Goal: Task Accomplishment & Management: Manage account settings

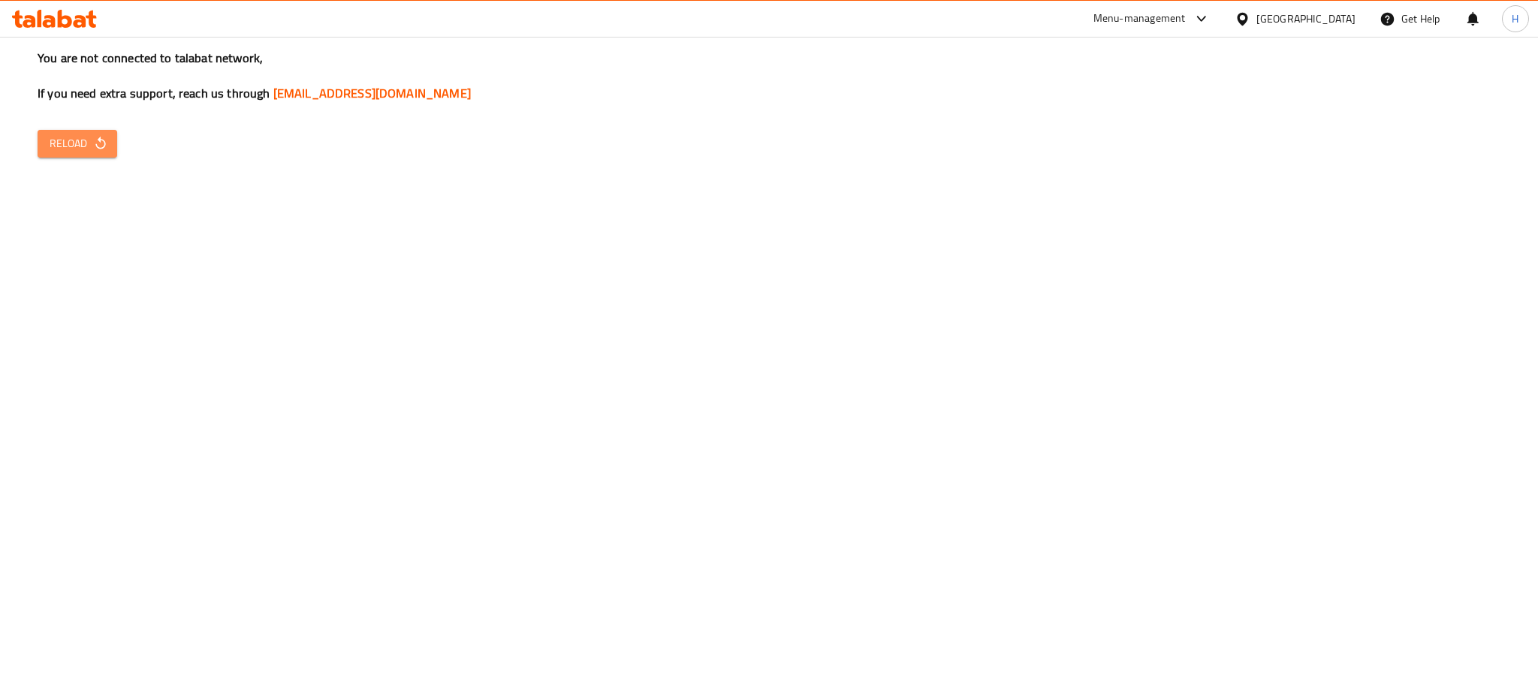
click at [95, 149] on icon "button" at bounding box center [100, 143] width 15 height 15
click at [106, 134] on button "Reload" at bounding box center [78, 144] width 80 height 28
click at [74, 140] on span "Reload" at bounding box center [78, 143] width 56 height 19
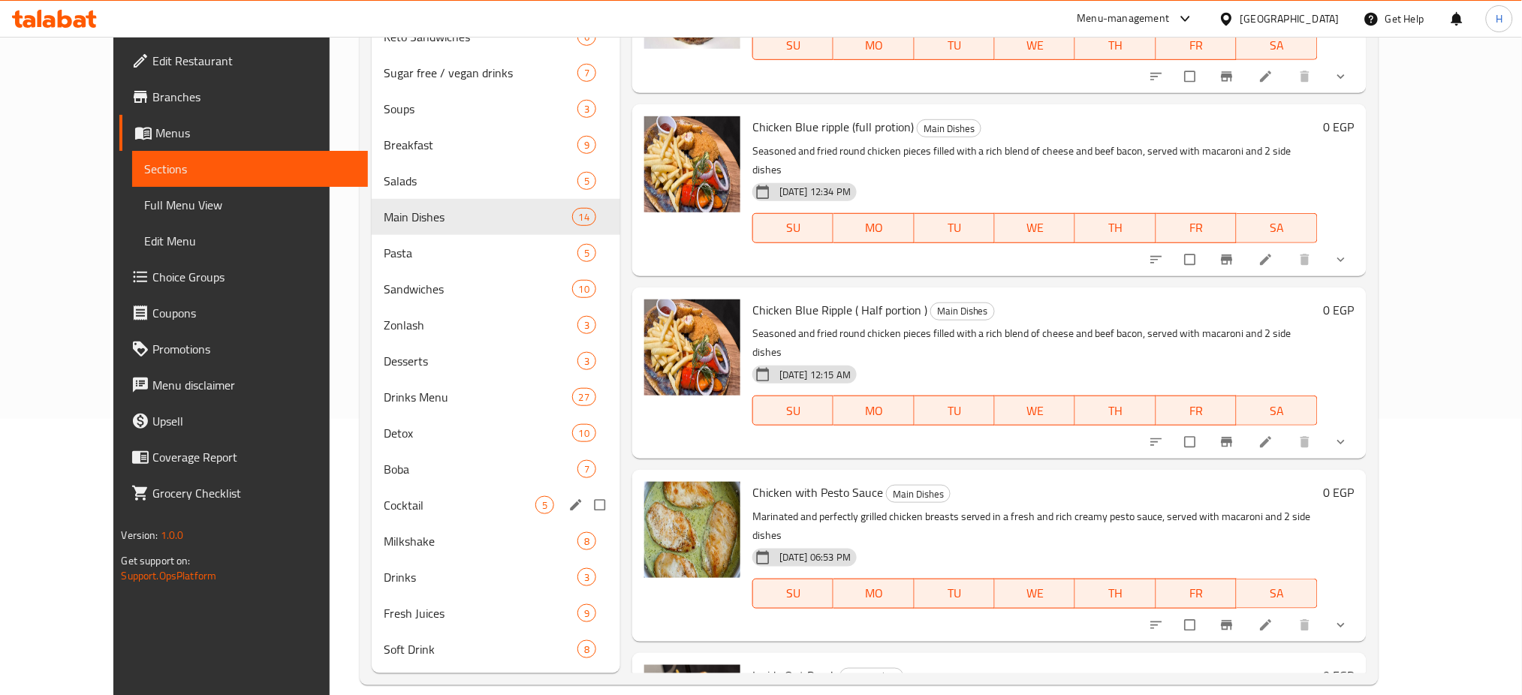
scroll to position [296, 0]
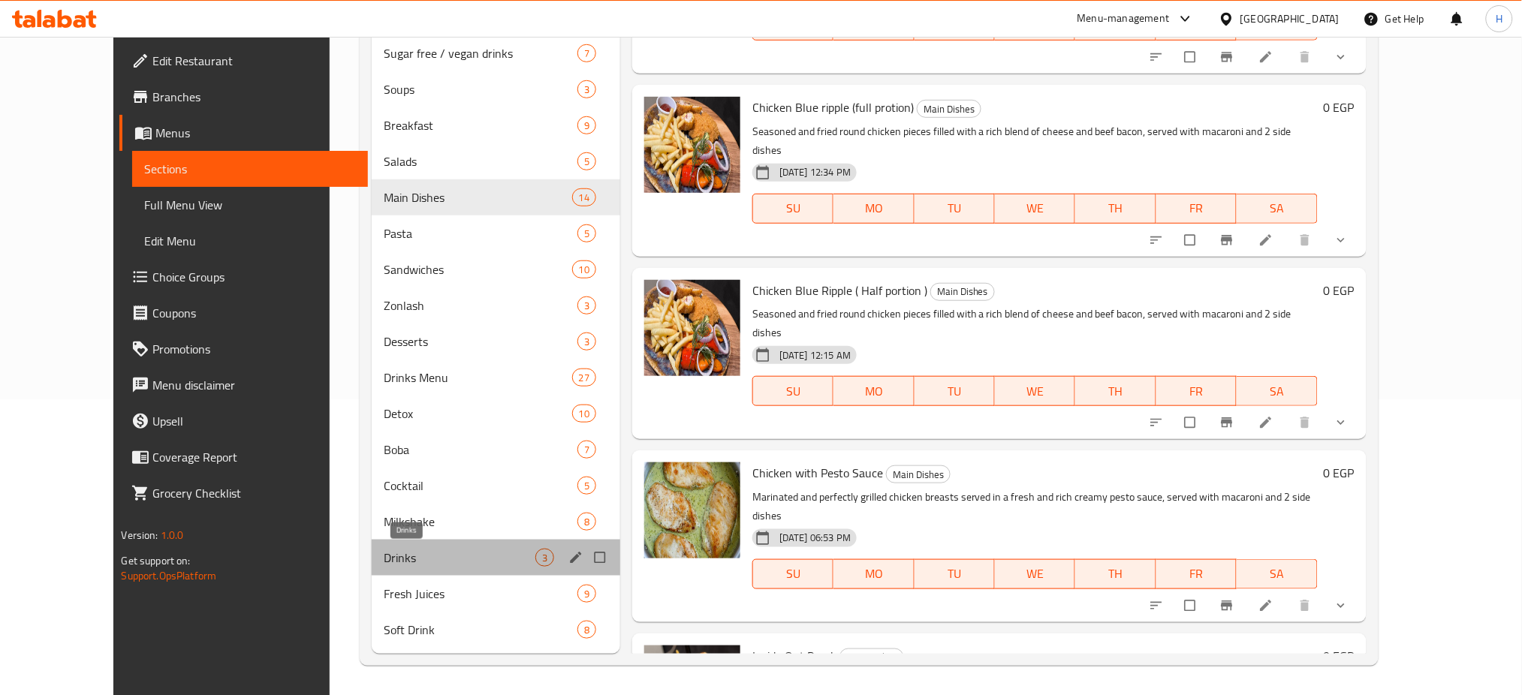
click at [415, 549] on span "Drinks" at bounding box center [460, 558] width 152 height 18
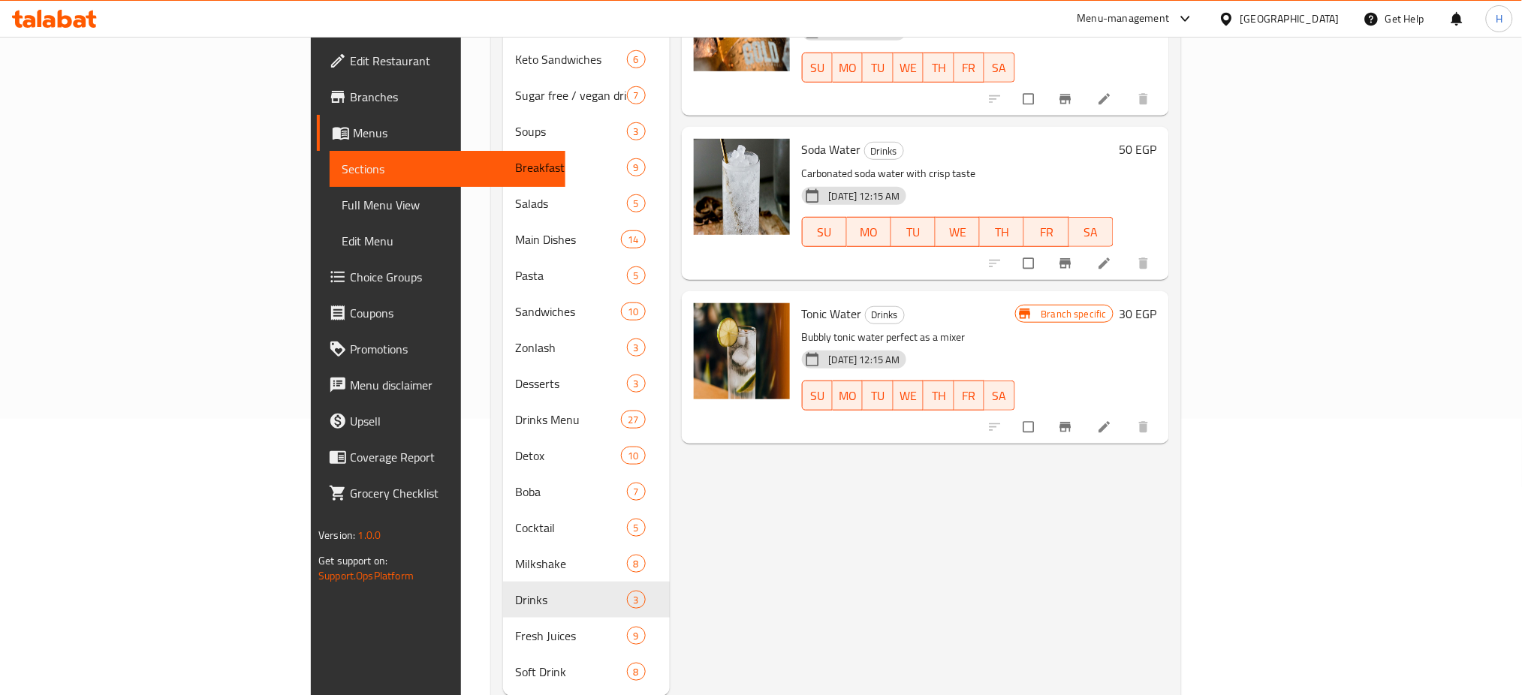
scroll to position [282, 0]
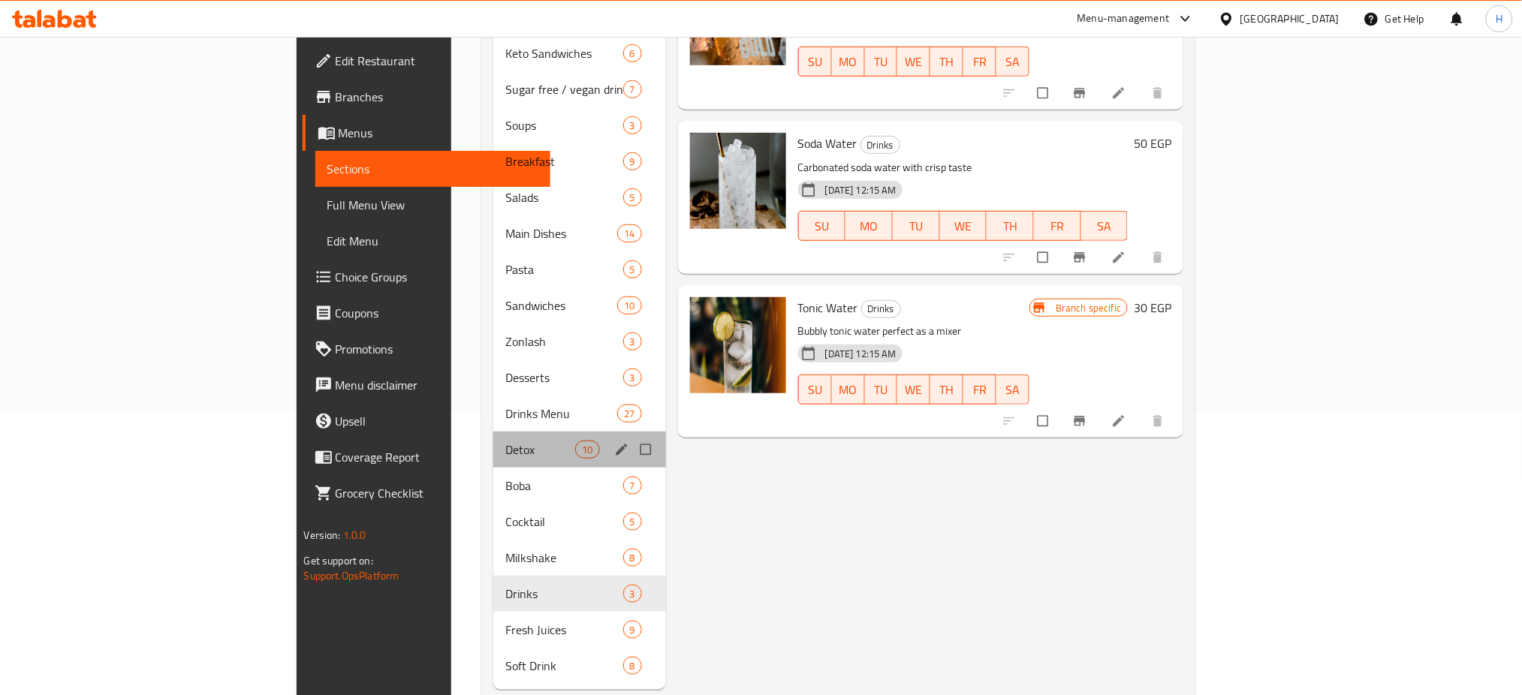
click at [493, 432] on div "Detox 10" at bounding box center [579, 450] width 173 height 36
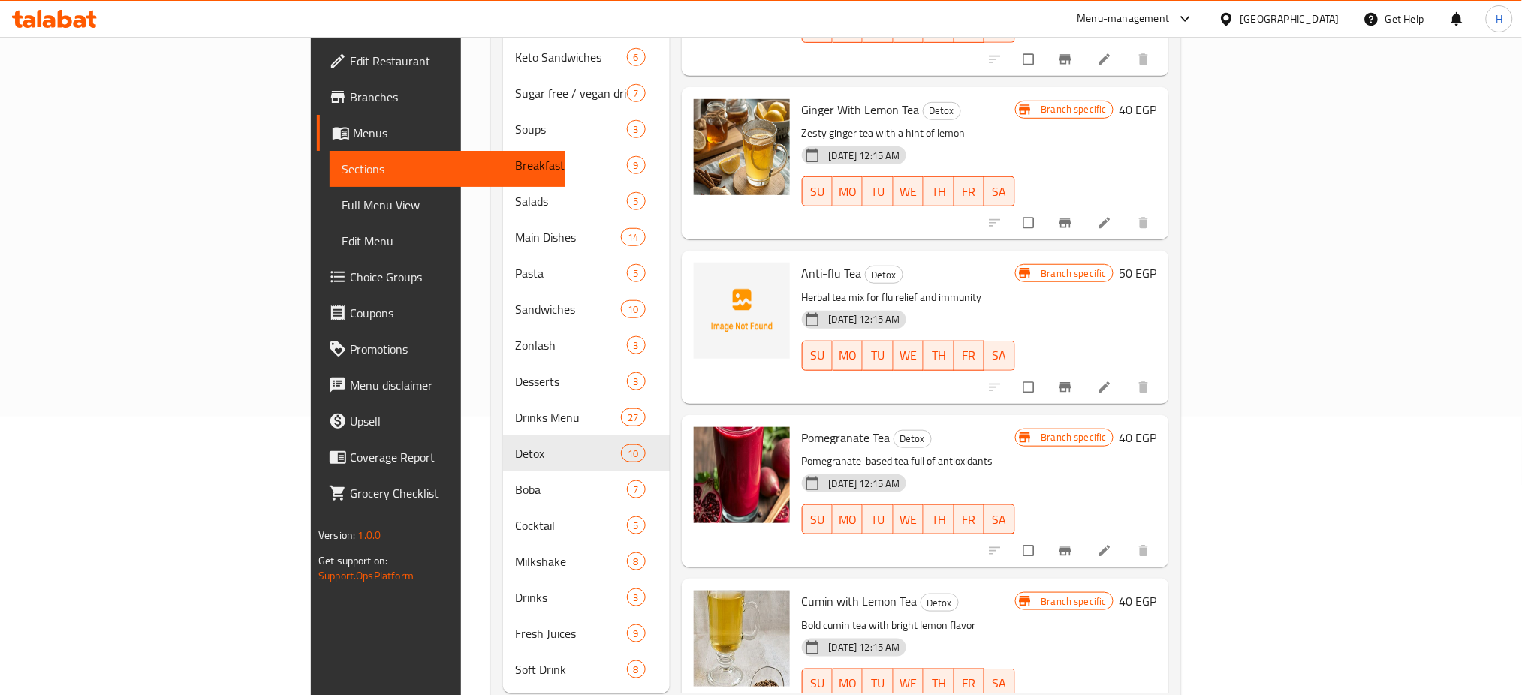
scroll to position [293, 0]
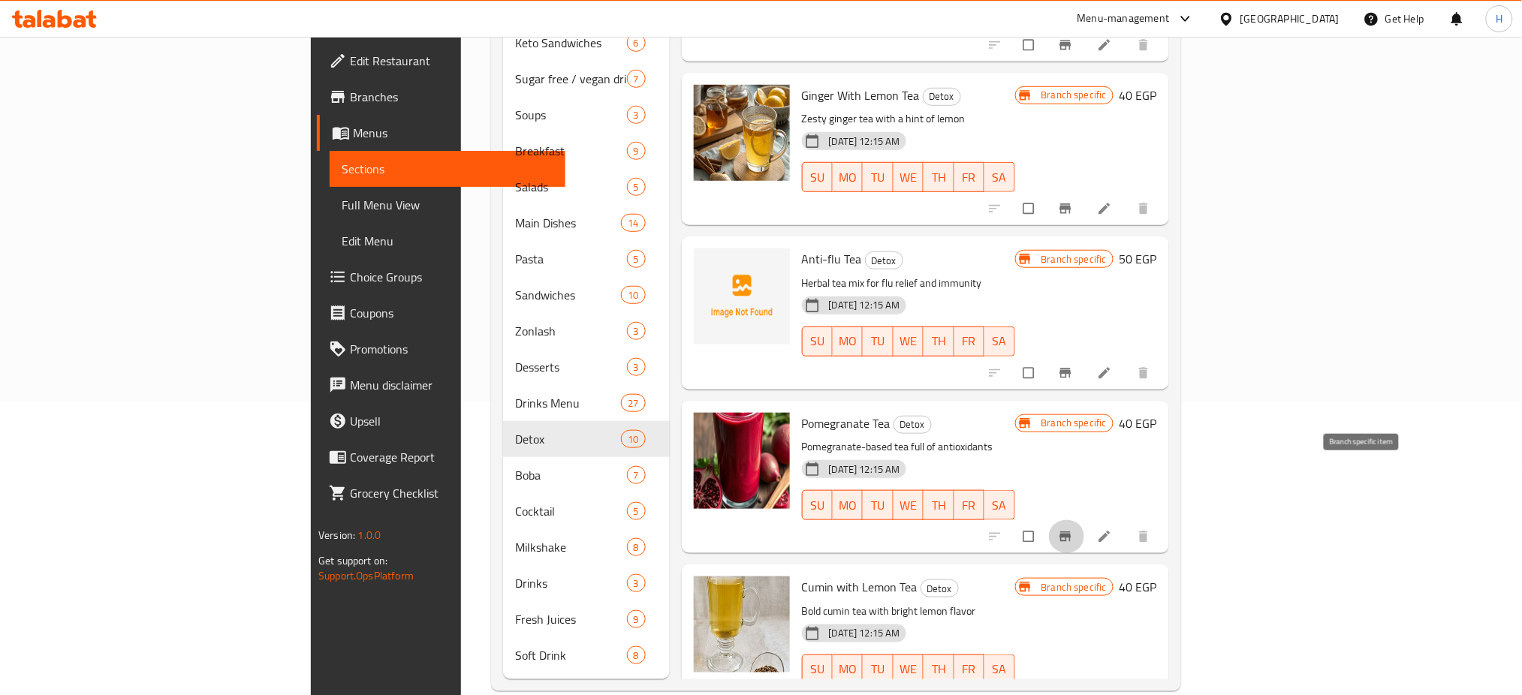
click at [1085, 520] on button "Branch-specific-item" at bounding box center [1067, 536] width 36 height 33
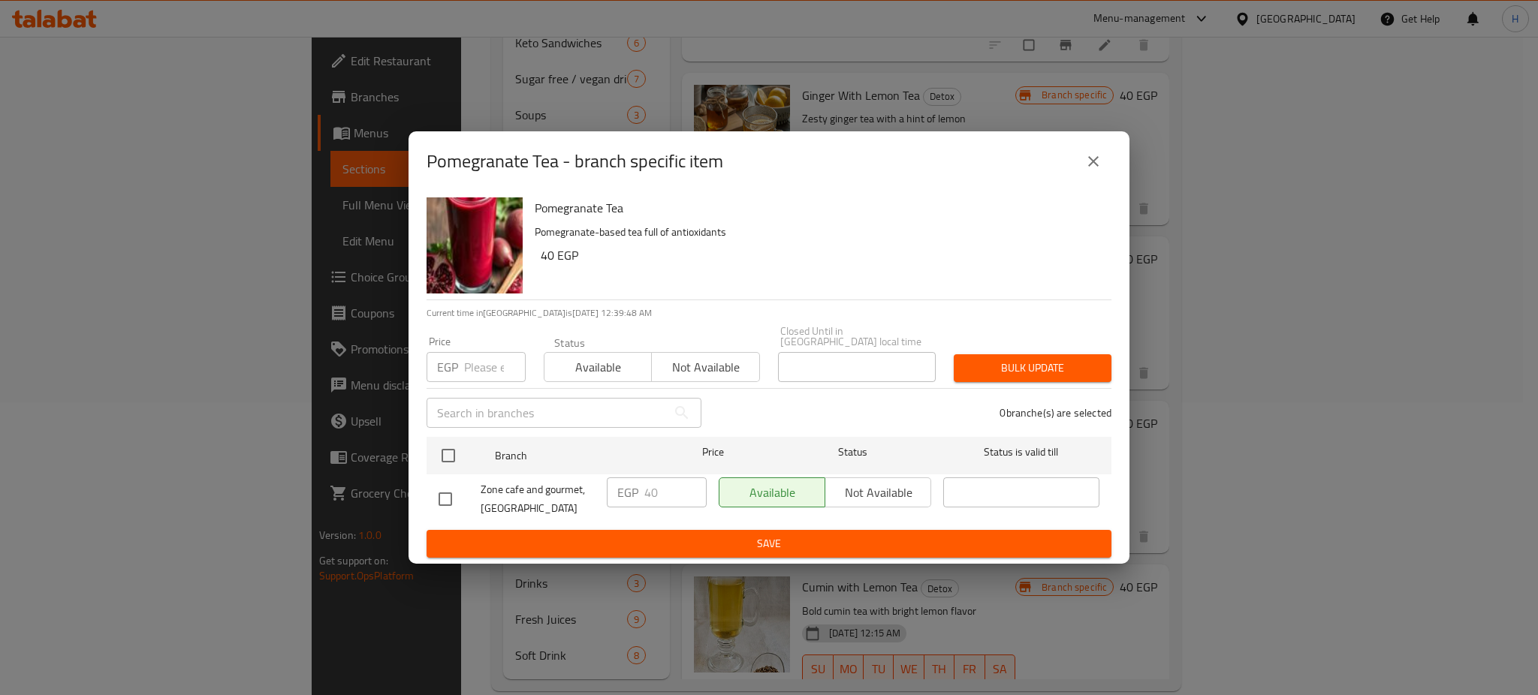
click at [1099, 168] on icon "close" at bounding box center [1093, 161] width 18 height 18
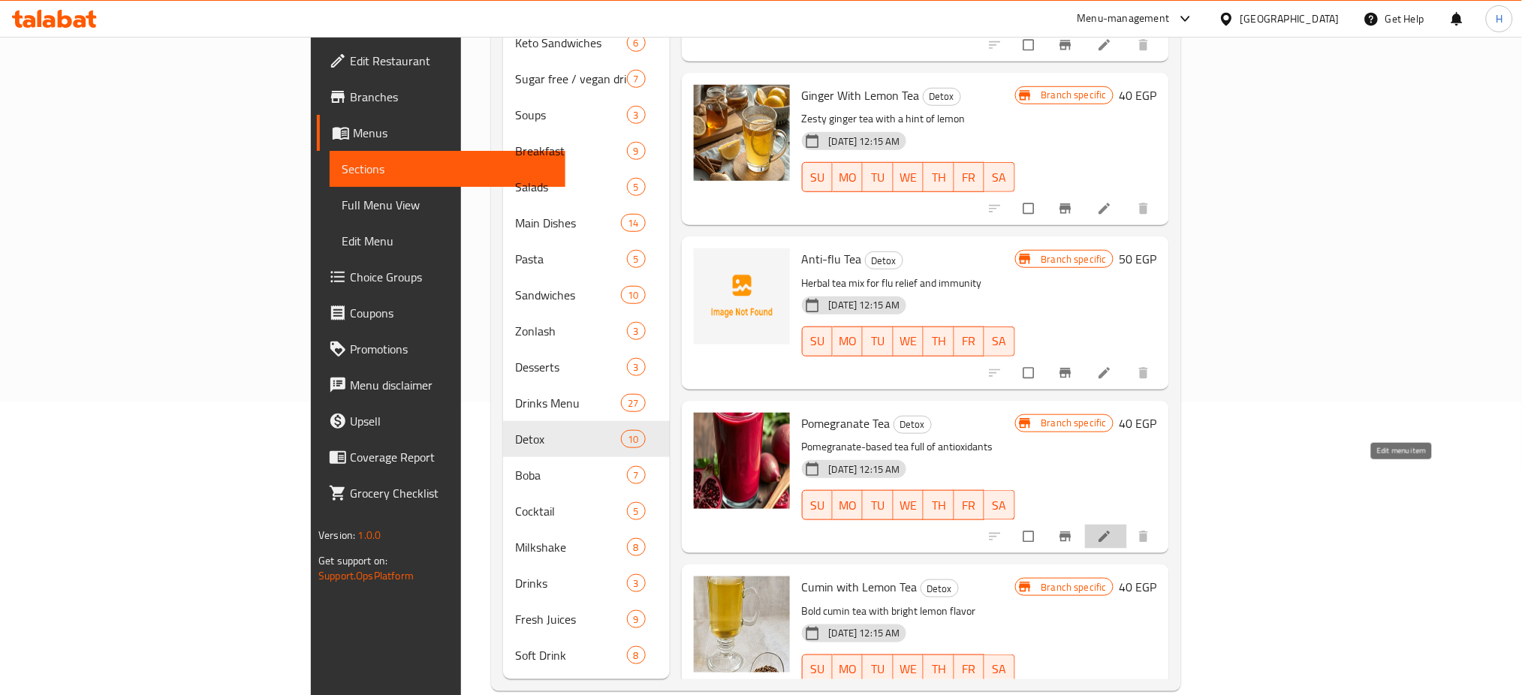
click at [1112, 529] on icon at bounding box center [1104, 536] width 15 height 15
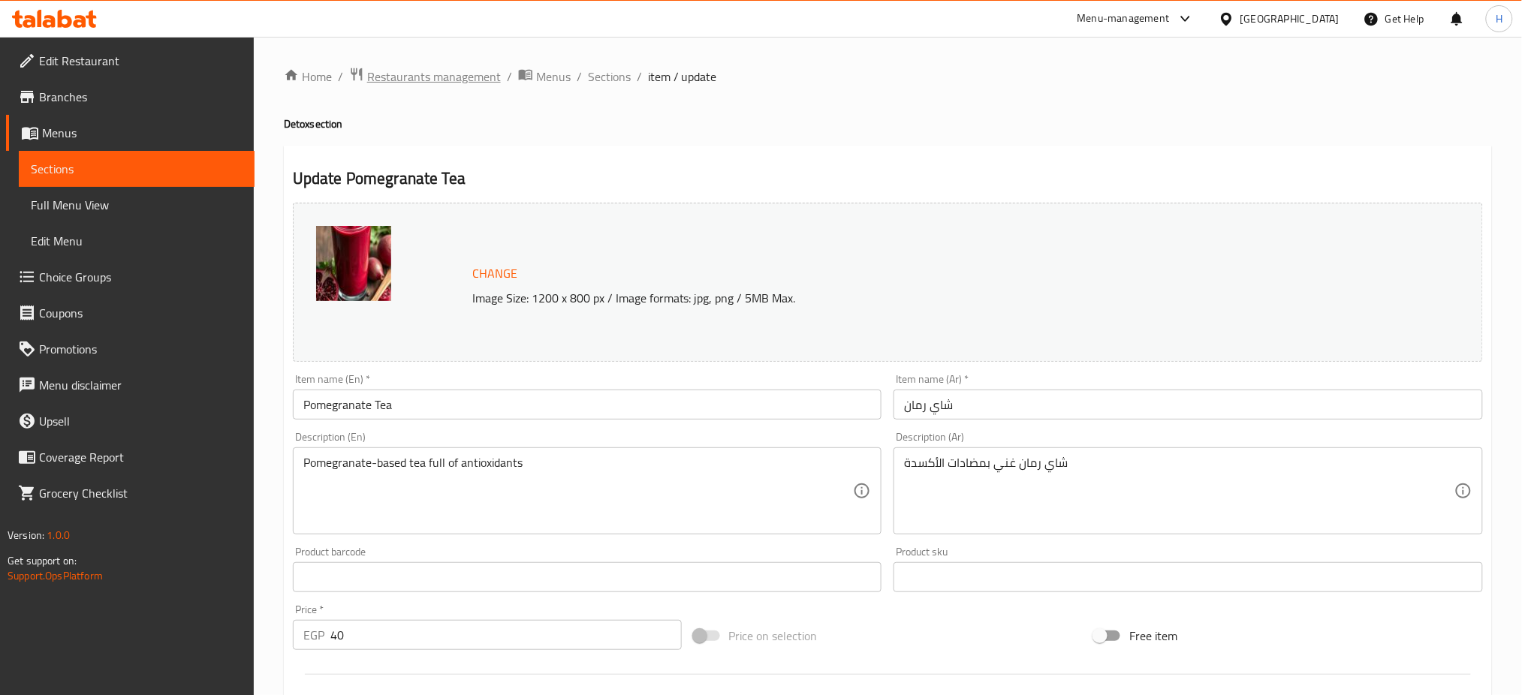
click at [402, 73] on span "Restaurants management" at bounding box center [434, 77] width 134 height 18
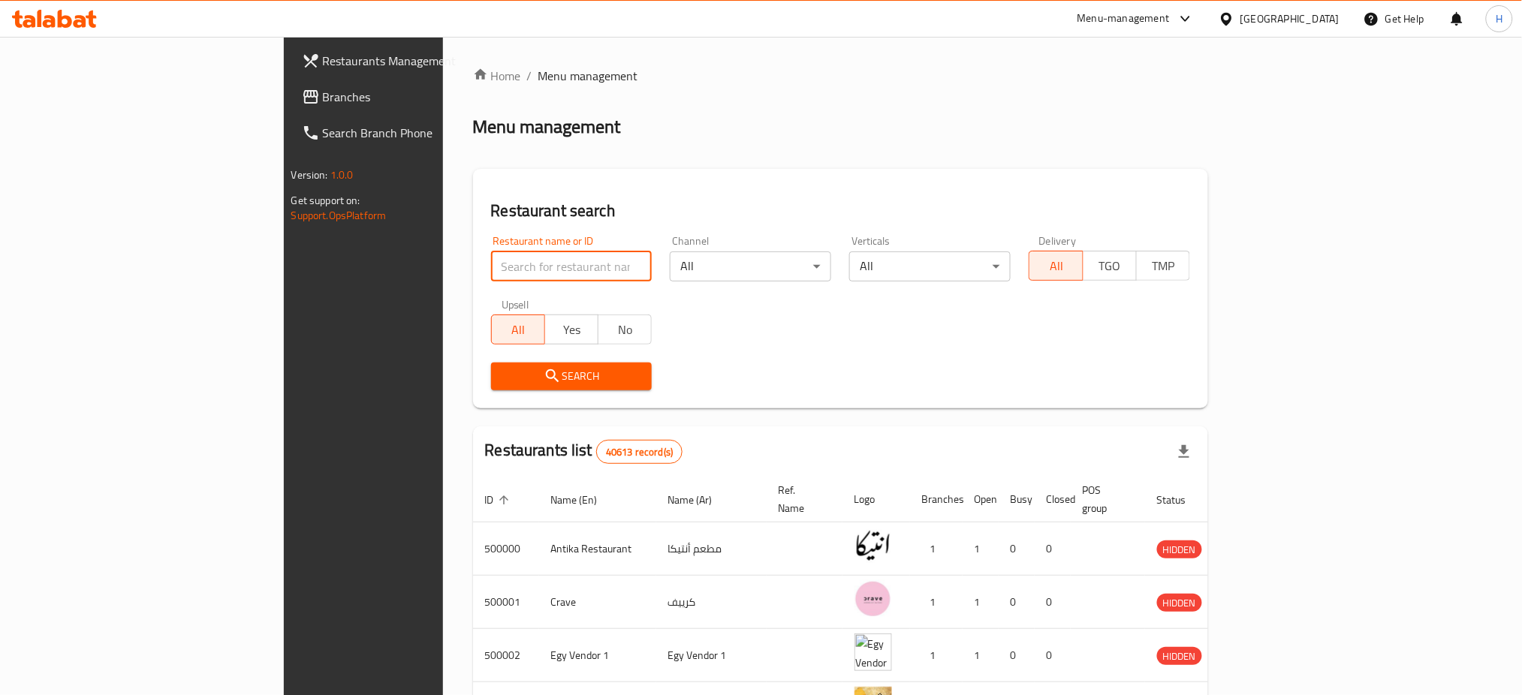
click at [491, 254] on input "search" at bounding box center [571, 267] width 161 height 30
paste input "3073383224"
type input "3073383224"
click at [569, 264] on input "3073383224" at bounding box center [571, 267] width 161 height 30
click at [562, 266] on input "3073383224" at bounding box center [571, 267] width 161 height 30
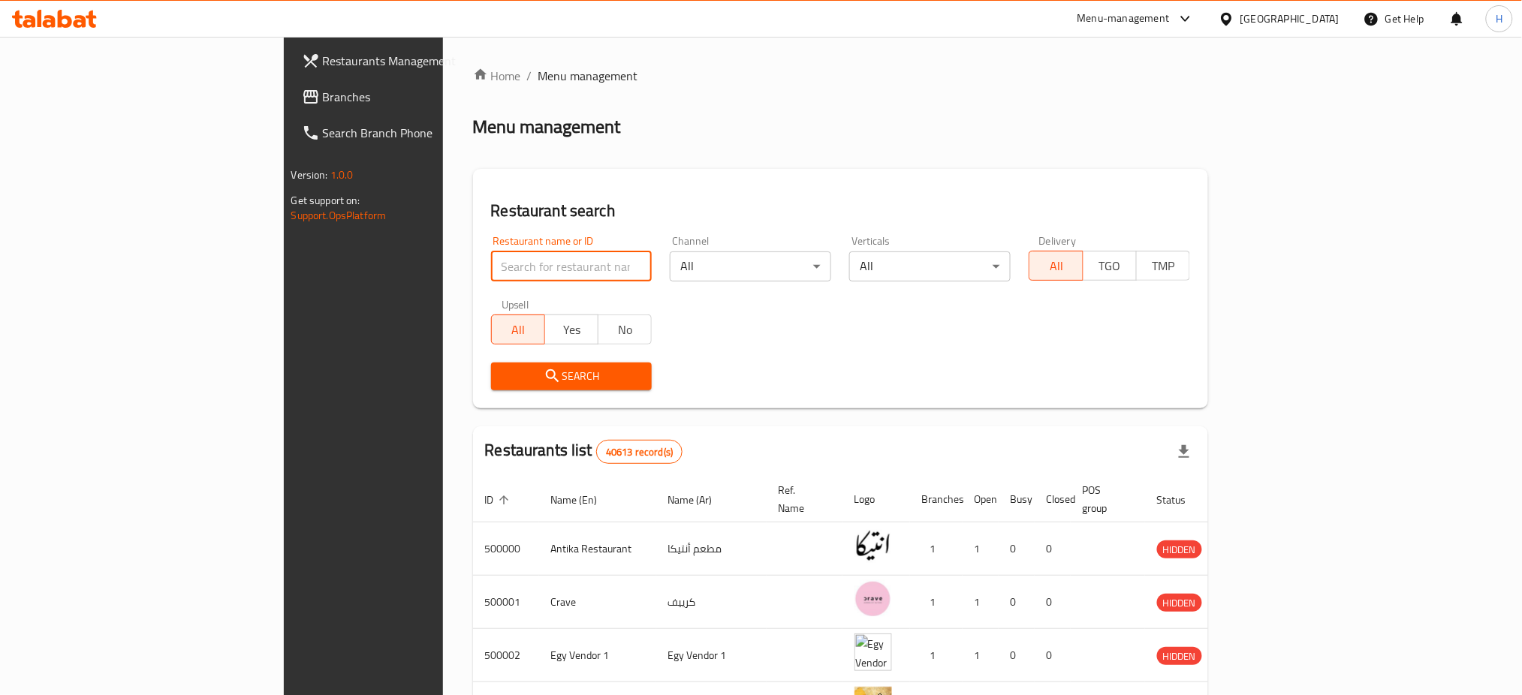
paste input "699085"
type input "699085"
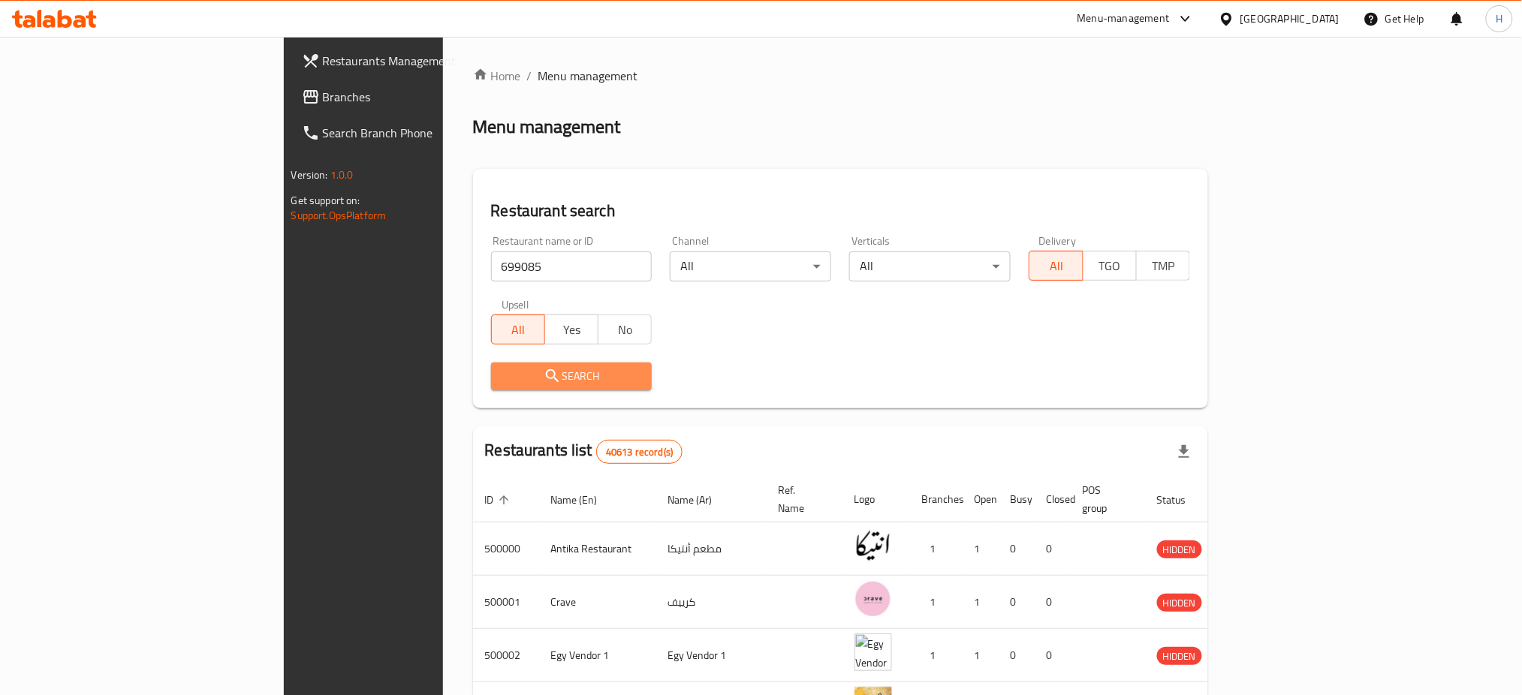
click at [503, 370] on span "Search" at bounding box center [571, 376] width 137 height 19
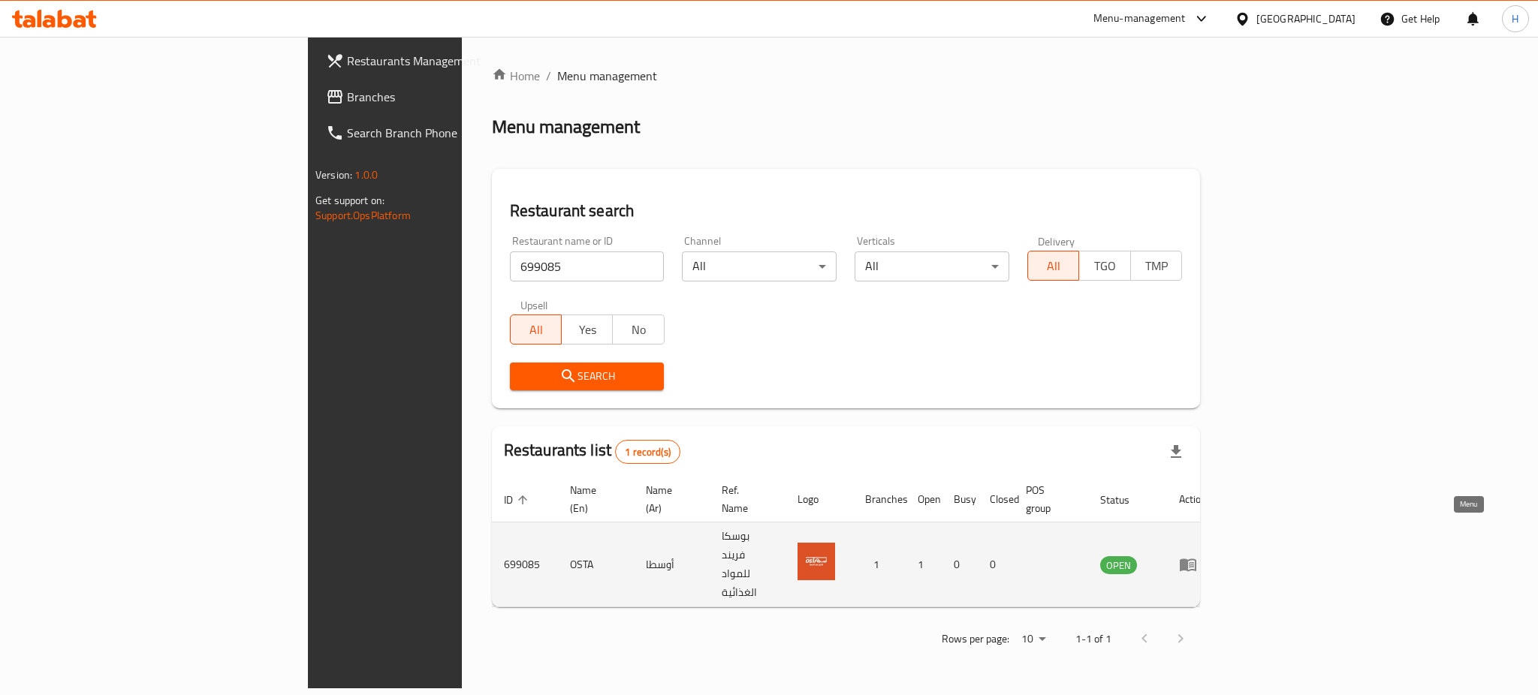
click at [1197, 556] on icon "enhanced table" at bounding box center [1188, 565] width 18 height 18
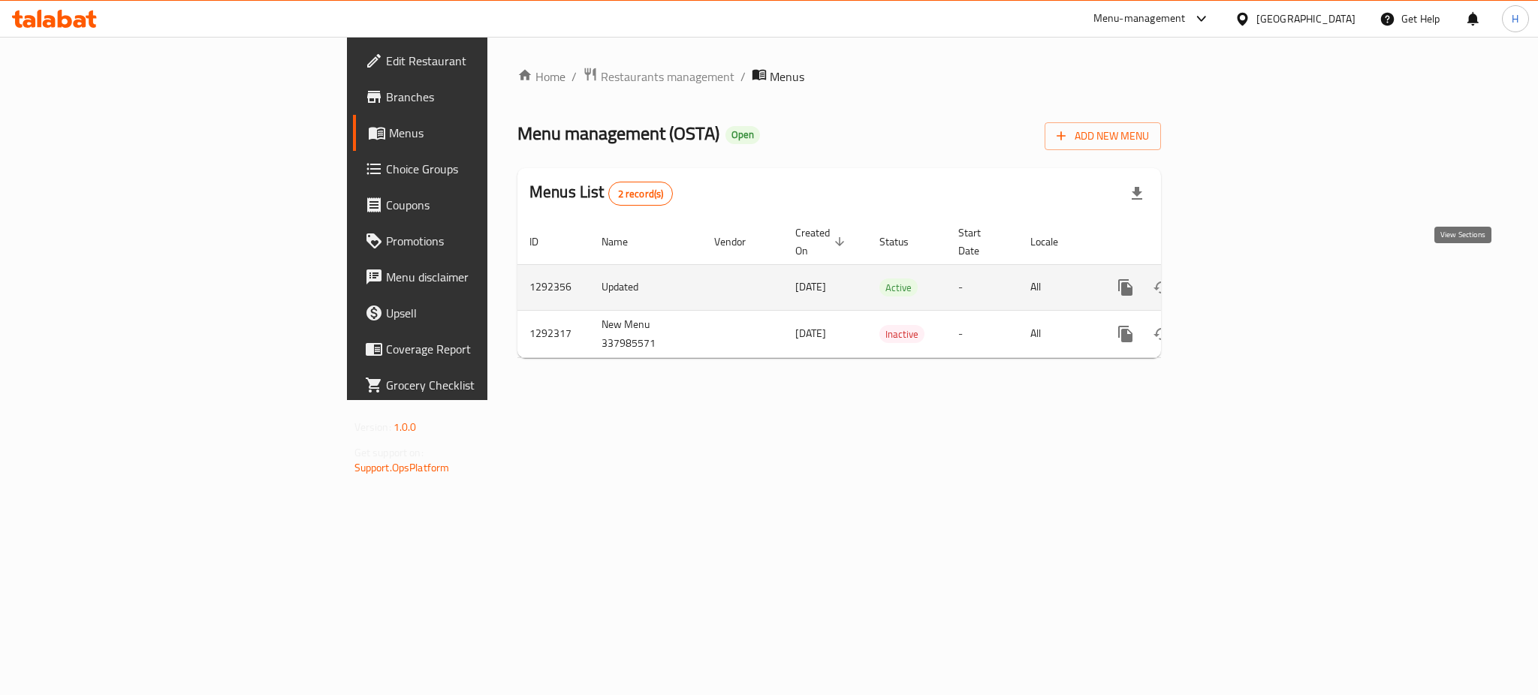
click at [1243, 279] on icon "enhanced table" at bounding box center [1234, 288] width 18 height 18
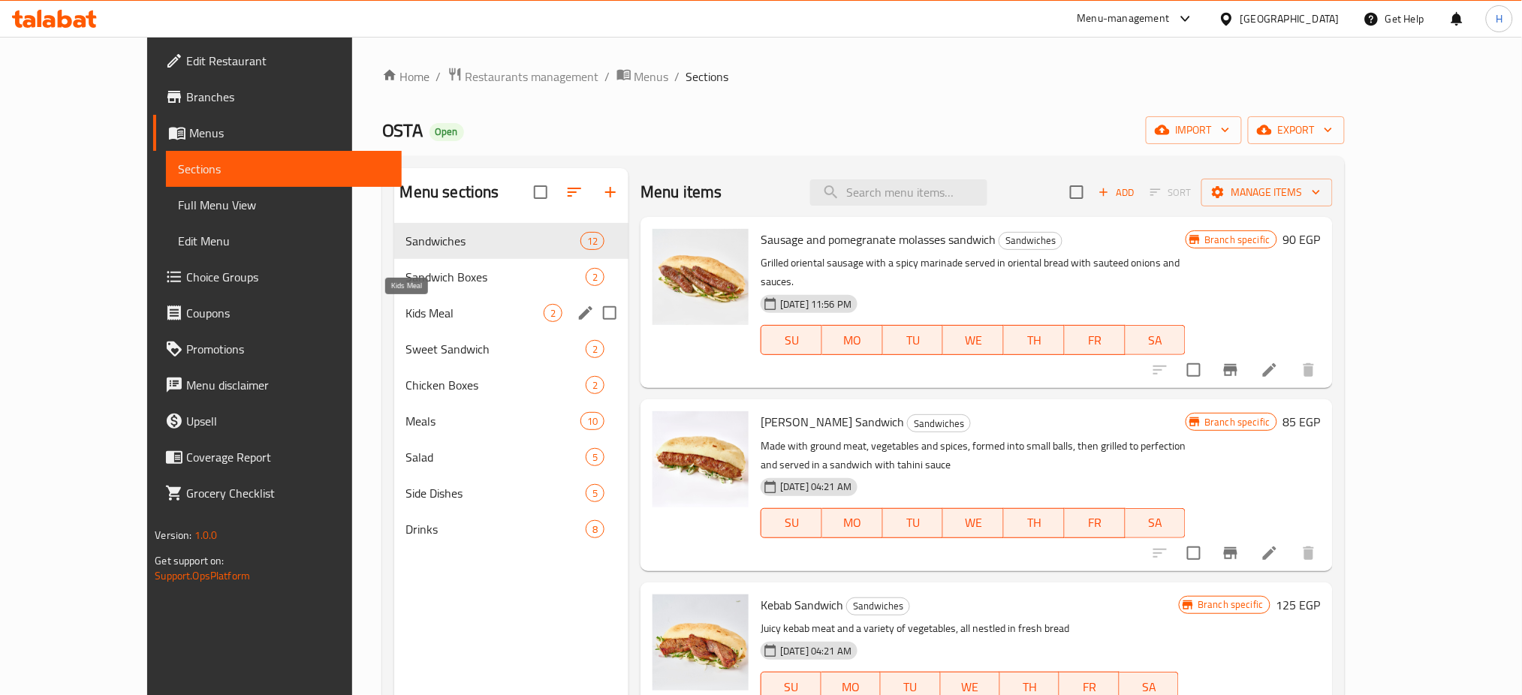
click at [406, 318] on span "Kids Meal" at bounding box center [474, 313] width 137 height 18
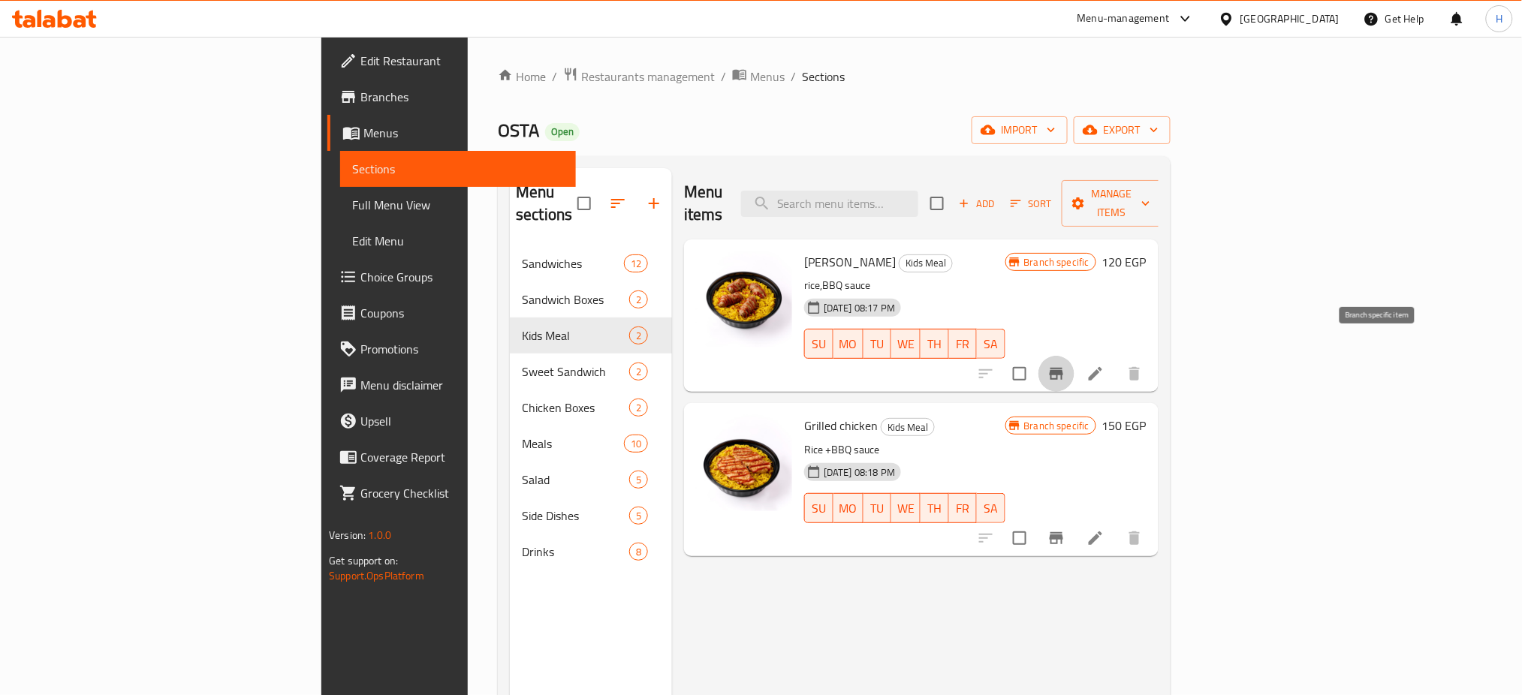
click at [1063, 368] on icon "Branch-specific-item" at bounding box center [1057, 374] width 14 height 12
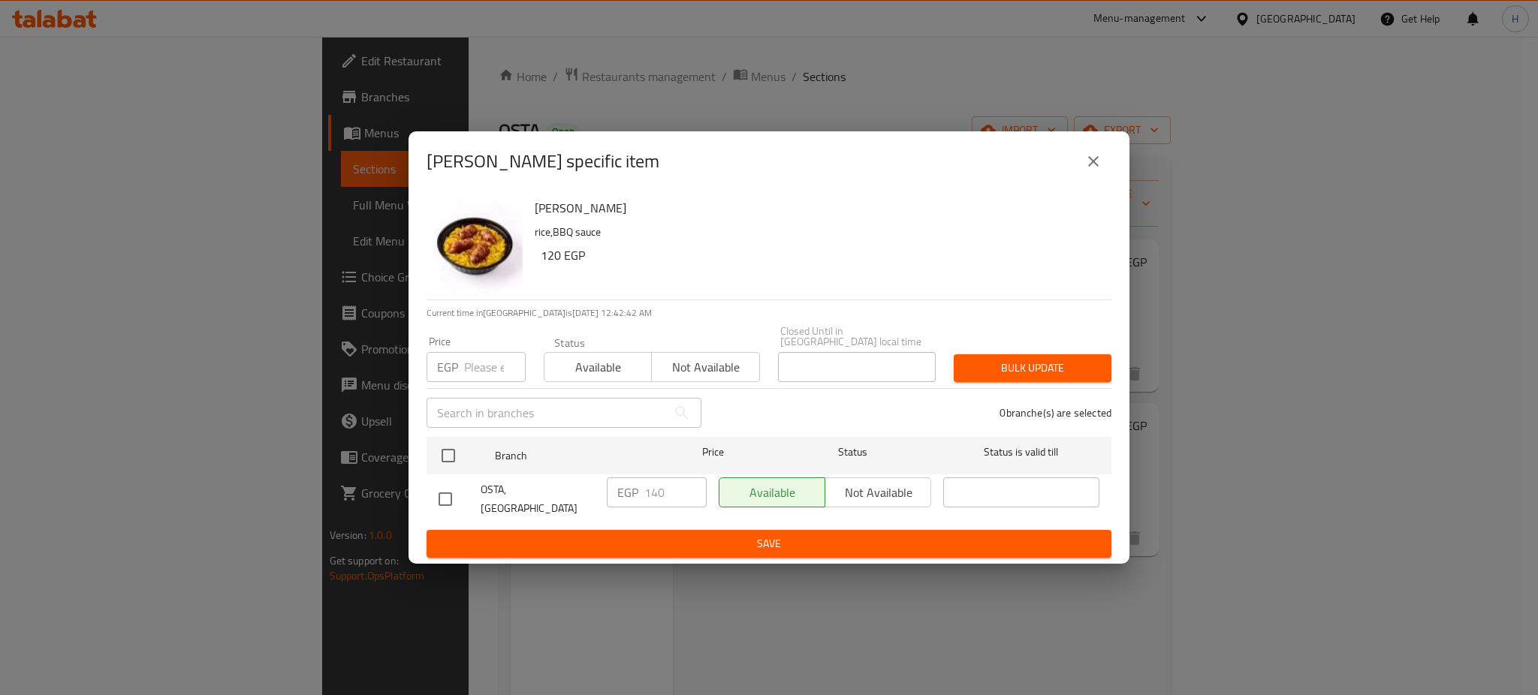
click at [1193, 195] on div "[PERSON_NAME] specific item [PERSON_NAME] [PERSON_NAME],BBQ sauce 120 EGP Curre…" at bounding box center [769, 347] width 1538 height 695
click at [1092, 170] on icon "close" at bounding box center [1093, 161] width 18 height 18
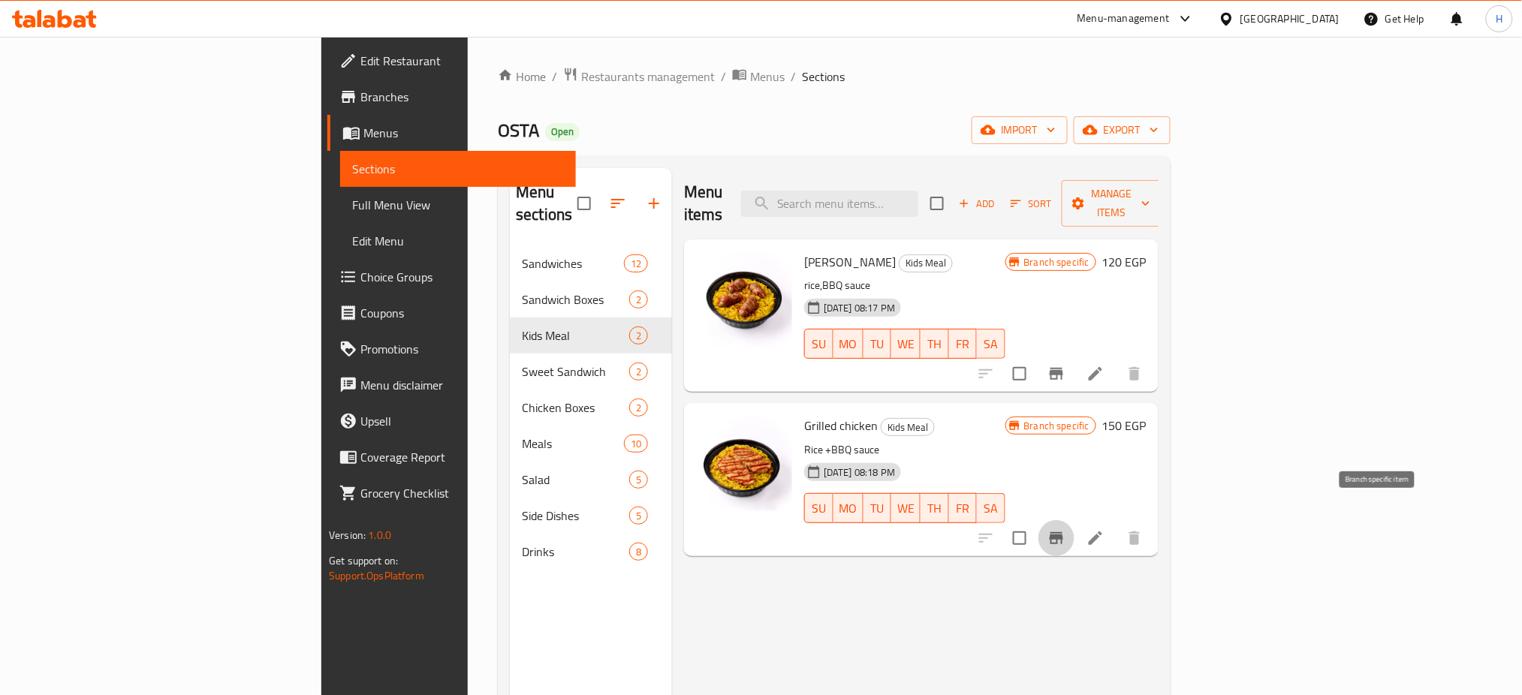
click at [1075, 520] on button "Branch-specific-item" at bounding box center [1057, 538] width 36 height 36
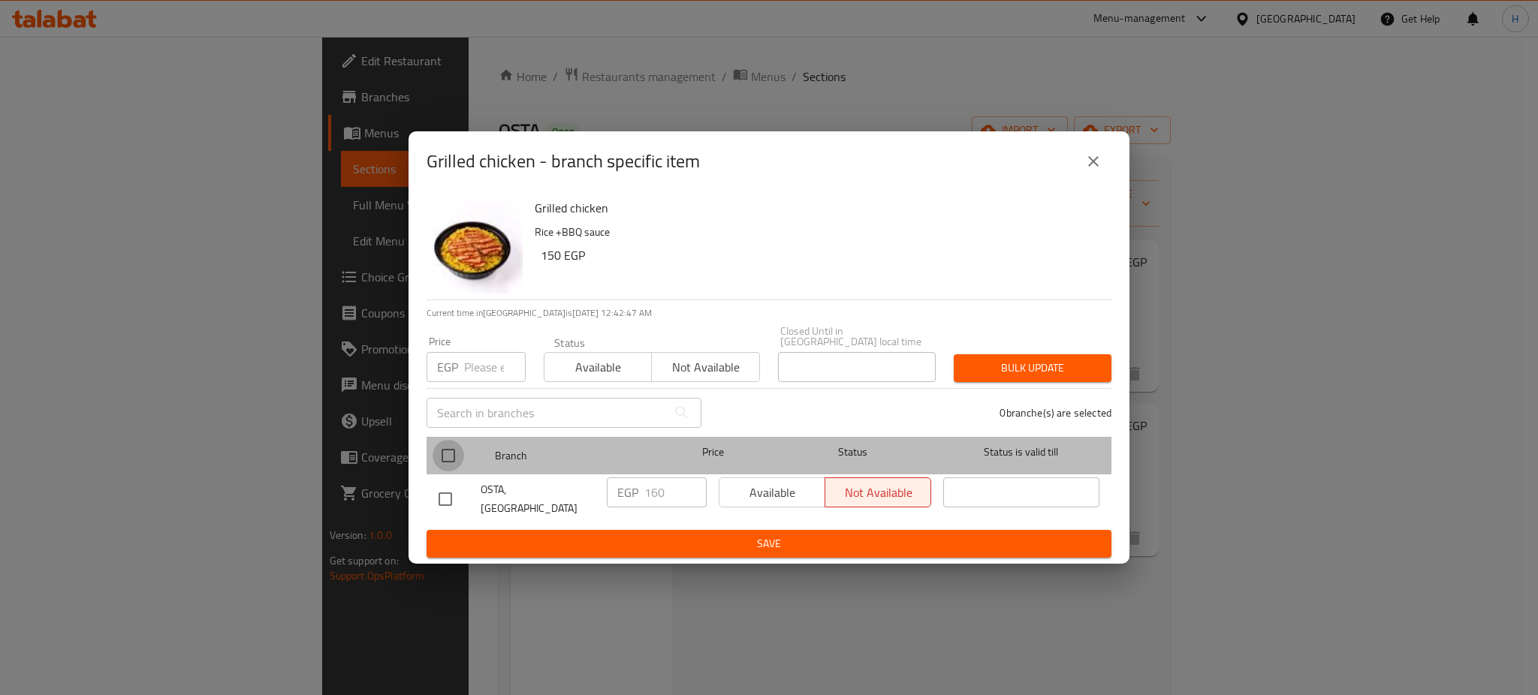
click at [451, 463] on input "checkbox" at bounding box center [449, 456] width 32 height 32
checkbox input "true"
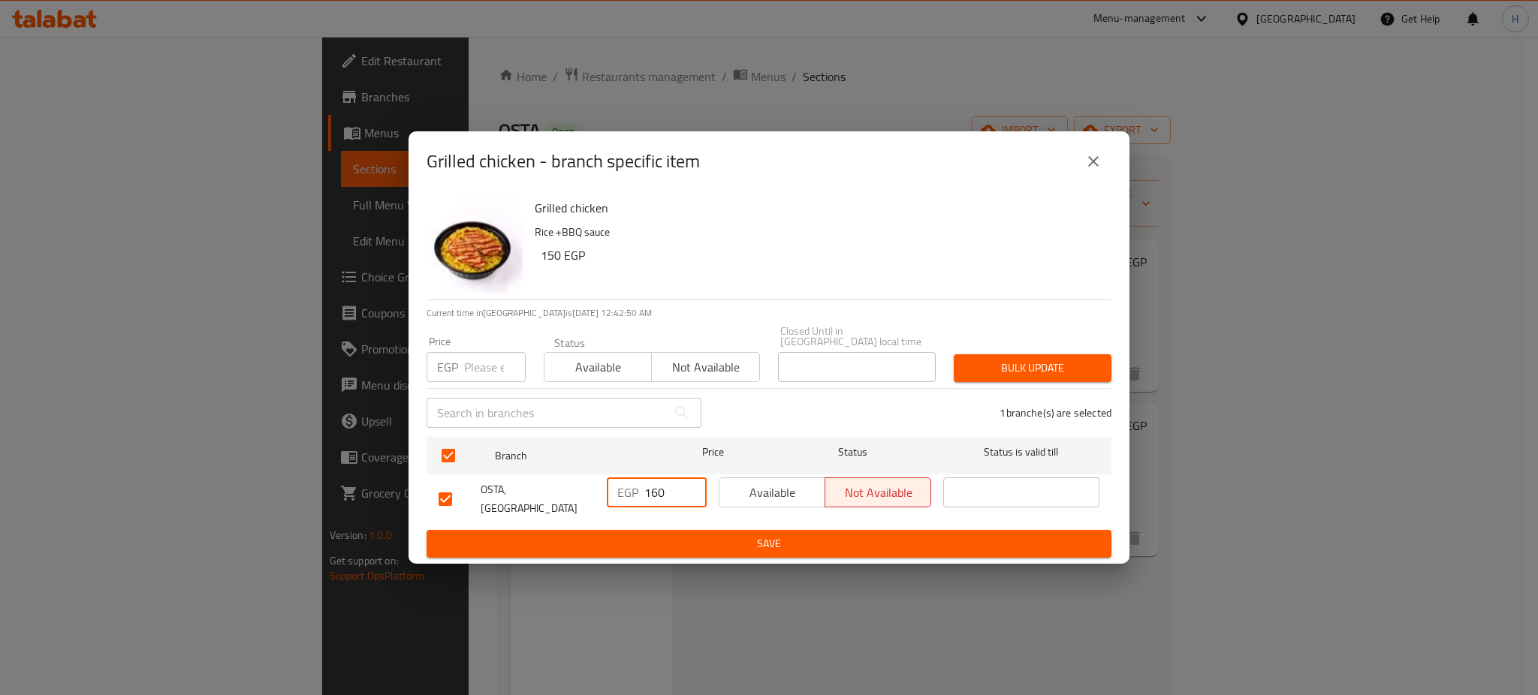
click at [652, 492] on input "160" at bounding box center [675, 493] width 62 height 30
type input "170"
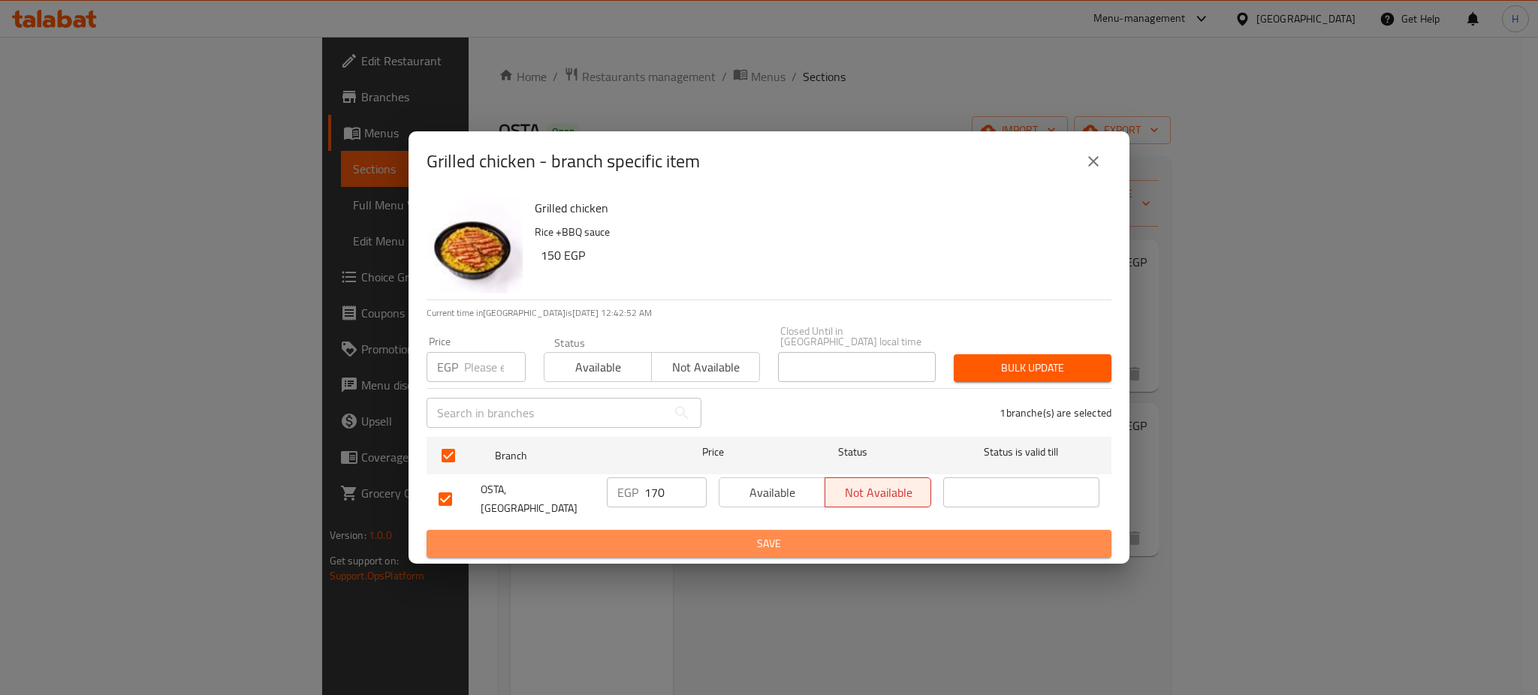
click at [682, 530] on button "Save" at bounding box center [769, 544] width 685 height 28
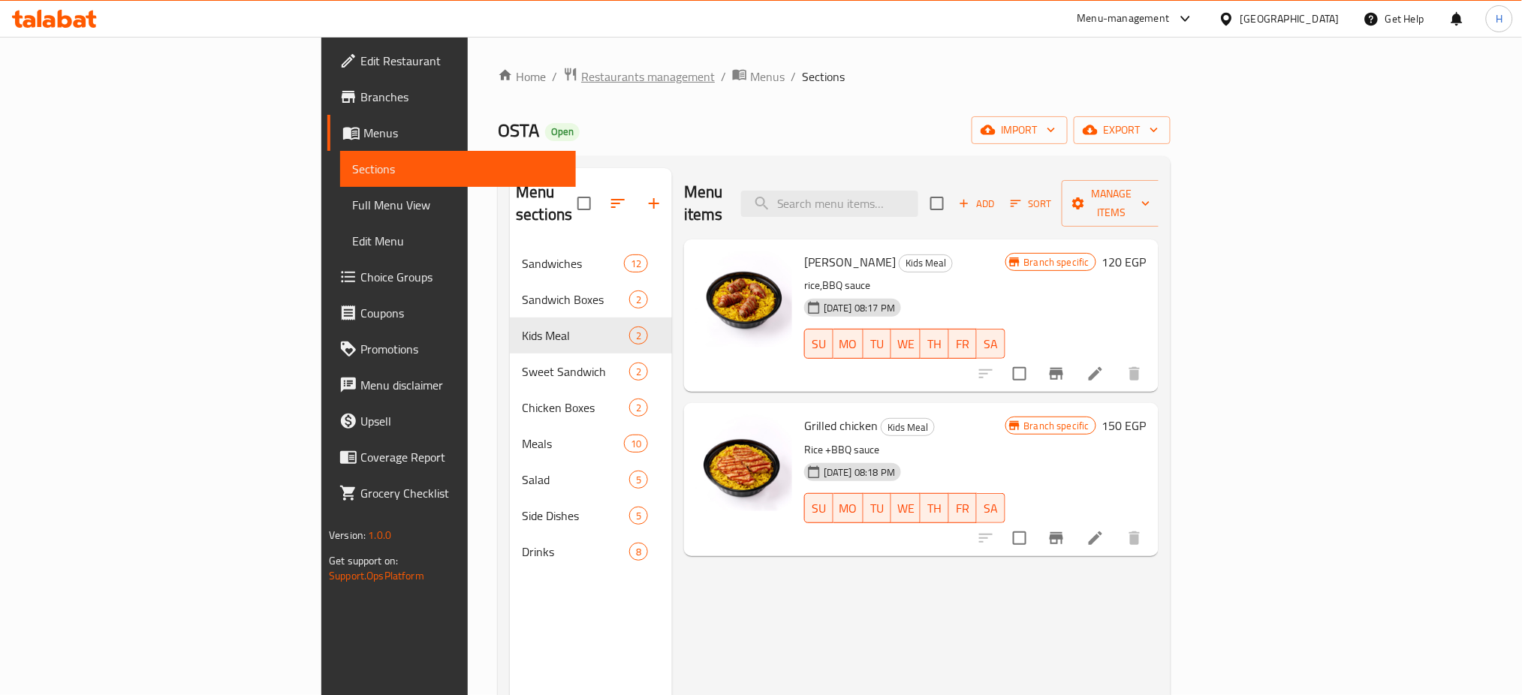
click at [581, 80] on span "Restaurants management" at bounding box center [648, 77] width 134 height 18
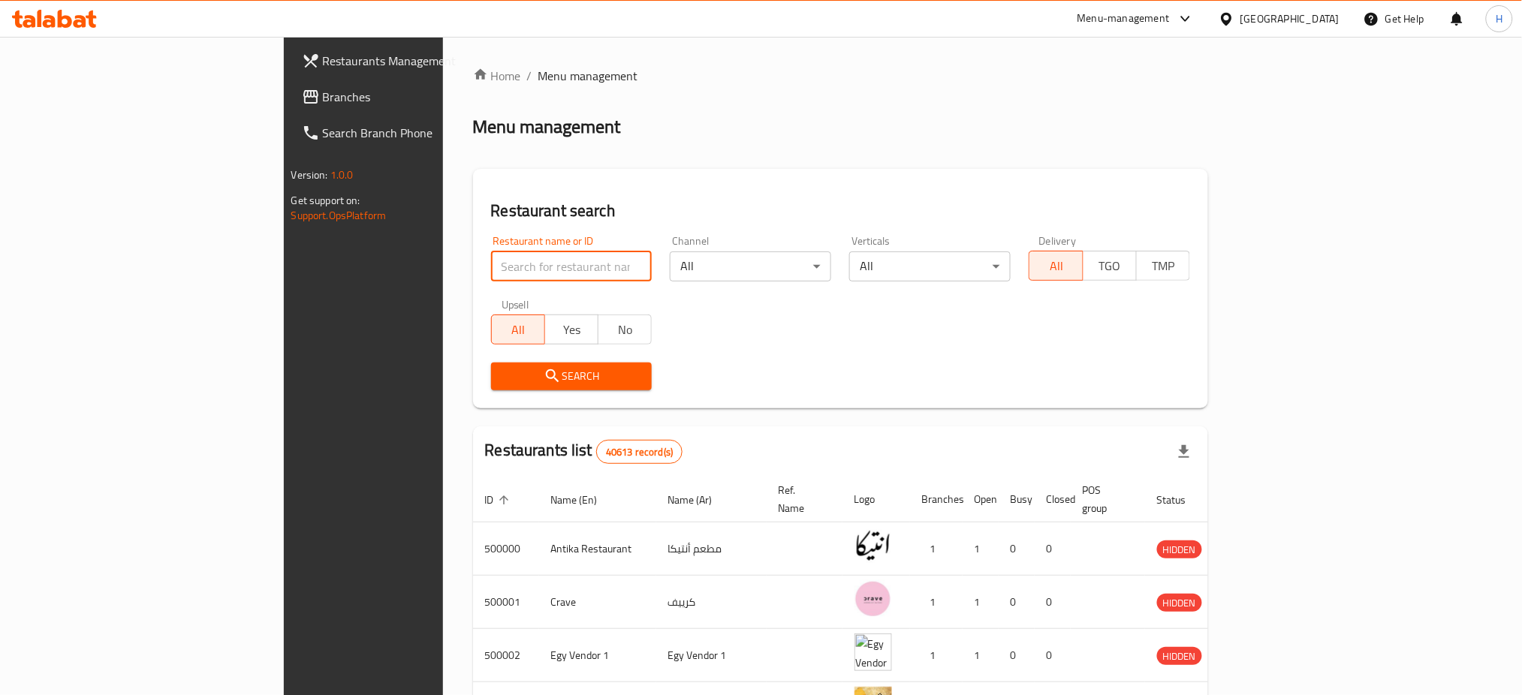
click at [491, 260] on input "search" at bounding box center [571, 267] width 161 height 30
paste input "613857"
type input "613857"
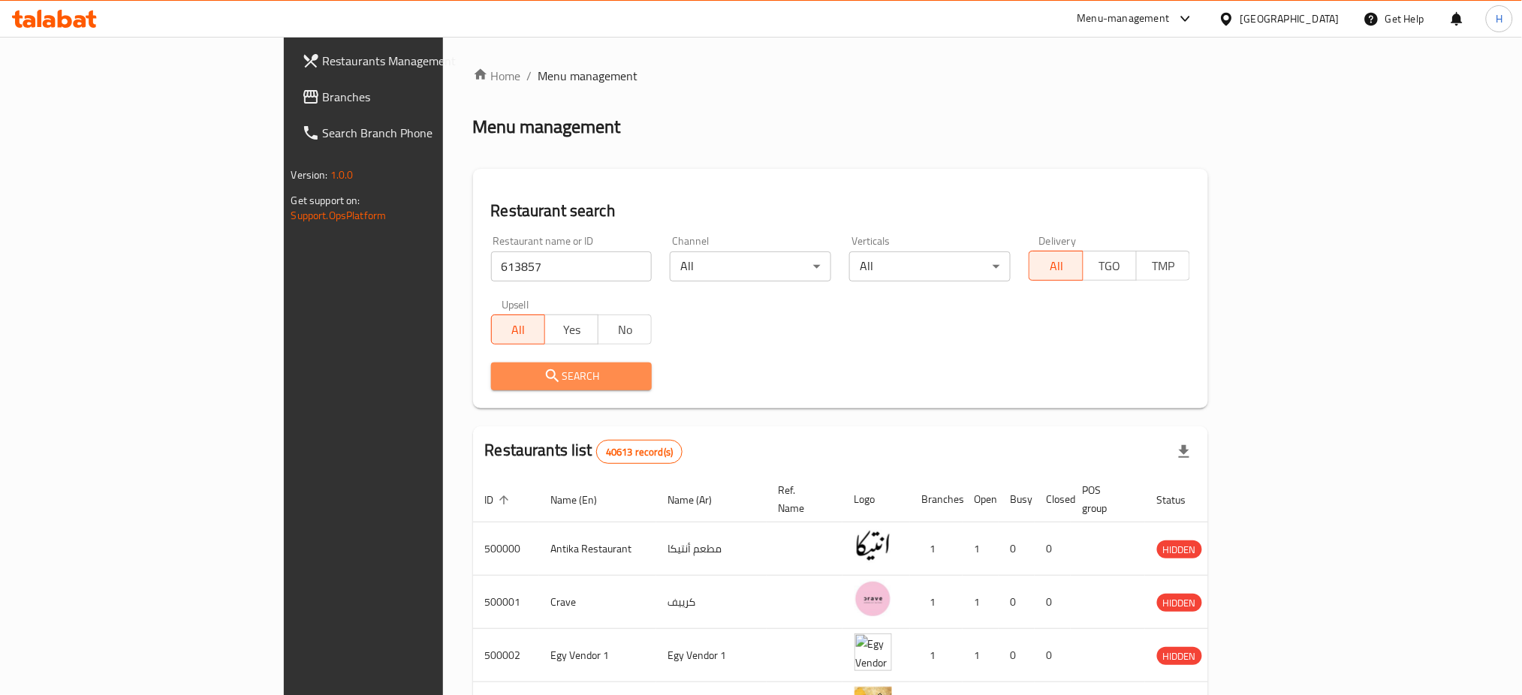
click at [506, 370] on span "Search" at bounding box center [571, 376] width 137 height 19
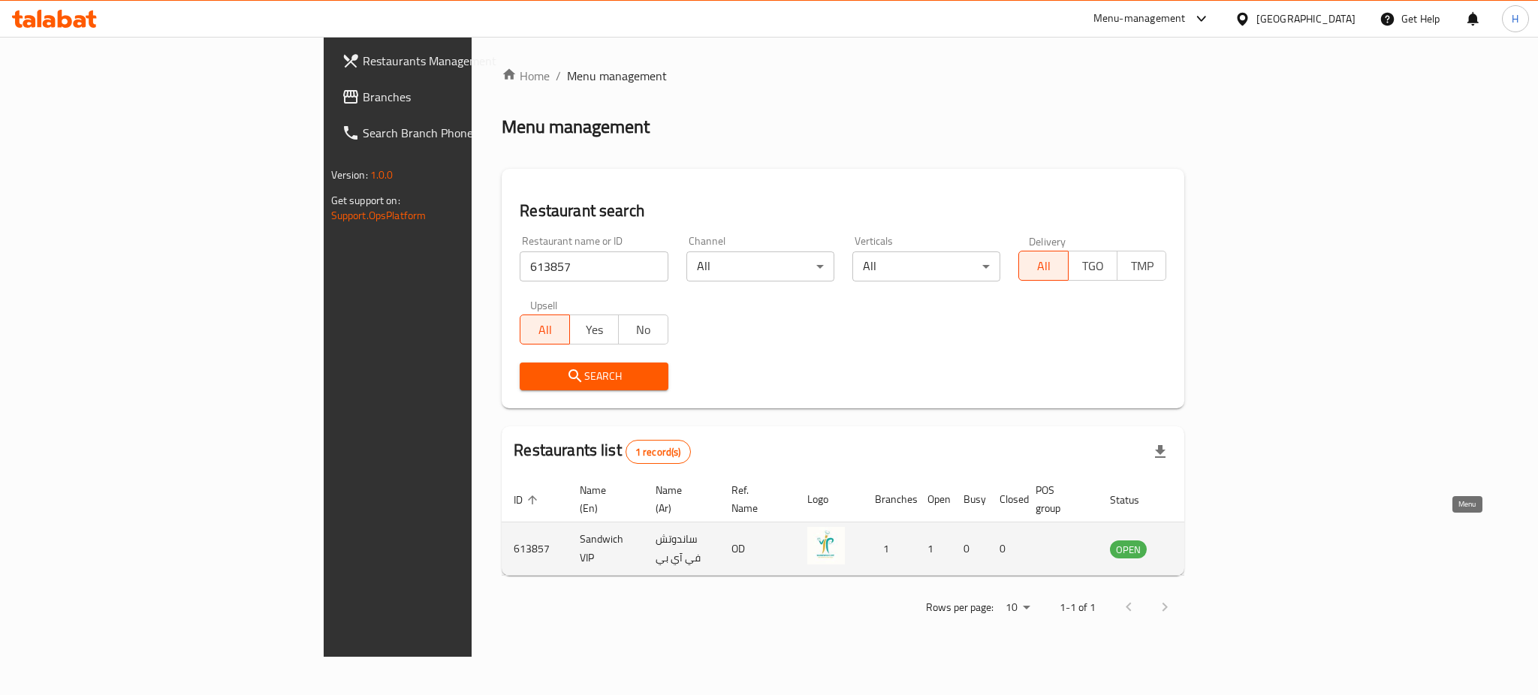
click at [1207, 540] on icon "enhanced table" at bounding box center [1198, 549] width 18 height 18
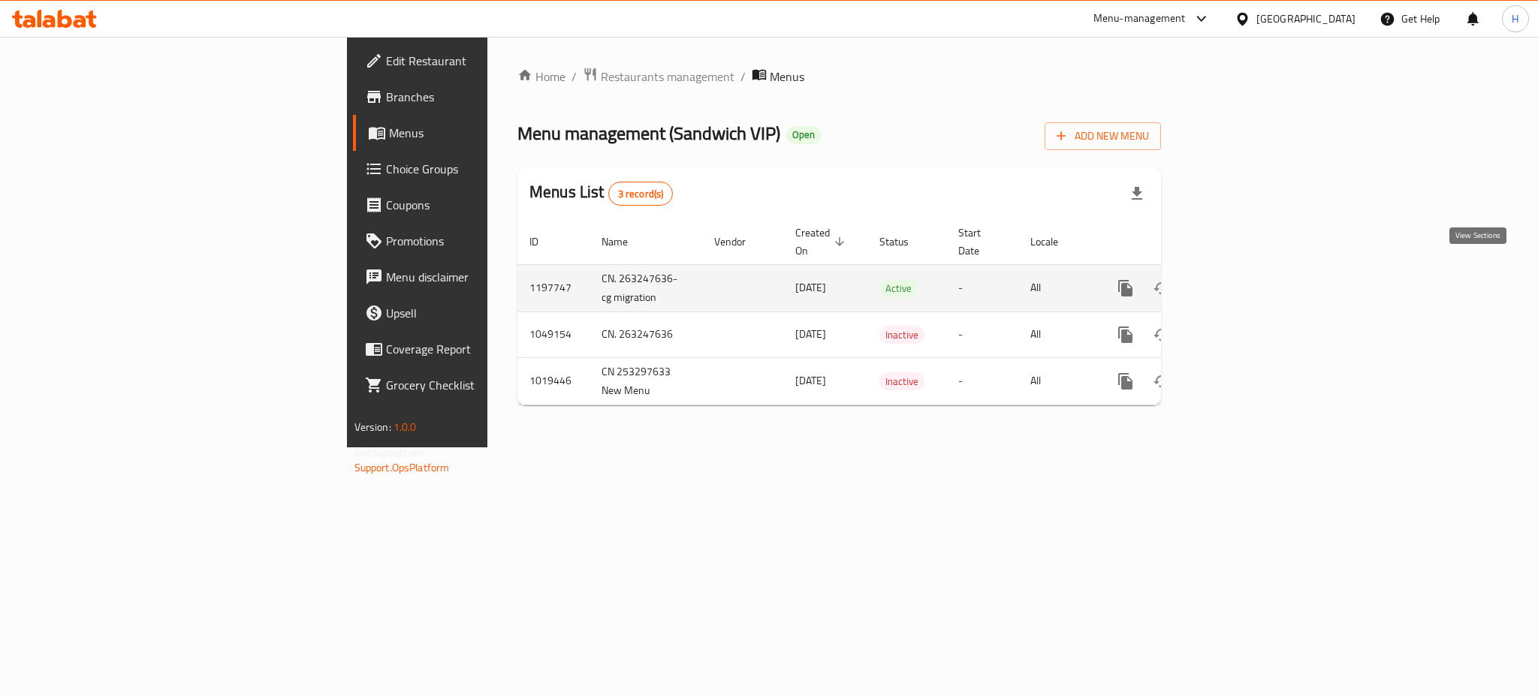
click at [1241, 282] on icon "enhanced table" at bounding box center [1234, 289] width 14 height 14
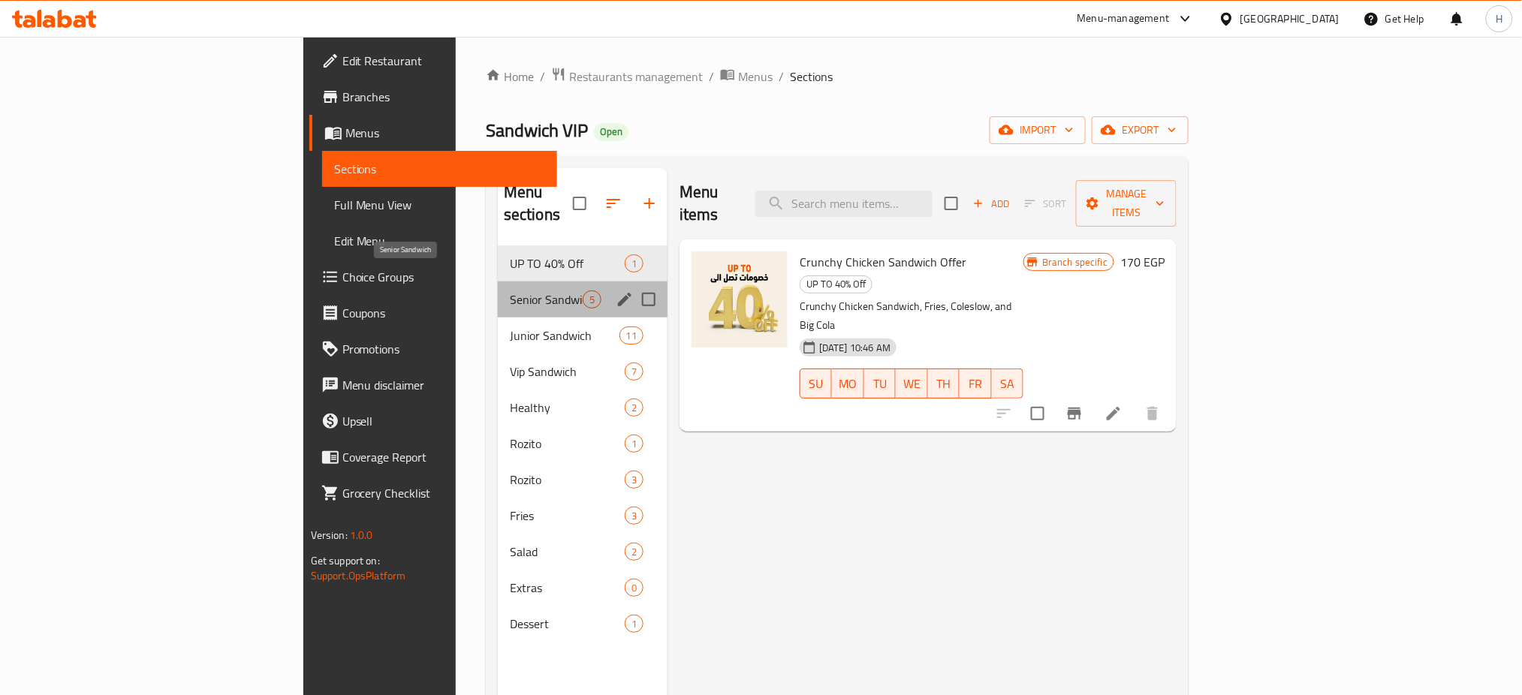
click at [510, 291] on span "Senior Sandwich" at bounding box center [546, 300] width 73 height 18
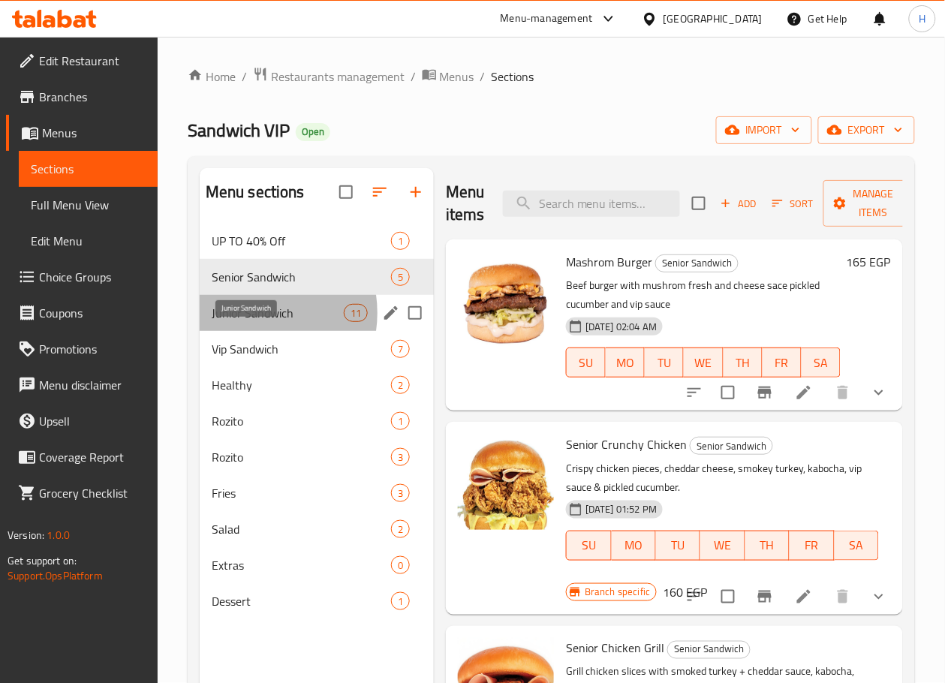
click at [247, 322] on span "Junior Sandwich" at bounding box center [278, 313] width 132 height 18
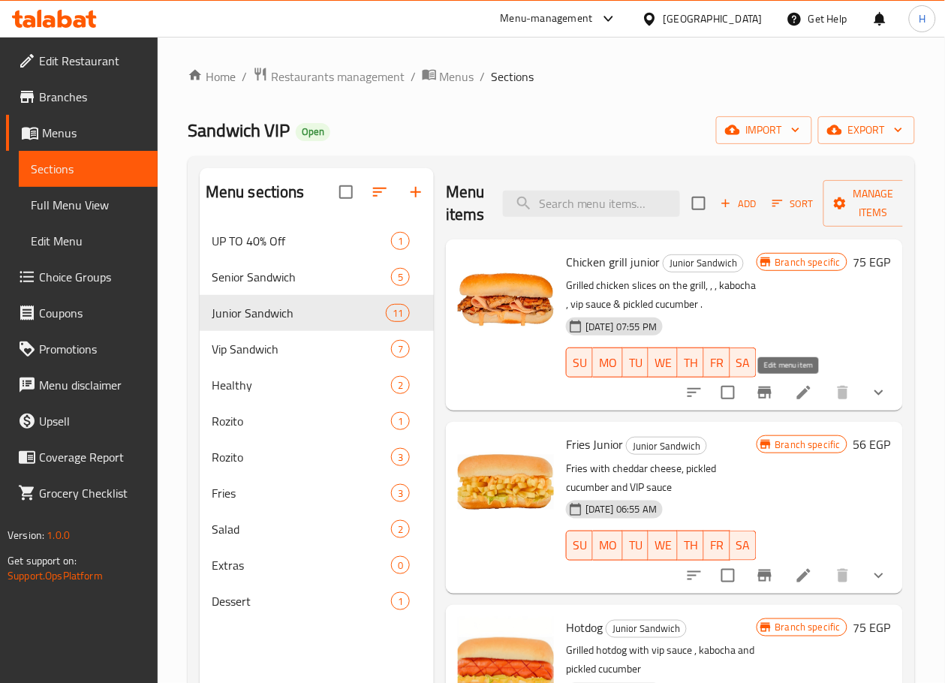
click at [795, 393] on icon at bounding box center [804, 393] width 18 height 18
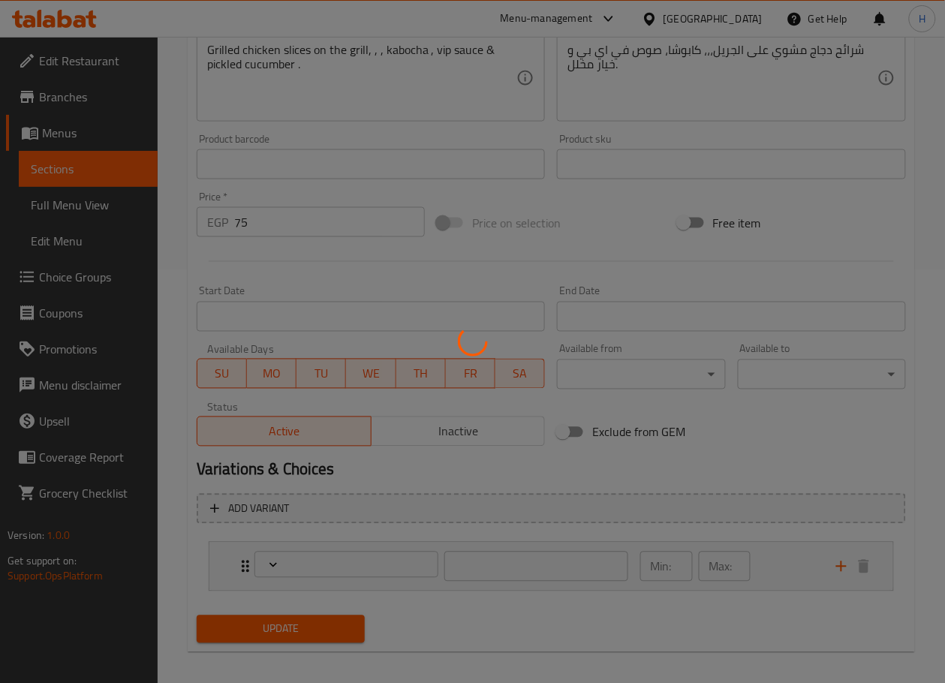
scroll to position [421, 0]
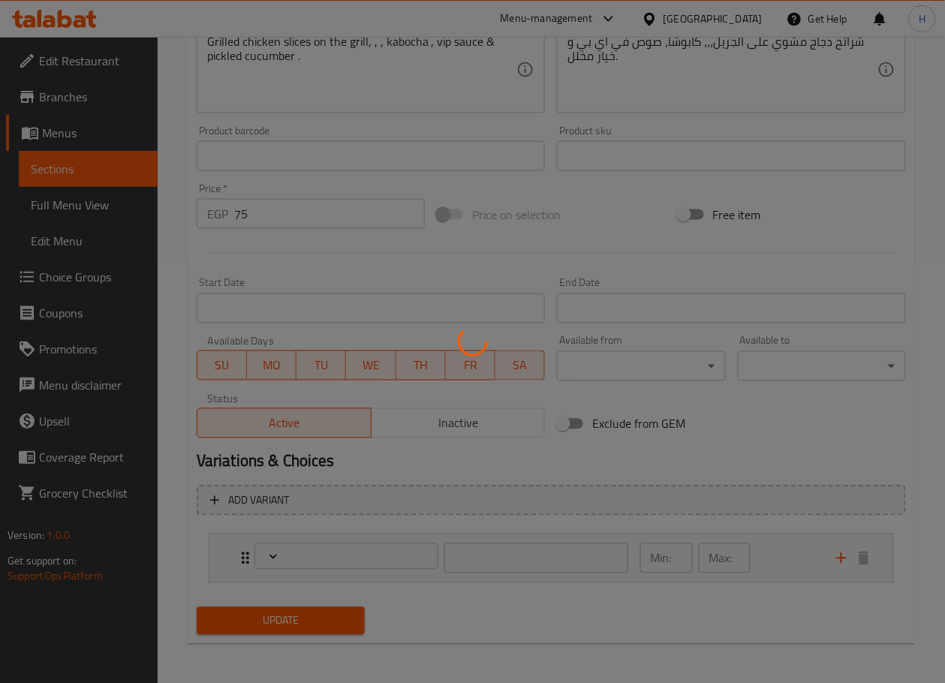
type input "اجعلها كومبو:"
type input "0"
type input "1"
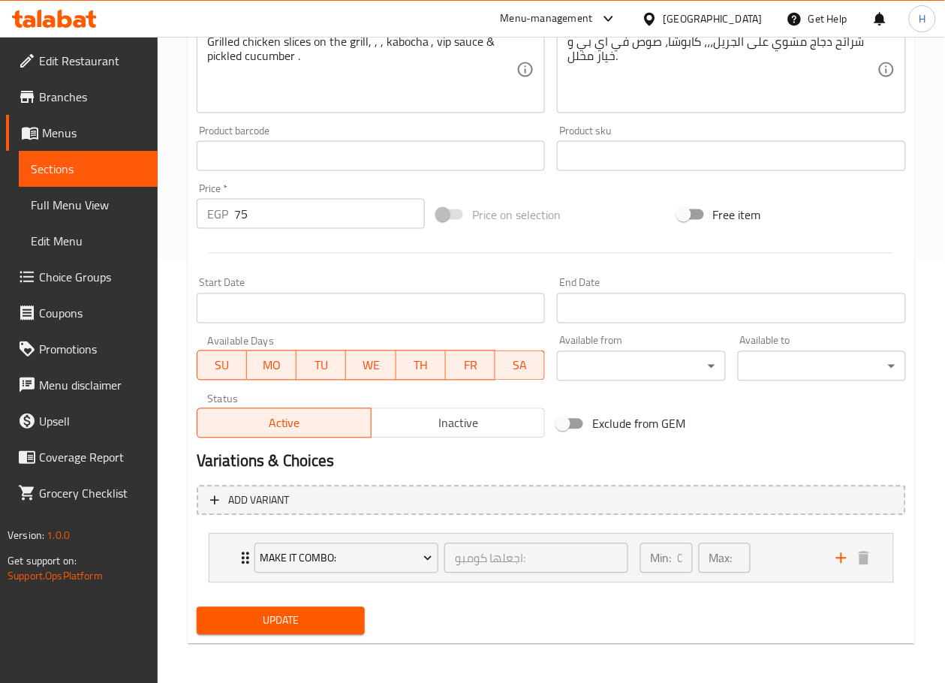
click at [265, 213] on input "75" at bounding box center [329, 214] width 191 height 30
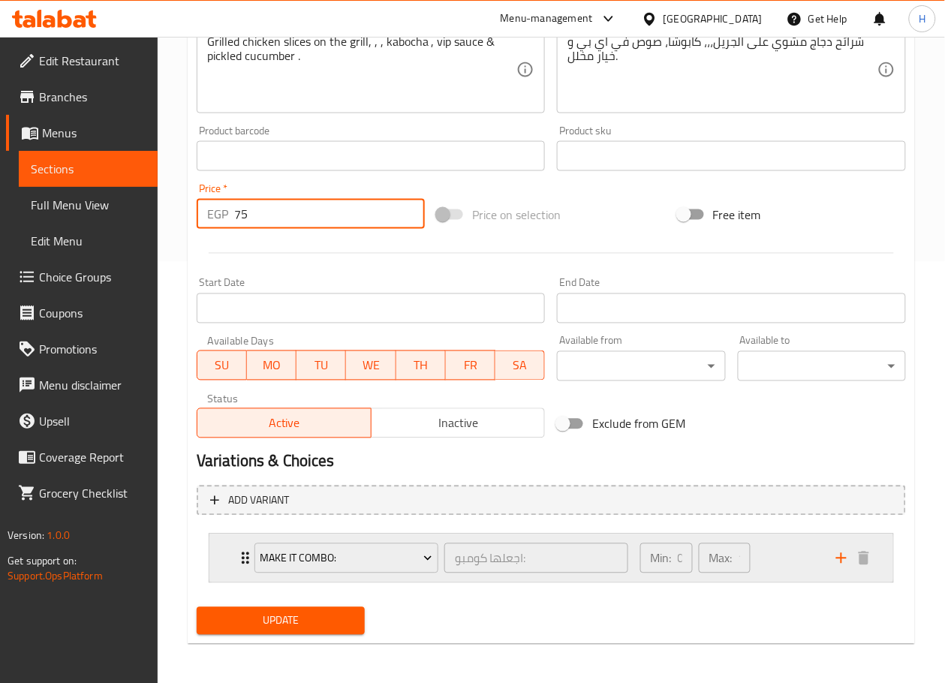
click at [762, 551] on div "Min: 0 ​ Max: 1 ​" at bounding box center [730, 559] width 196 height 48
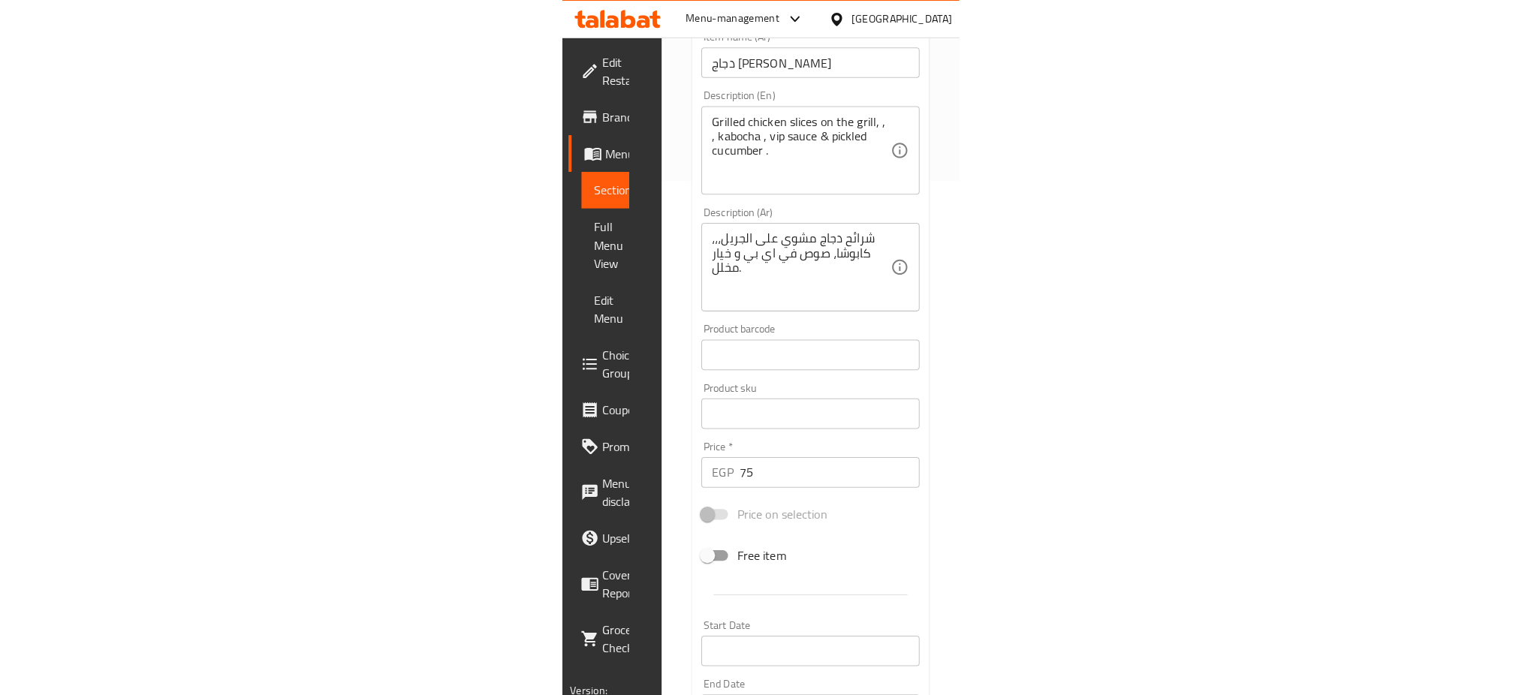
scroll to position [493, 0]
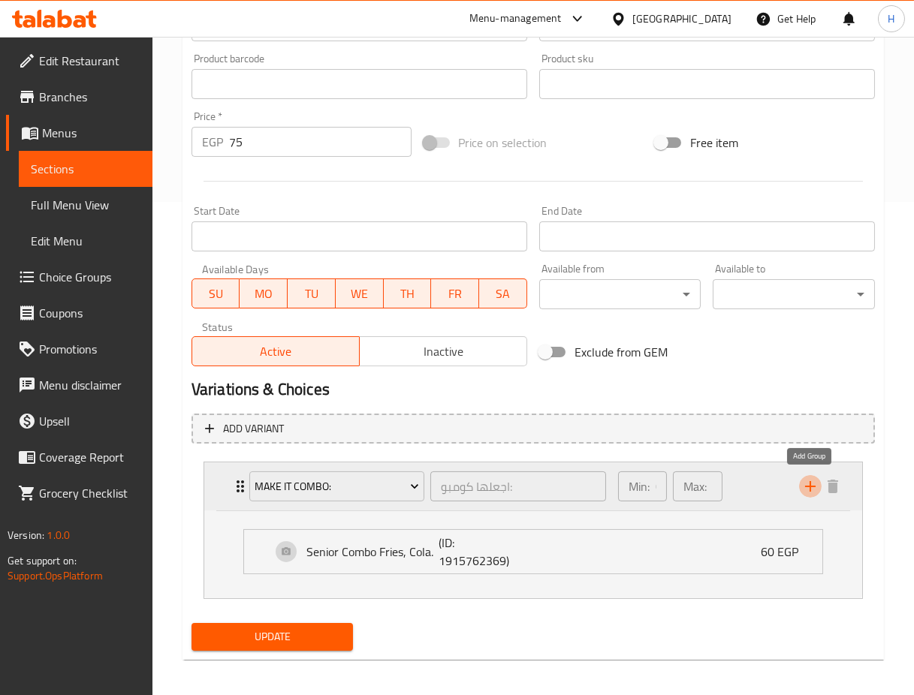
click at [807, 490] on icon "add" at bounding box center [810, 487] width 18 height 18
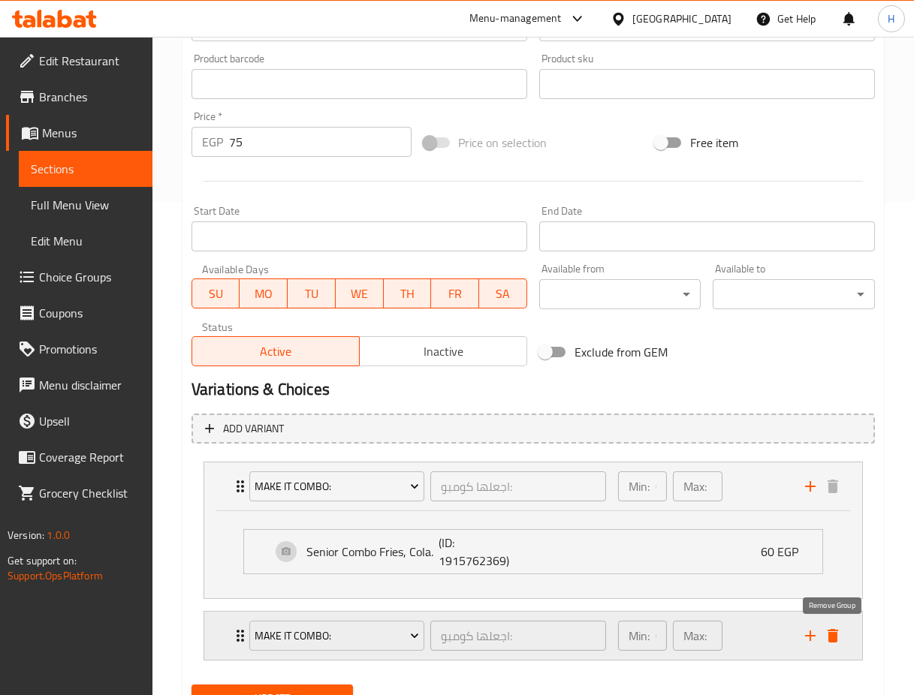
click at [836, 635] on icon "delete" at bounding box center [833, 636] width 11 height 14
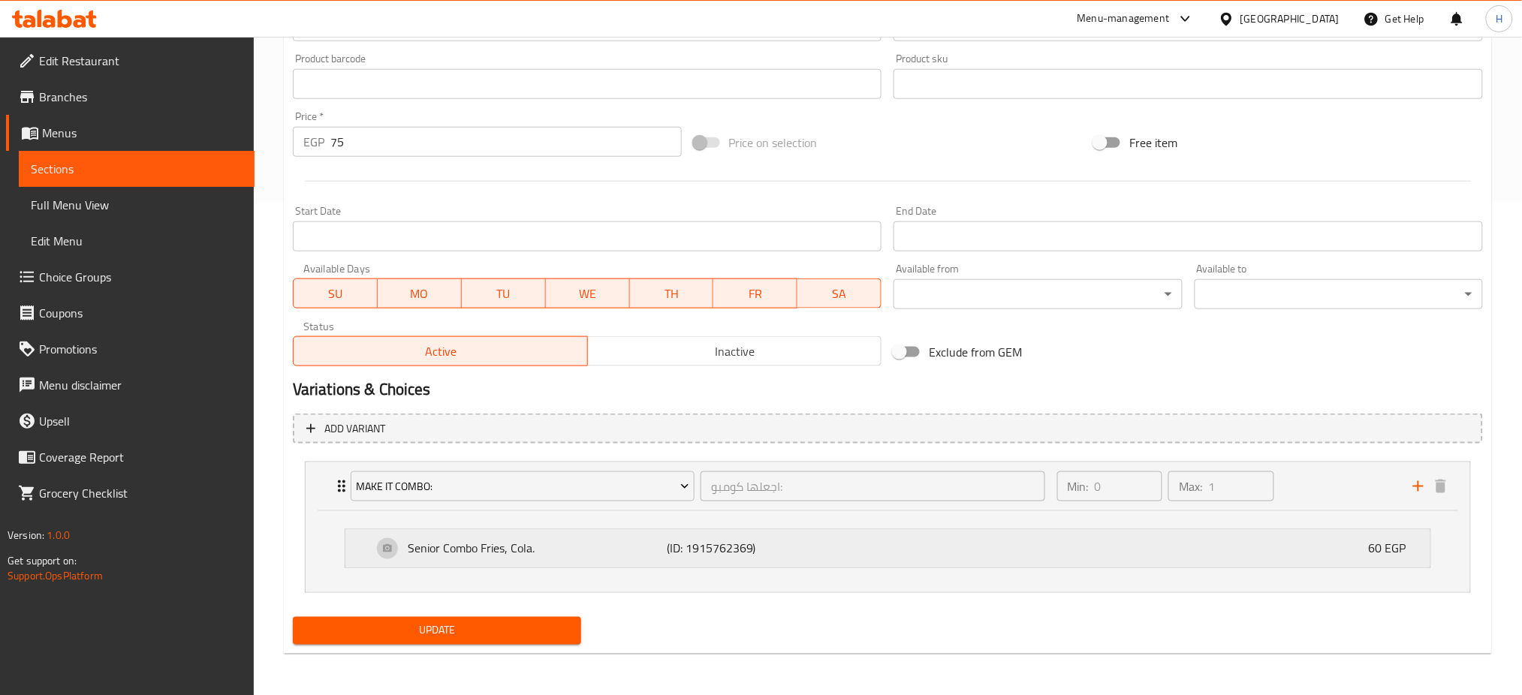
click at [1011, 542] on div "Senior Combo Fries, Cola. (ID: 1915762369) 60 EGP" at bounding box center [892, 549] width 1040 height 38
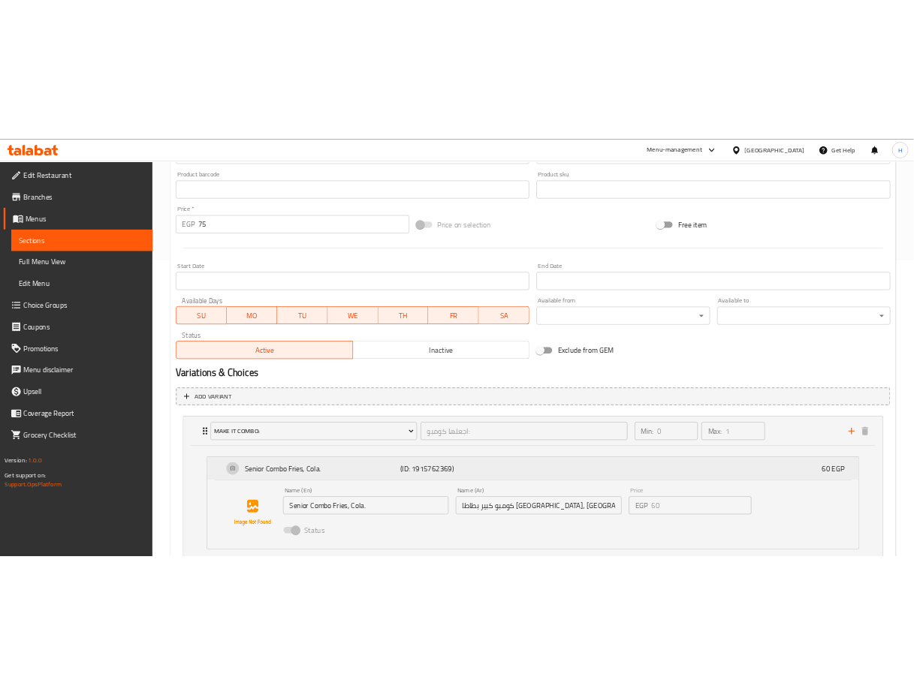
scroll to position [607, 0]
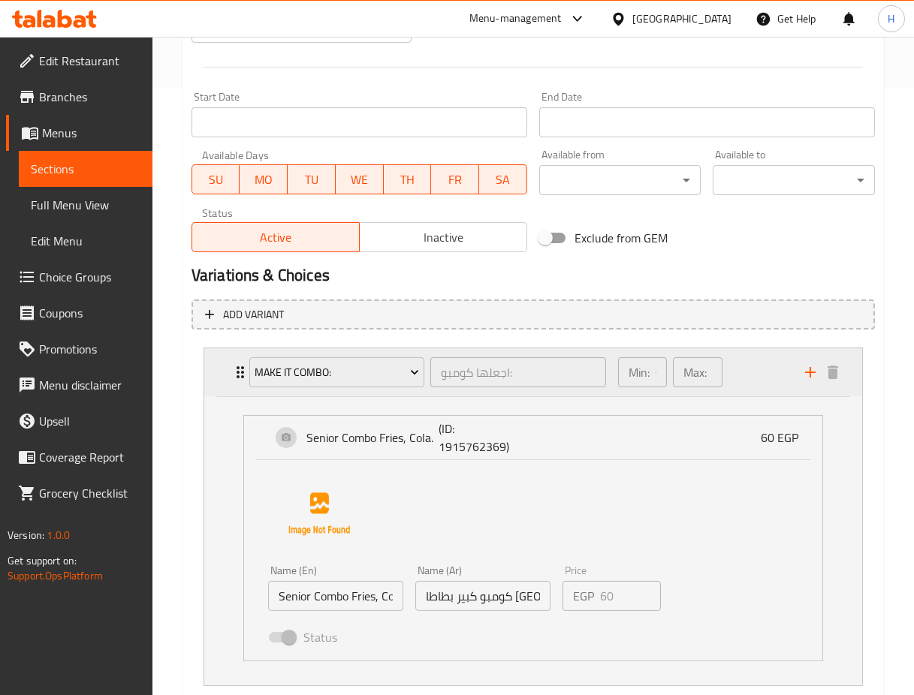
click at [772, 375] on div "Min: 0 ​ Max: 1 ​" at bounding box center [702, 372] width 187 height 48
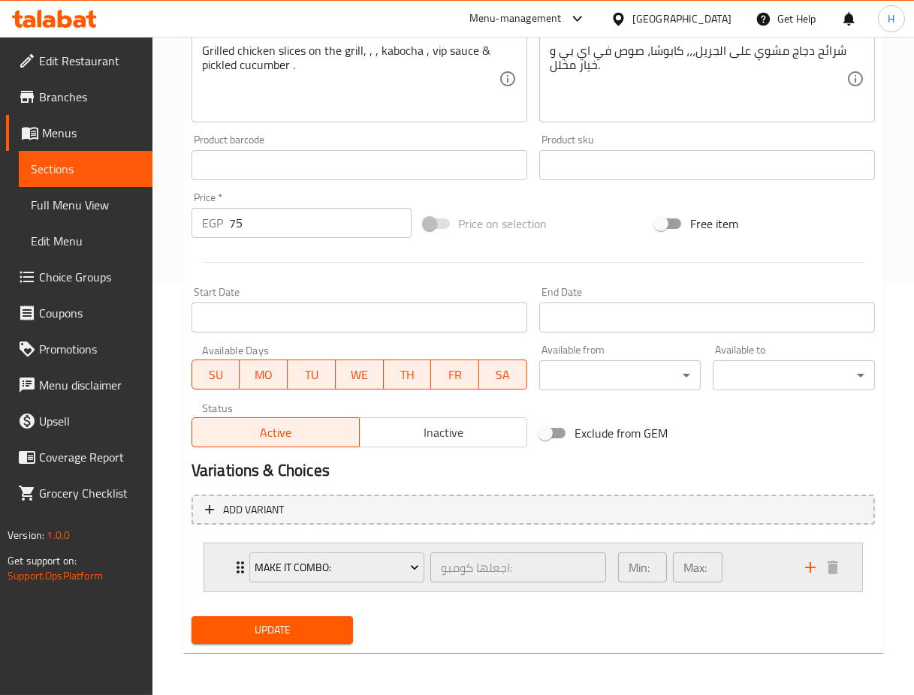
scroll to position [411, 0]
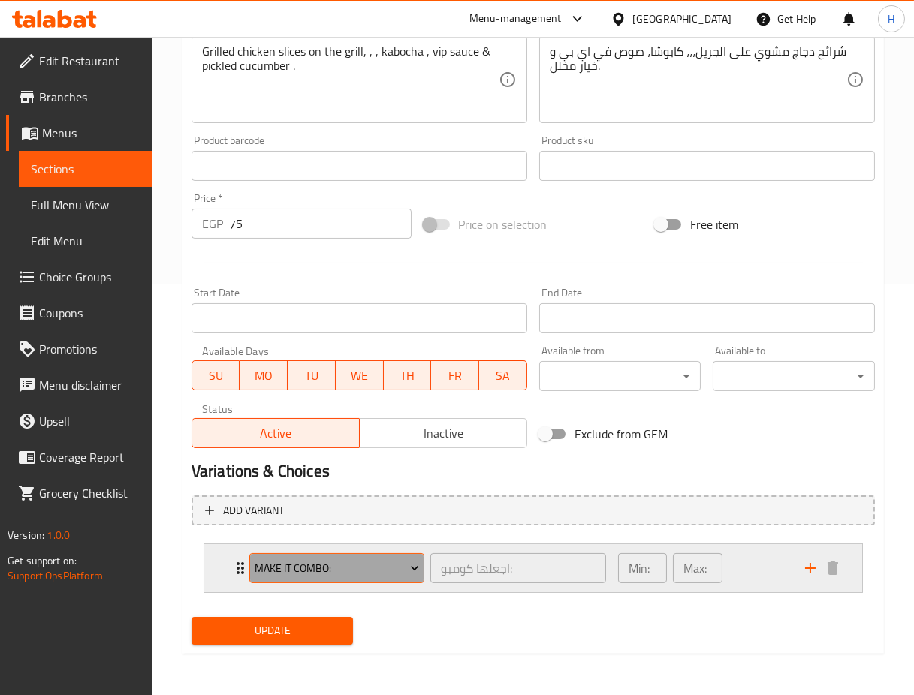
click at [400, 572] on span "Make It Combo:" at bounding box center [337, 568] width 164 height 19
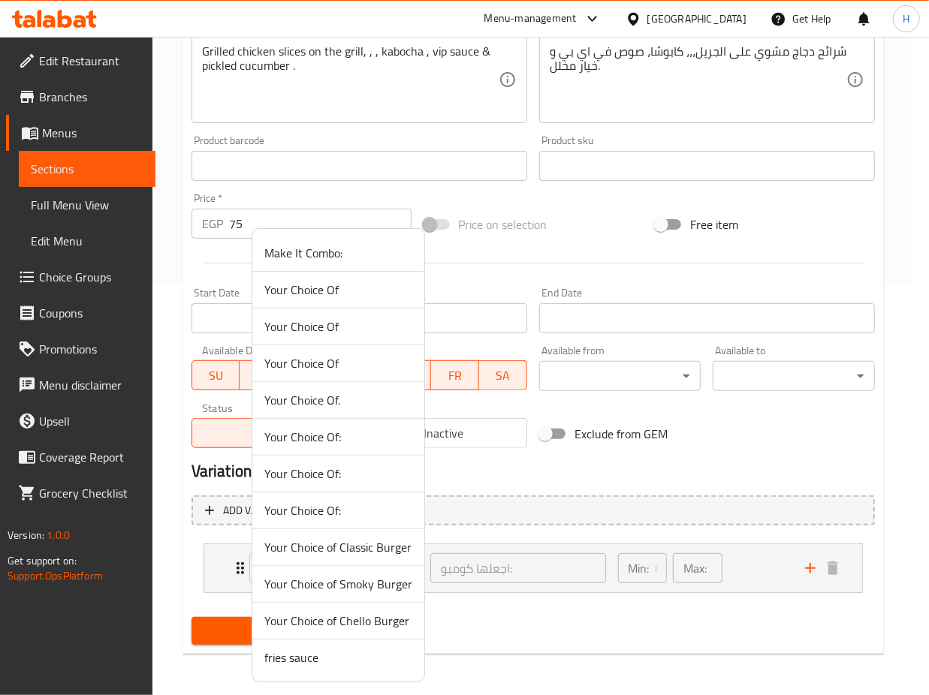
click at [333, 552] on span "Your Choice of Classic Burger" at bounding box center [338, 547] width 148 height 18
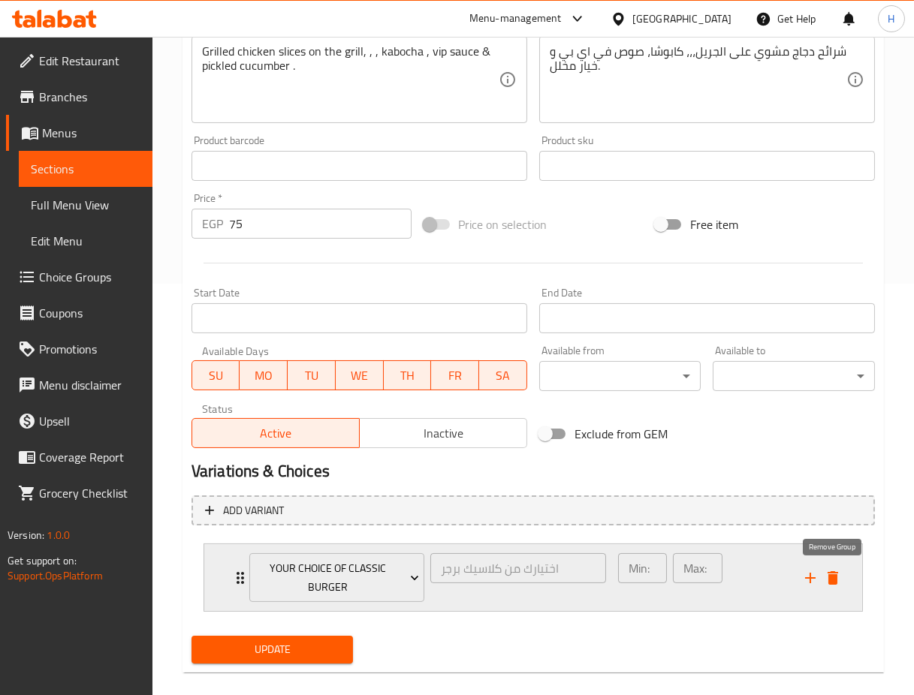
click at [837, 573] on icon "delete" at bounding box center [833, 578] width 18 height 18
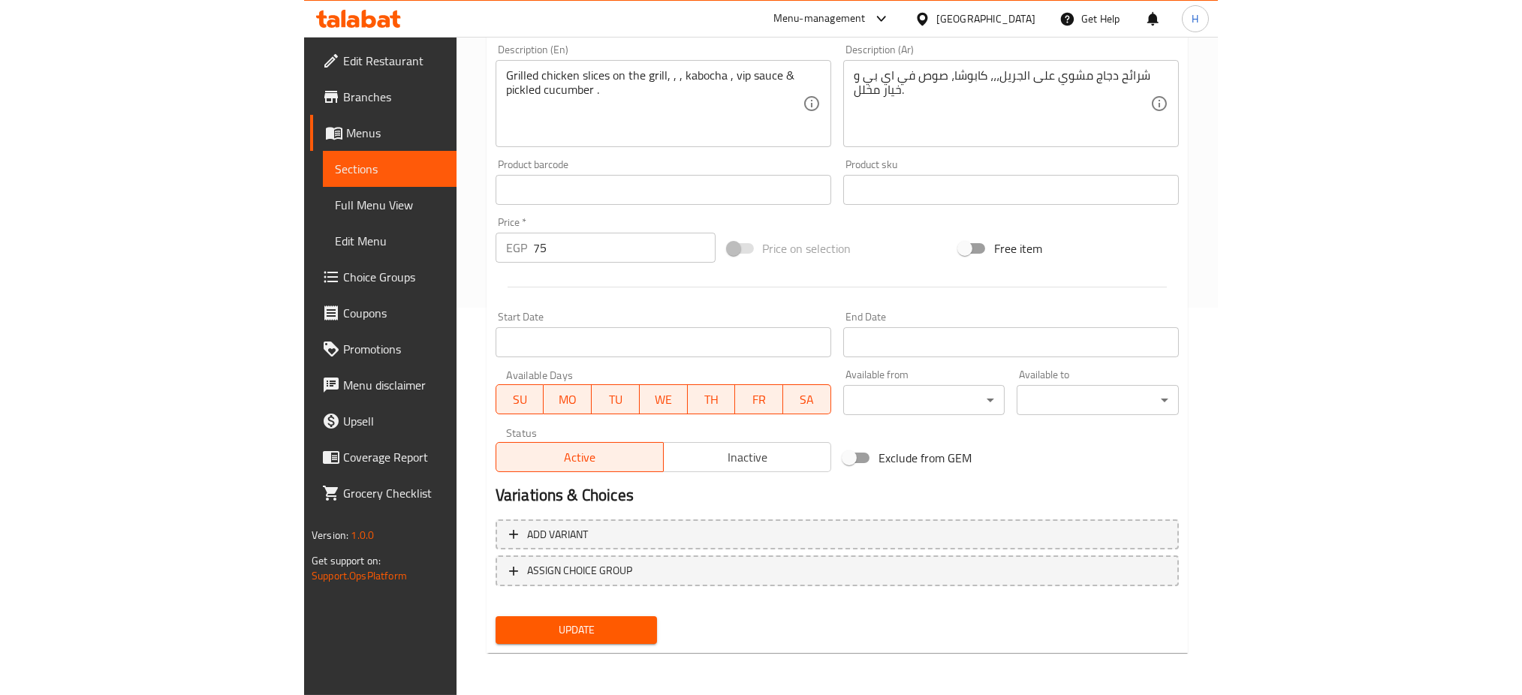
scroll to position [385, 0]
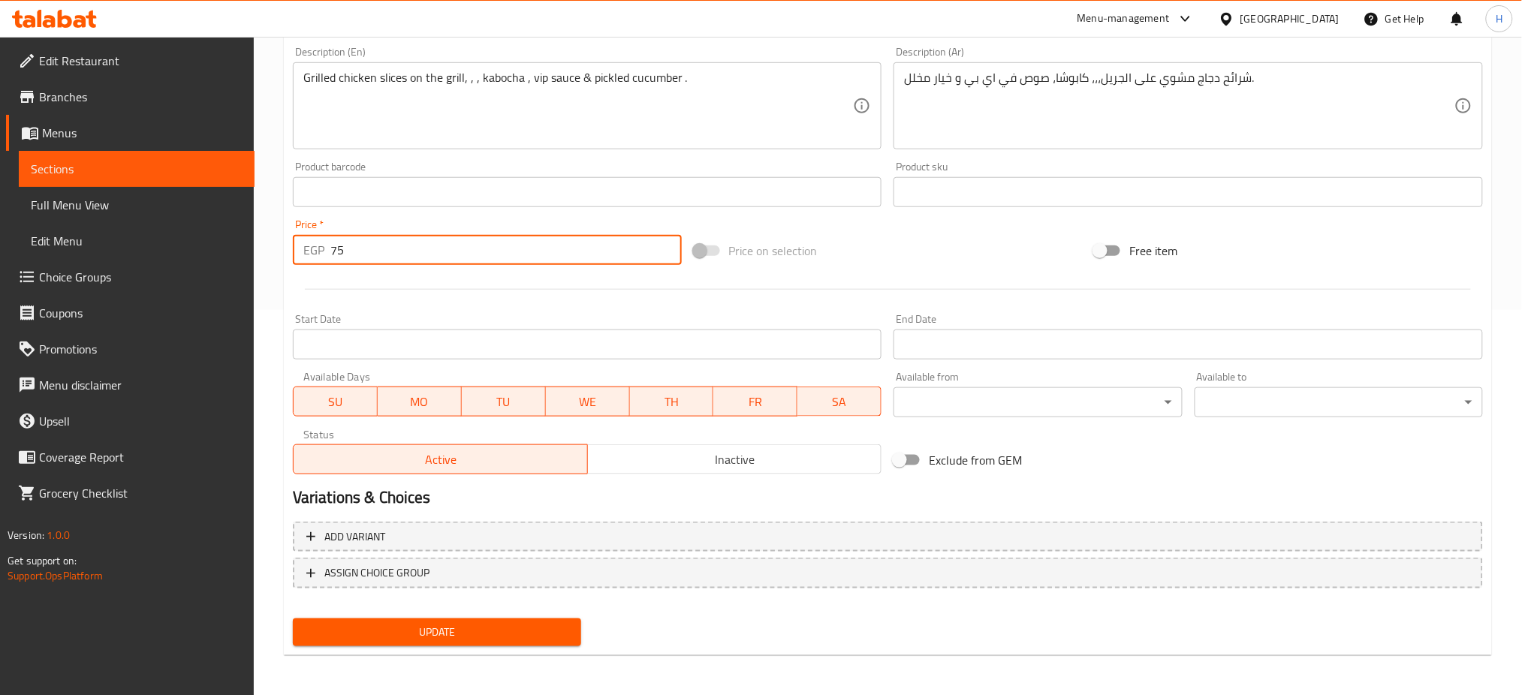
drag, startPoint x: 382, startPoint y: 243, endPoint x: 279, endPoint y: 260, distance: 104.2
click at [279, 260] on div "Home / Restaurants management / Menus / Sections / item / update Junior Sandwic…" at bounding box center [888, 175] width 1268 height 1046
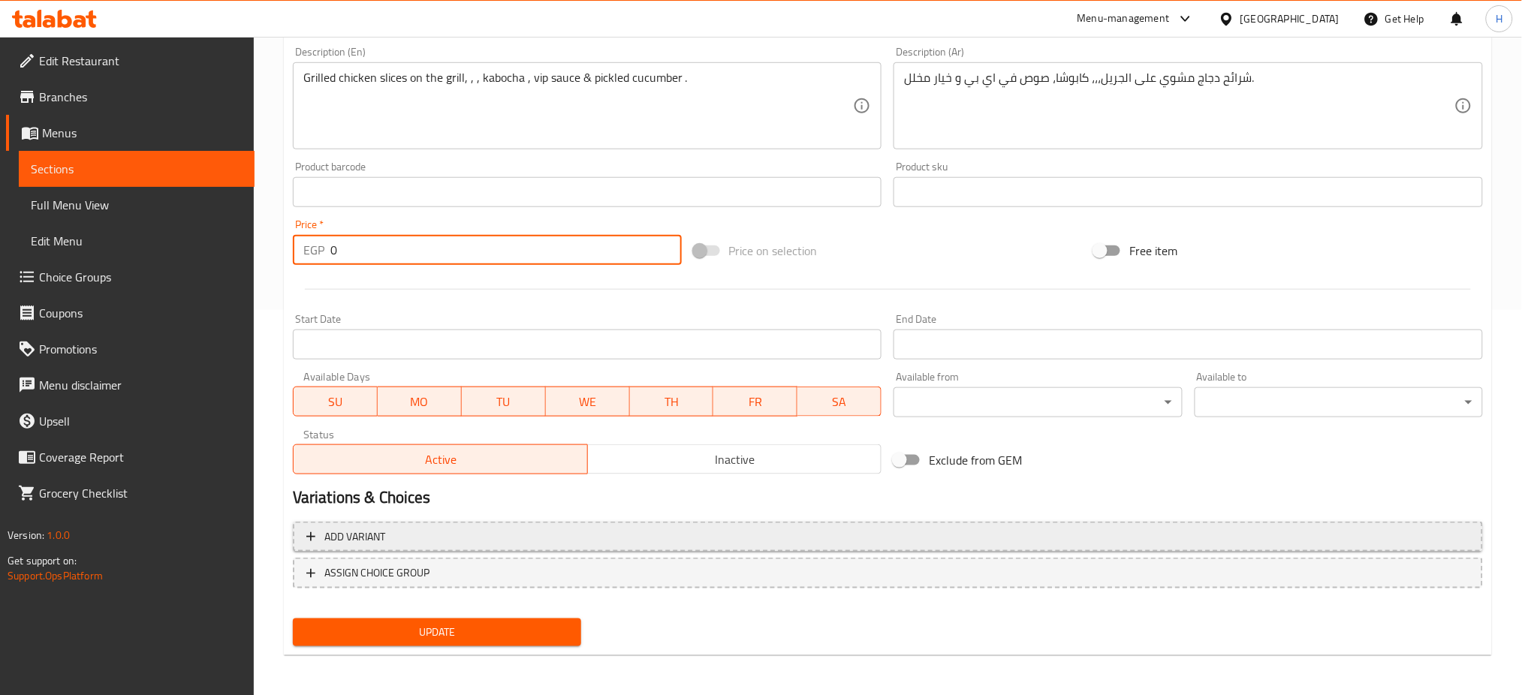
type input "0"
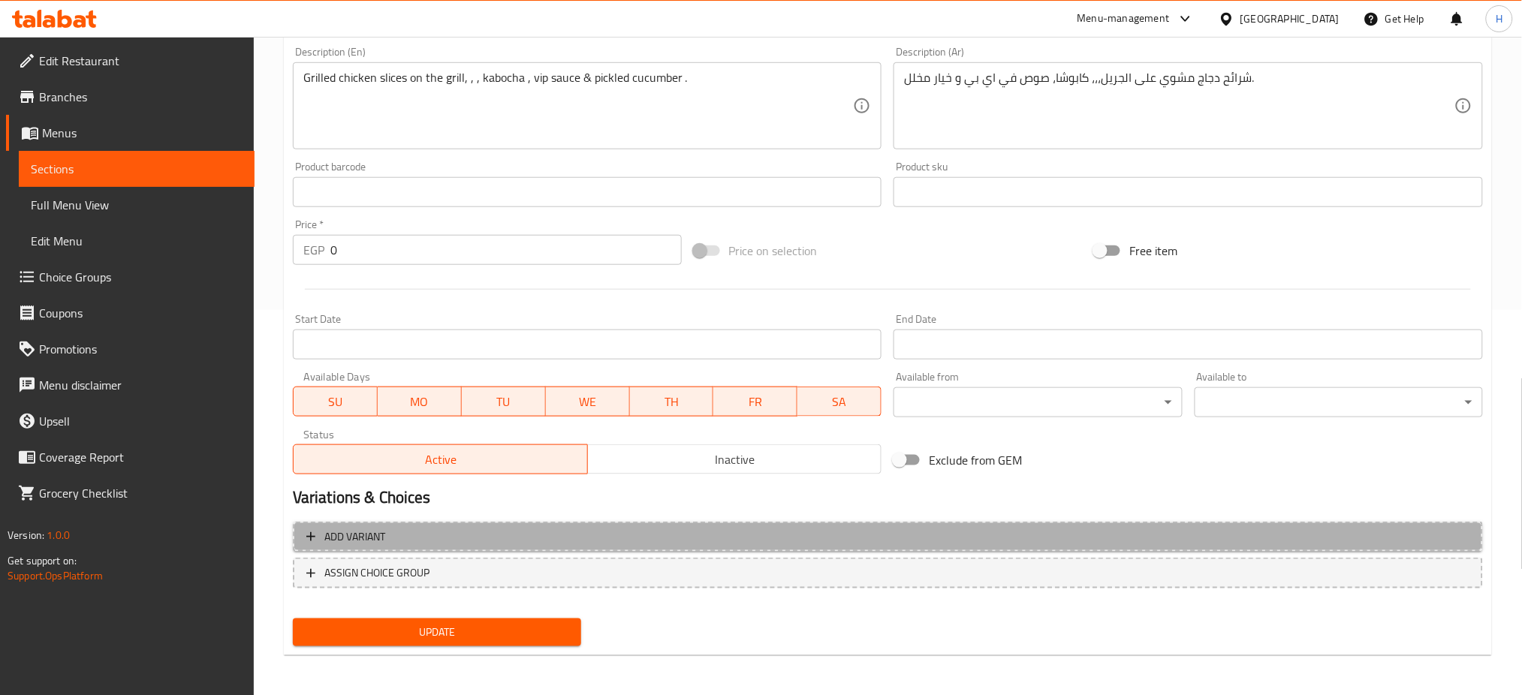
click at [479, 542] on span "Add variant" at bounding box center [887, 537] width 1163 height 19
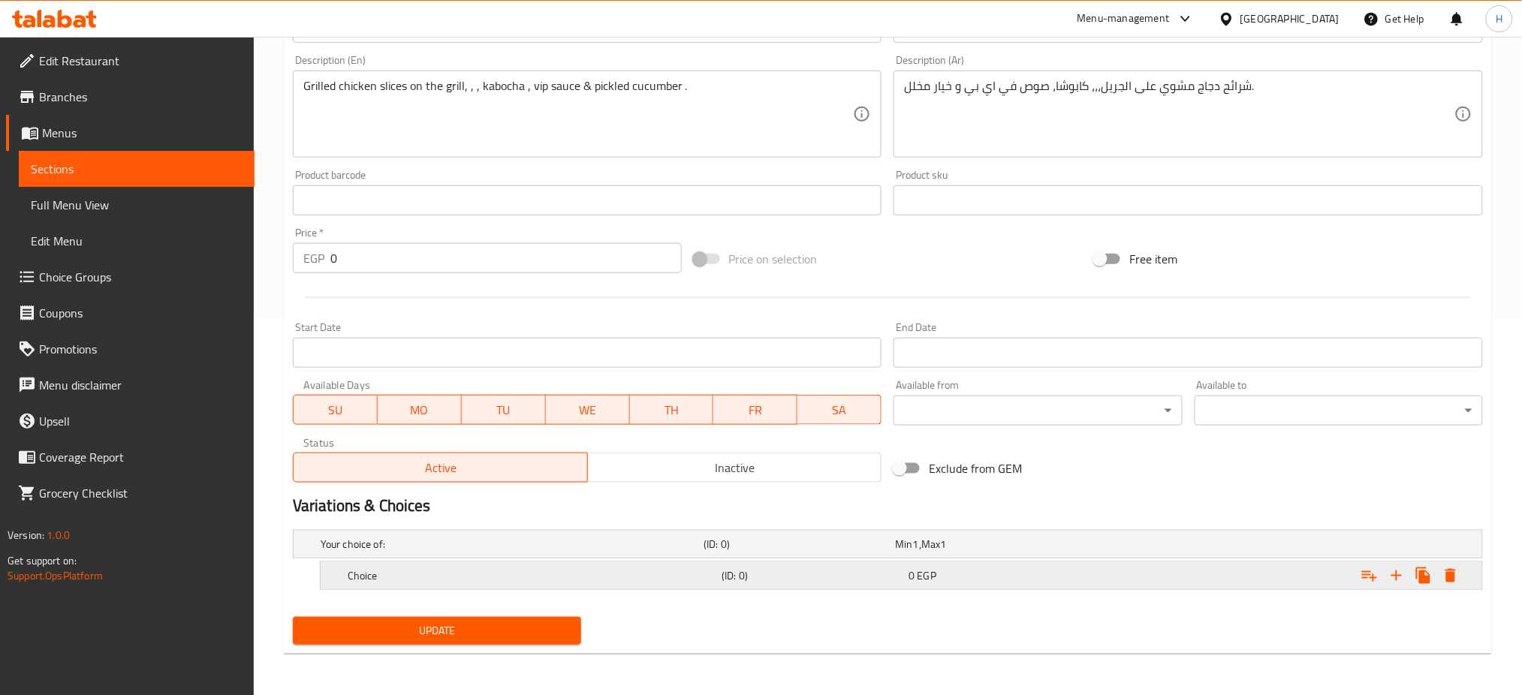
click at [538, 552] on h5 "Choice" at bounding box center [509, 544] width 377 height 15
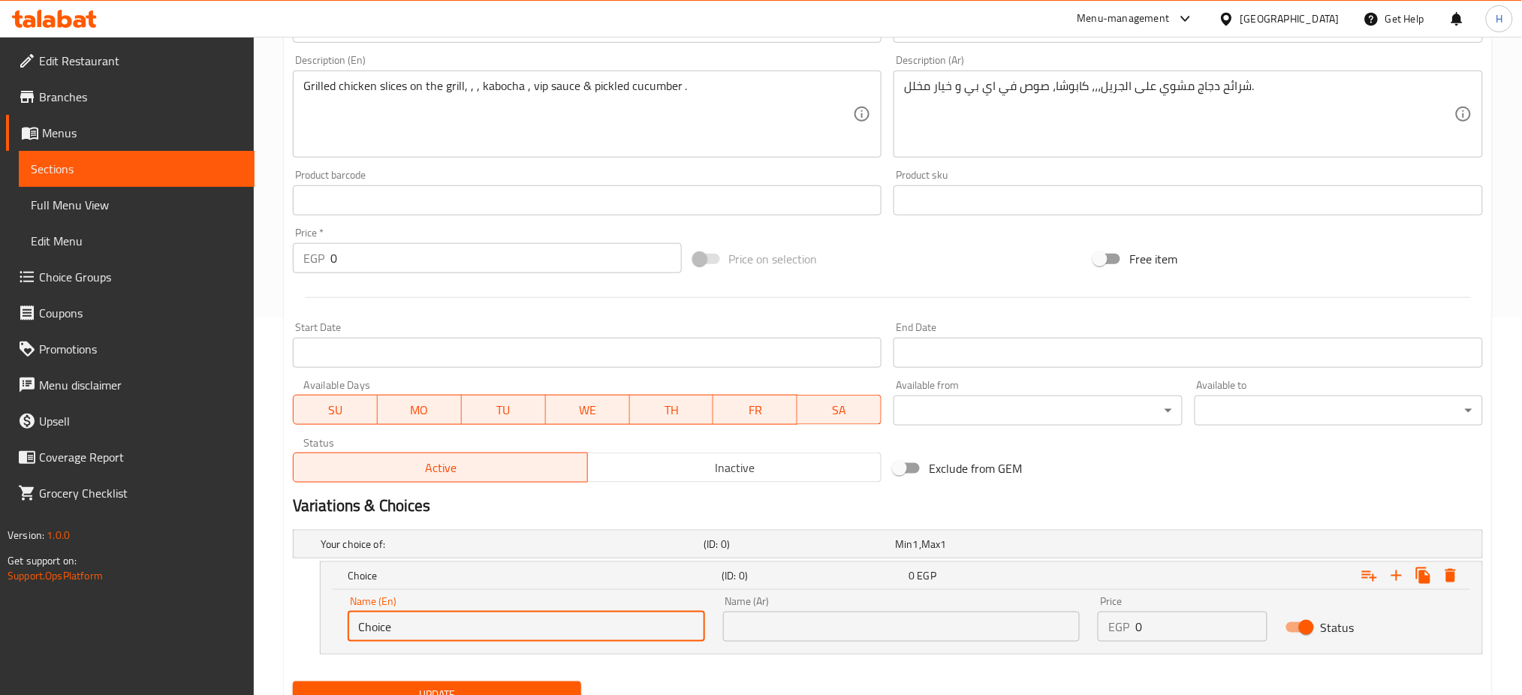
drag, startPoint x: 453, startPoint y: 634, endPoint x: 338, endPoint y: 630, distance: 115.0
click at [339, 630] on div "Name (En) Choice Name (En)" at bounding box center [526, 619] width 375 height 64
type input "s"
type input "Sandwich"
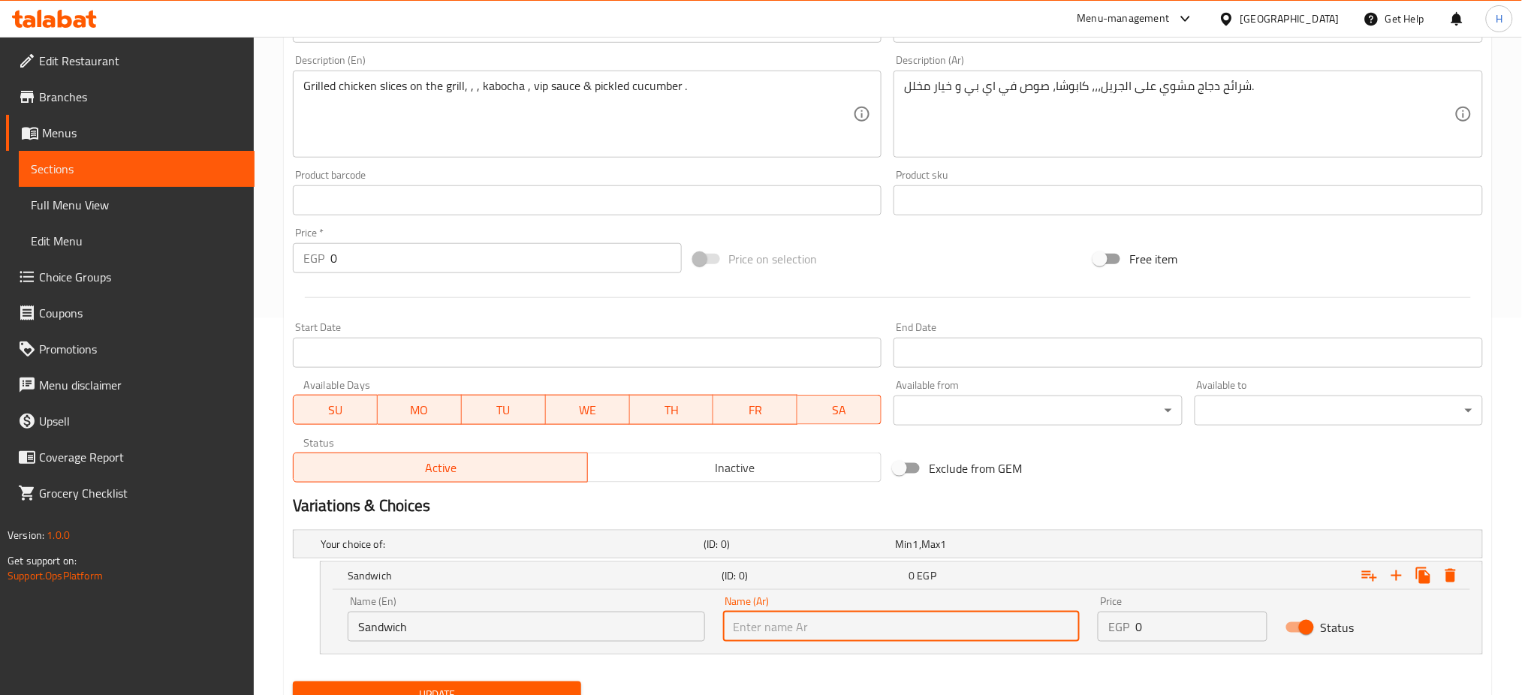
click at [822, 636] on input "text" at bounding box center [901, 627] width 357 height 30
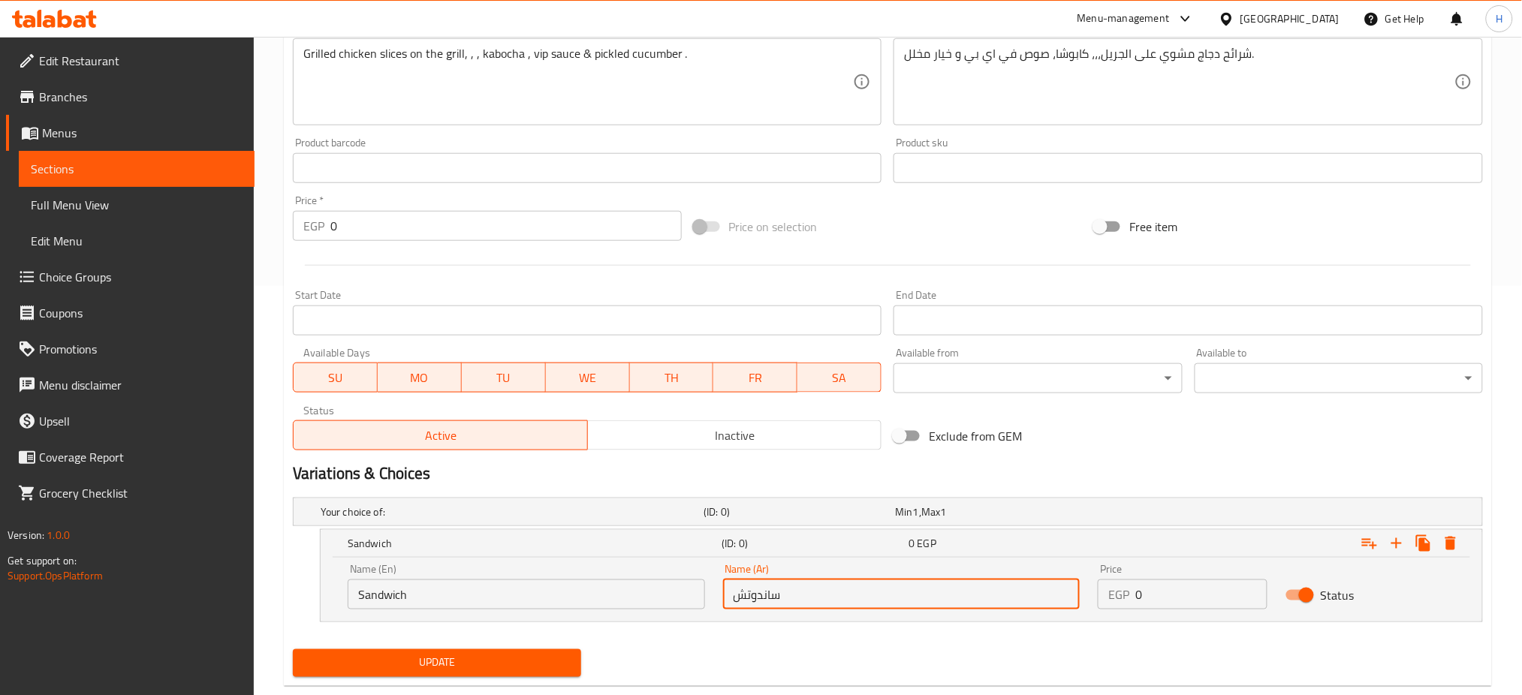
scroll to position [442, 0]
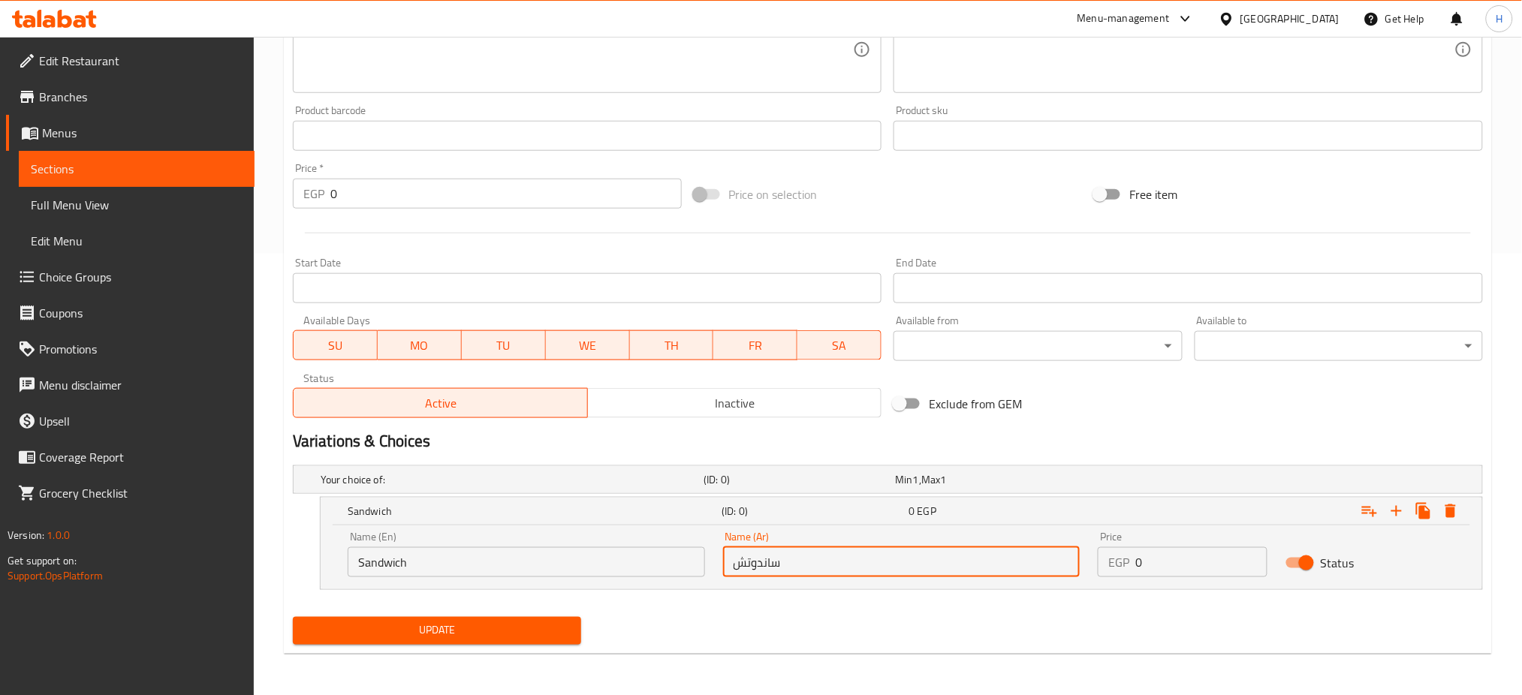
type input "ساندوتش"
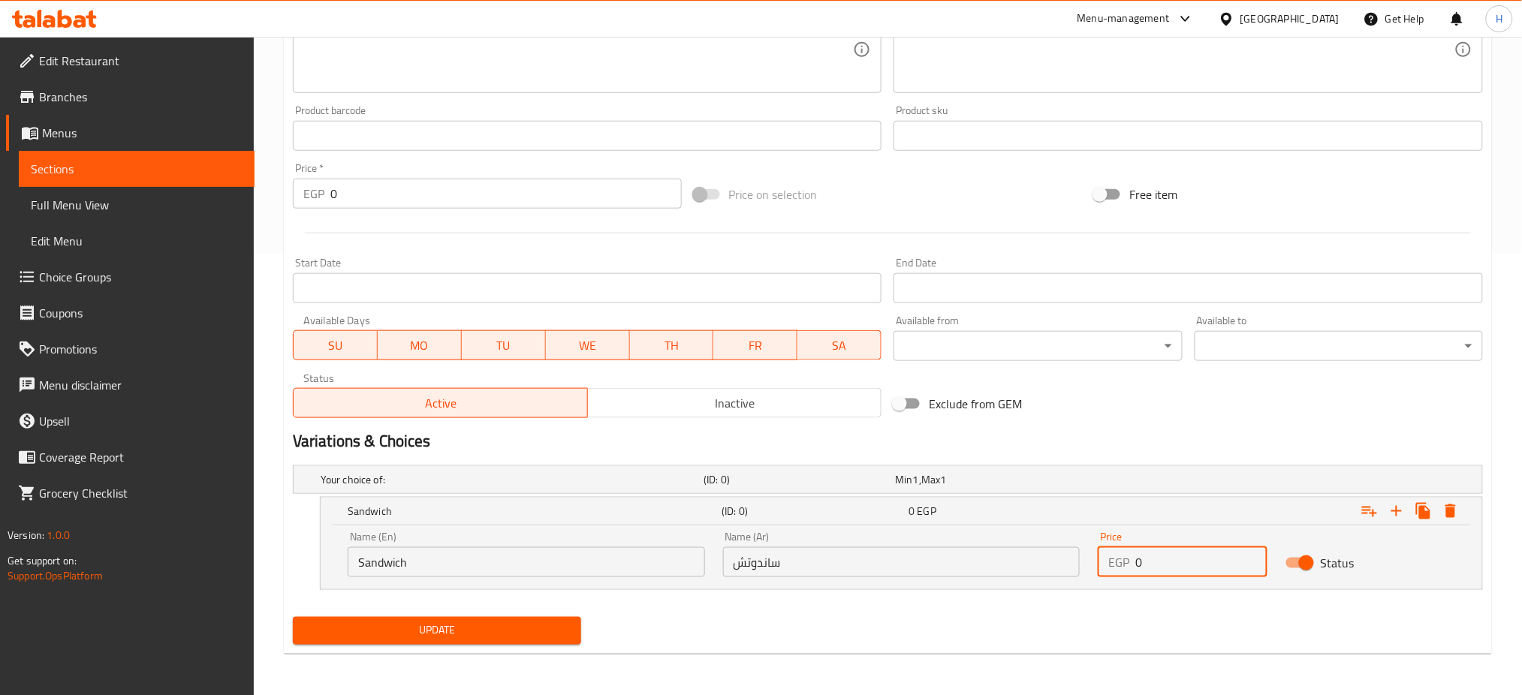
drag, startPoint x: 1175, startPoint y: 562, endPoint x: 1107, endPoint y: 562, distance: 68.3
click at [1107, 562] on div "EGP 0 Price" at bounding box center [1183, 562] width 170 height 30
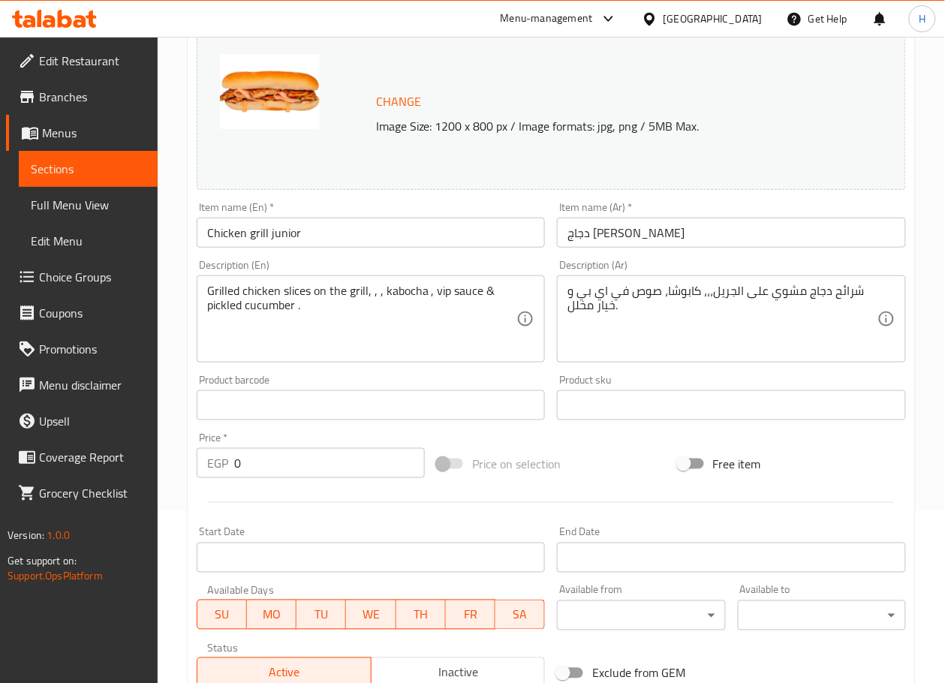
scroll to position [454, 0]
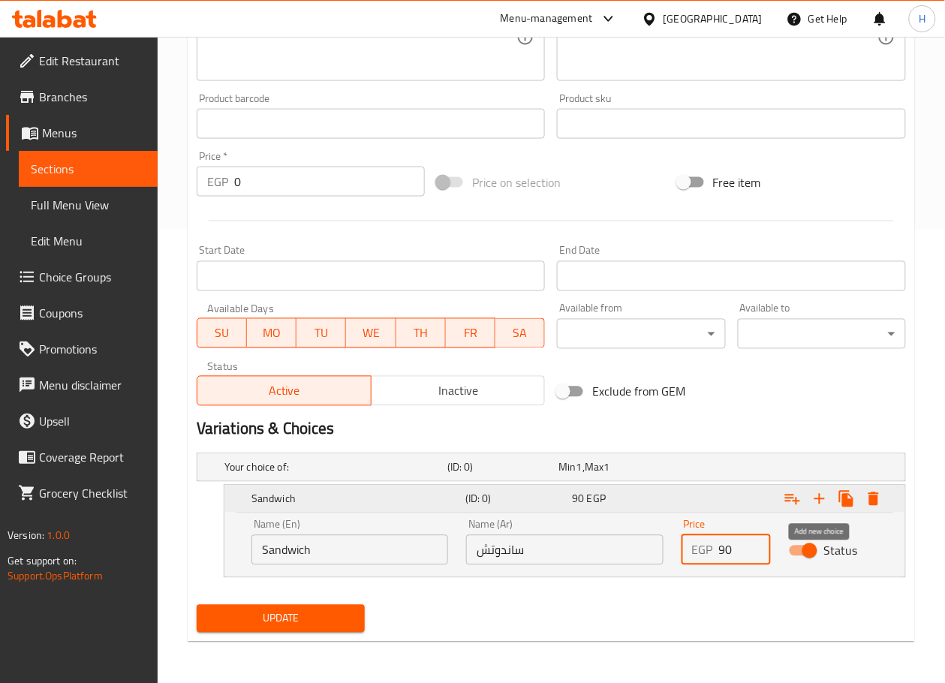
type input "90"
click at [825, 499] on icon "Expand" at bounding box center [820, 499] width 11 height 11
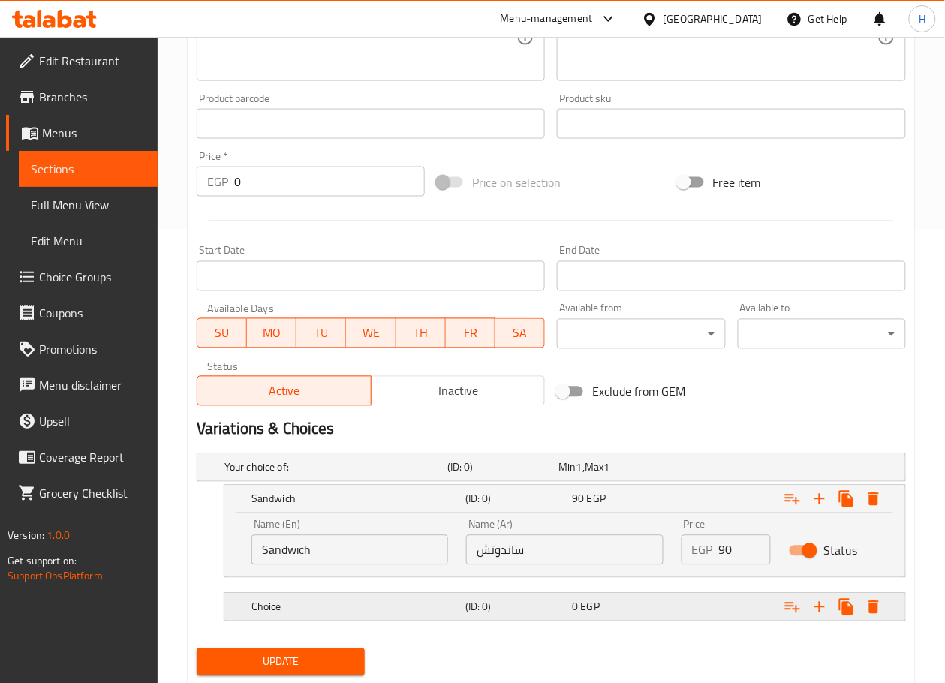
click at [346, 475] on h5 "Choice" at bounding box center [333, 467] width 217 height 15
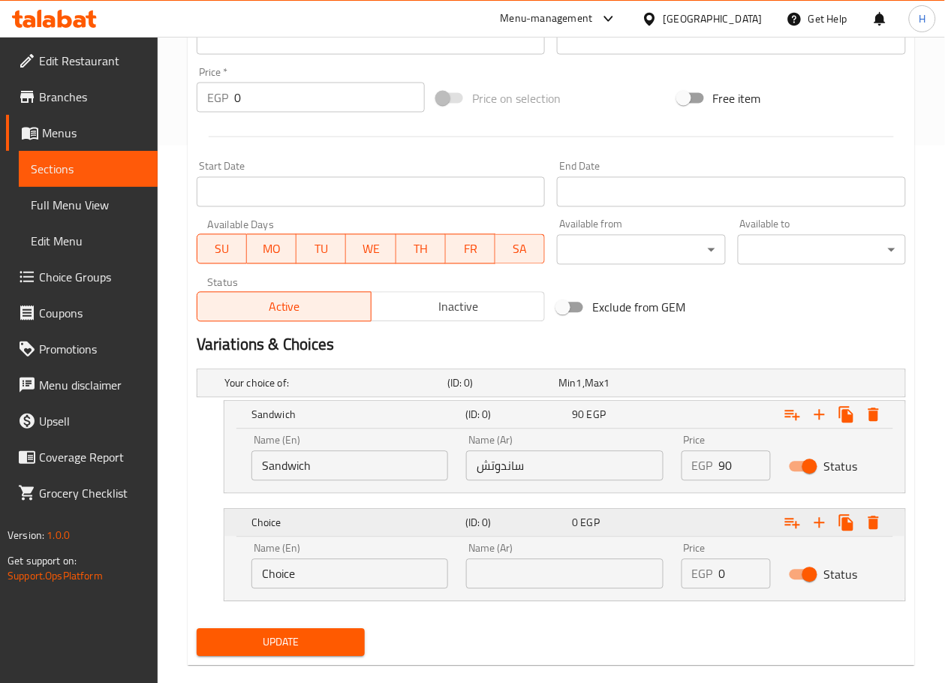
scroll to position [558, 0]
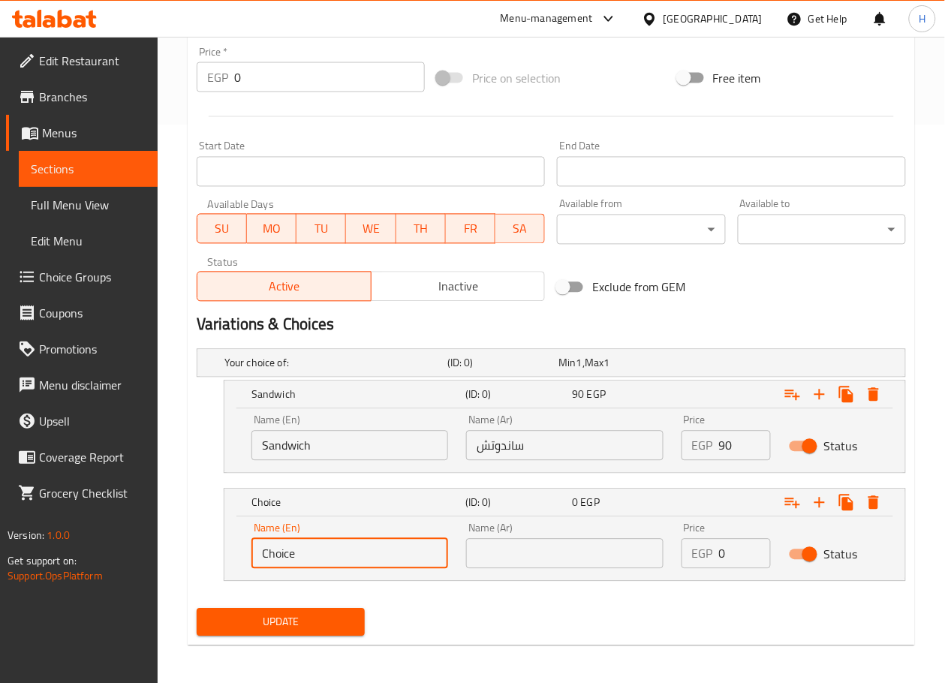
drag, startPoint x: 319, startPoint y: 559, endPoint x: 203, endPoint y: 563, distance: 116.5
click at [203, 563] on div "Choice (ID: 0) 0 EGP Name (En) Choice Name (En) Name (Ar) Name (Ar) Price EGP 0…" at bounding box center [552, 535] width 710 height 93
type input "}"
type input "C"
type input "COMBO"
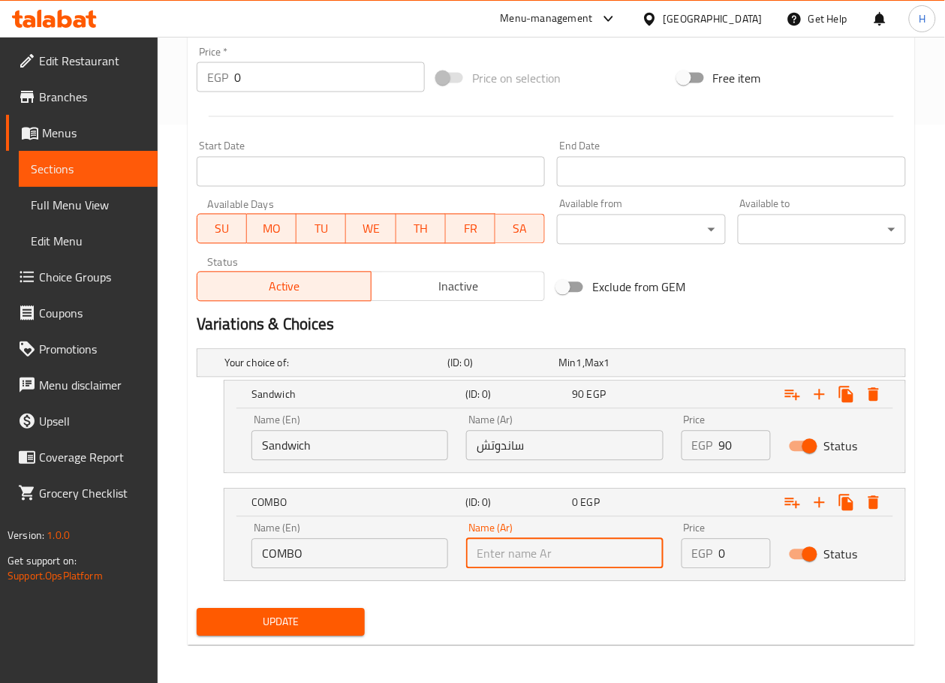
drag, startPoint x: 532, startPoint y: 570, endPoint x: 375, endPoint y: 572, distance: 157.0
click at [375, 572] on div "Name (En) COMBO Name (En) Name (Ar) Name (Ar) Price EGP 0 Price Status" at bounding box center [565, 546] width 645 height 64
click at [354, 558] on input "COMBO" at bounding box center [350, 554] width 197 height 30
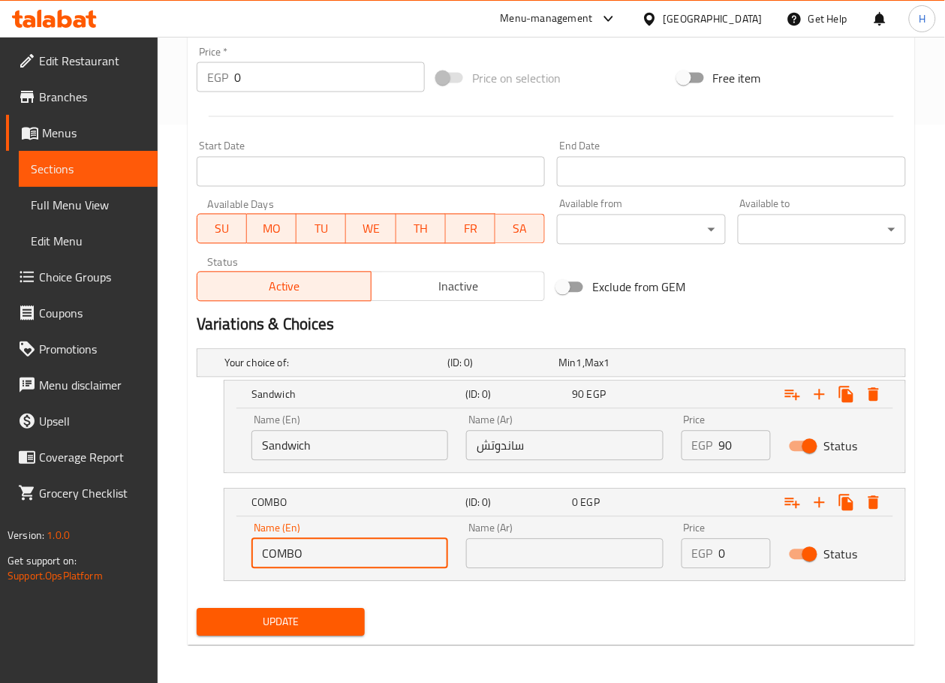
click at [354, 558] on input "COMBO" at bounding box center [350, 554] width 197 height 30
type input "Combo"
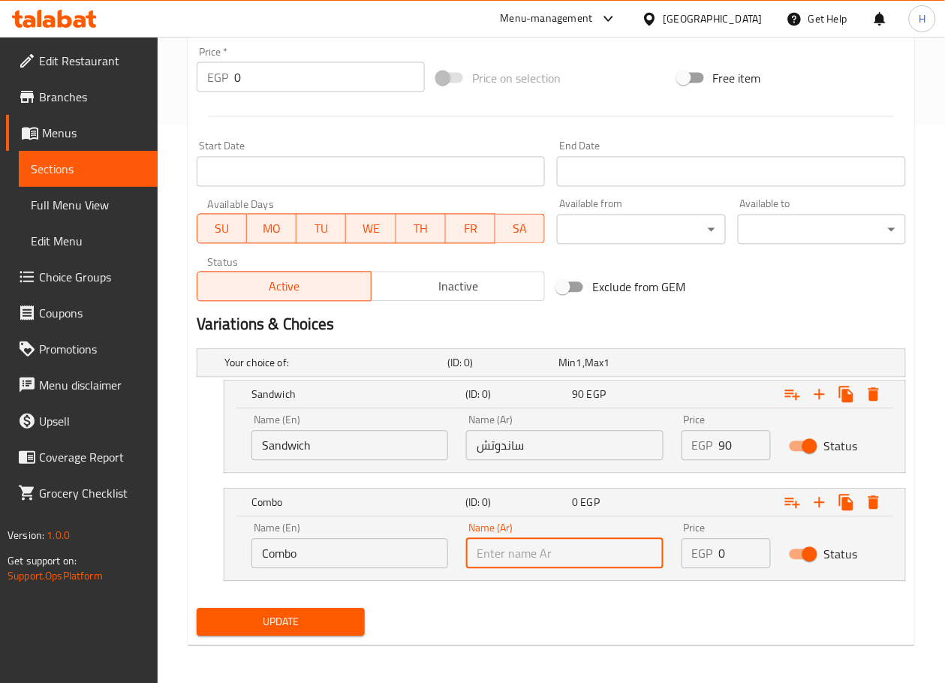
click at [586, 547] on input "text" at bounding box center [564, 554] width 197 height 30
type input "كمبو"
drag, startPoint x: 743, startPoint y: 554, endPoint x: 706, endPoint y: 556, distance: 37.6
click at [706, 556] on div "EGP 0 Price" at bounding box center [726, 554] width 89 height 30
type input "140"
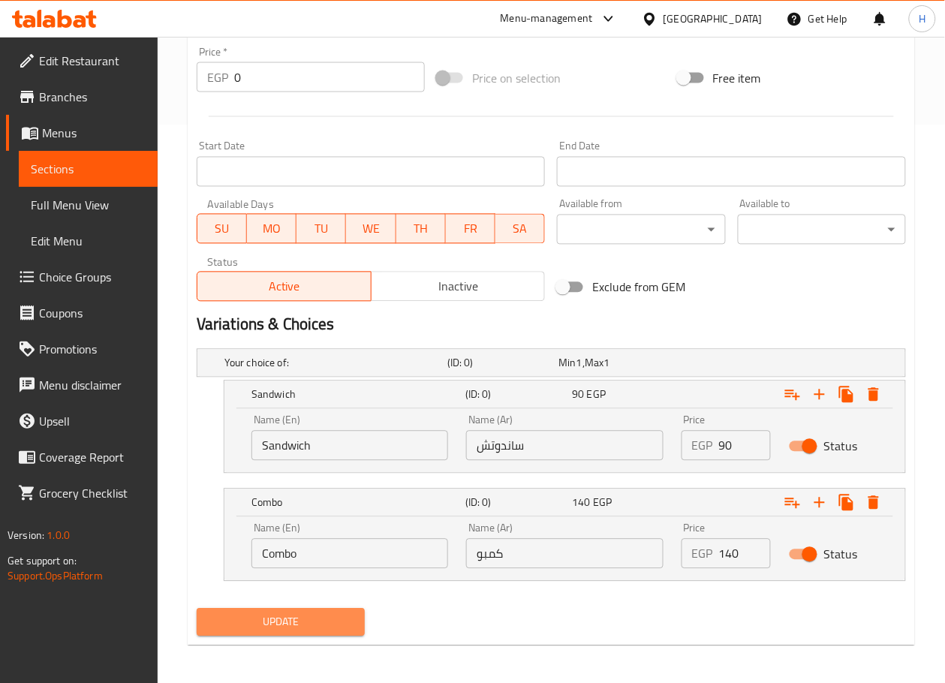
click at [305, 620] on span "Update" at bounding box center [281, 622] width 144 height 19
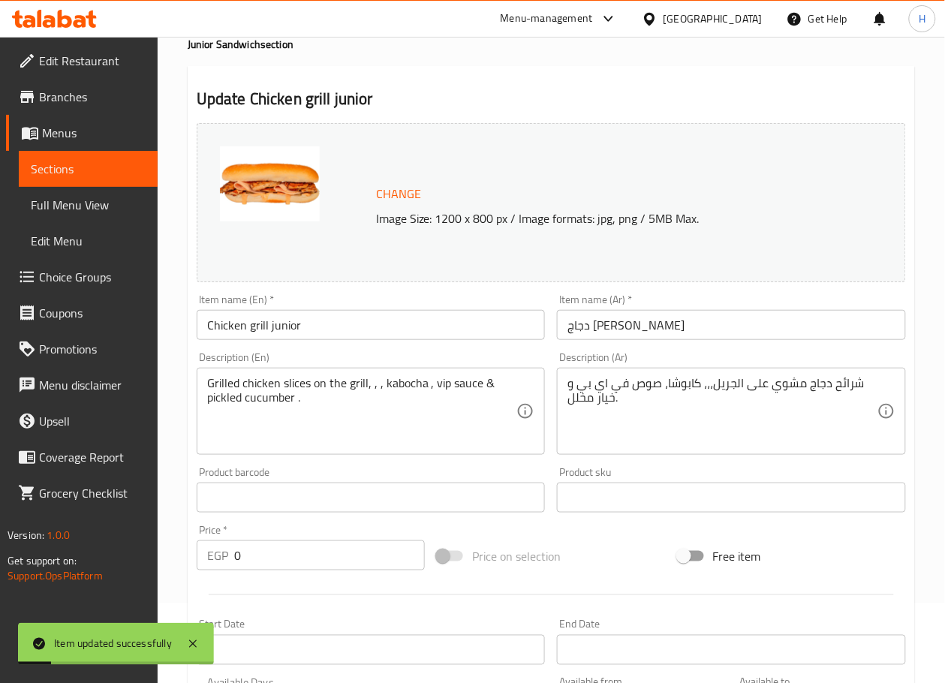
scroll to position [0, 0]
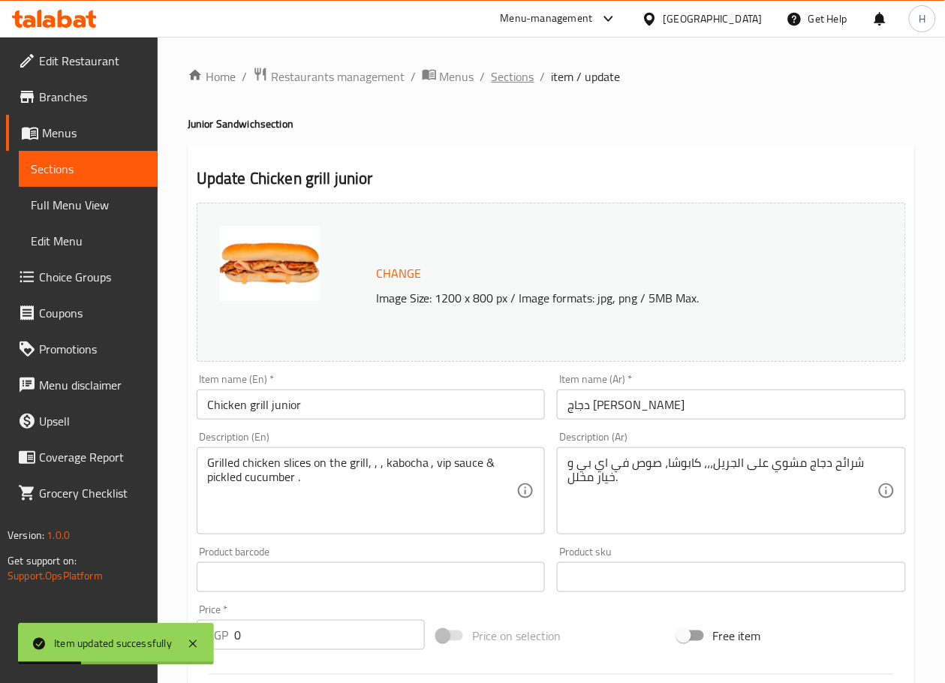
click at [512, 76] on span "Sections" at bounding box center [513, 77] width 43 height 18
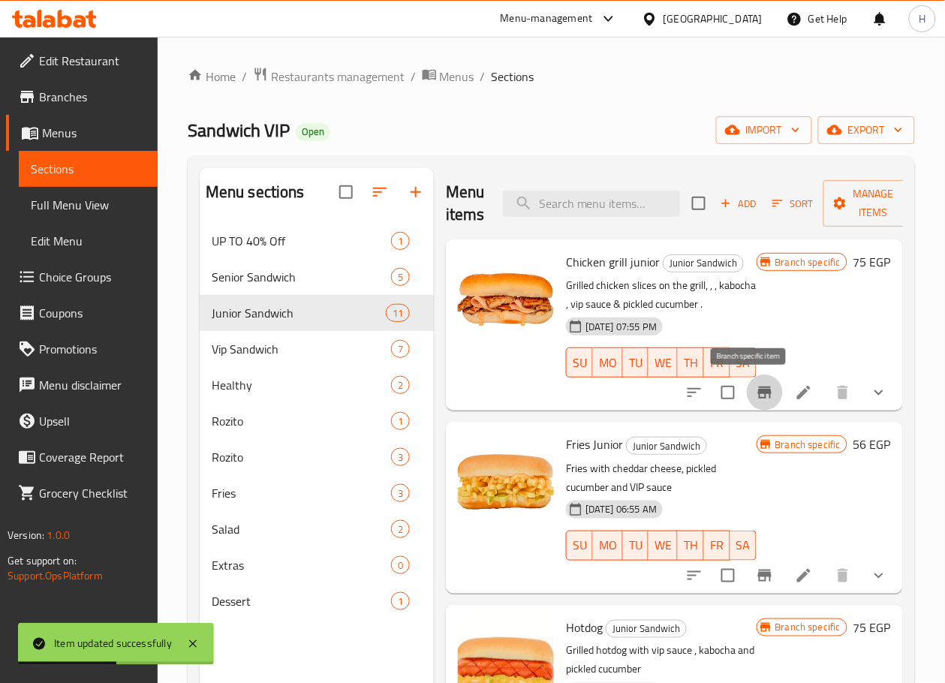
click at [747, 387] on button "Branch-specific-item" at bounding box center [765, 393] width 36 height 36
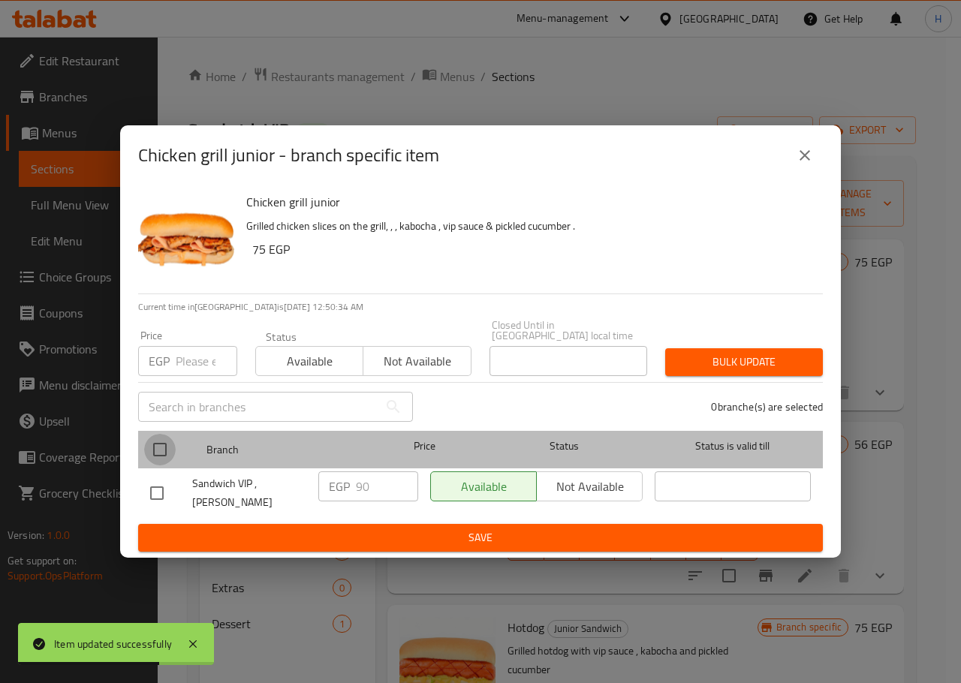
click at [158, 450] on input "checkbox" at bounding box center [160, 450] width 32 height 32
checkbox input "true"
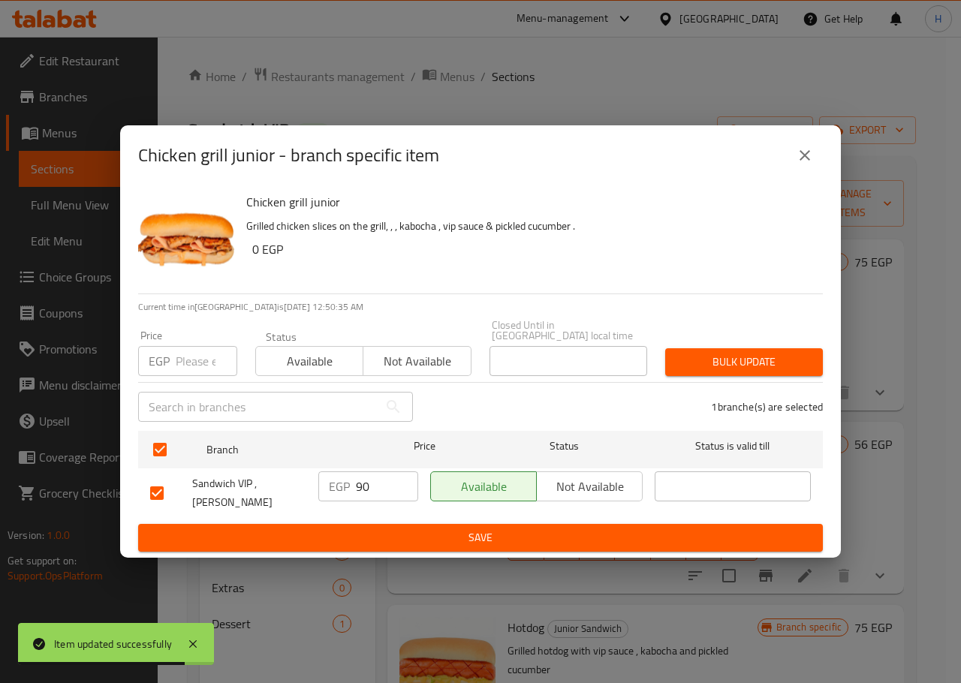
drag, startPoint x: 375, startPoint y: 489, endPoint x: 346, endPoint y: 486, distance: 29.4
click at [348, 487] on div "EGP 90 ​" at bounding box center [368, 487] width 100 height 30
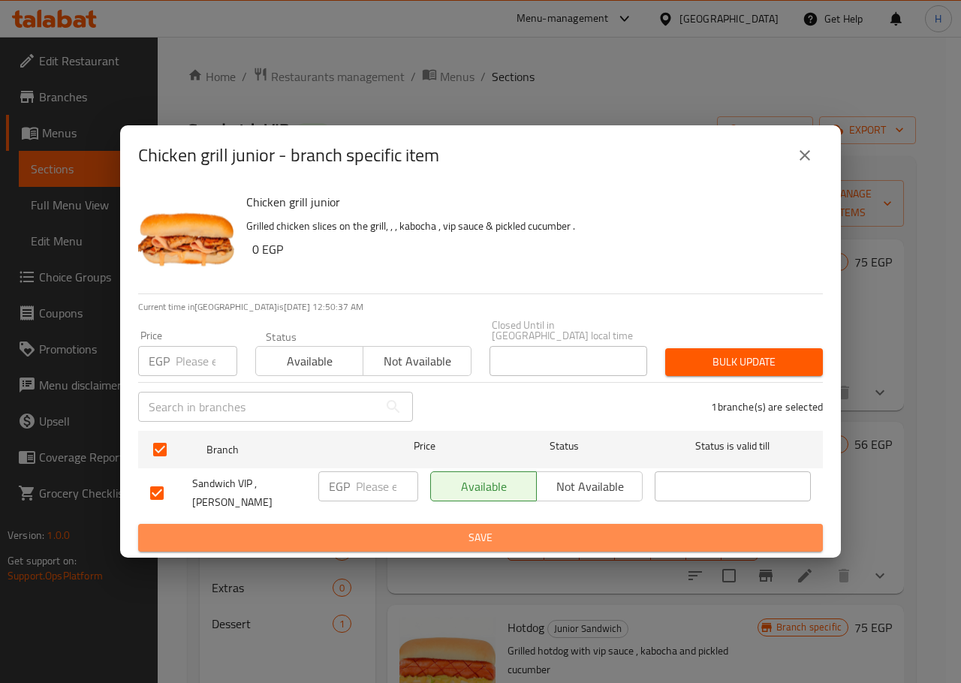
click at [357, 529] on span "Save" at bounding box center [480, 538] width 661 height 19
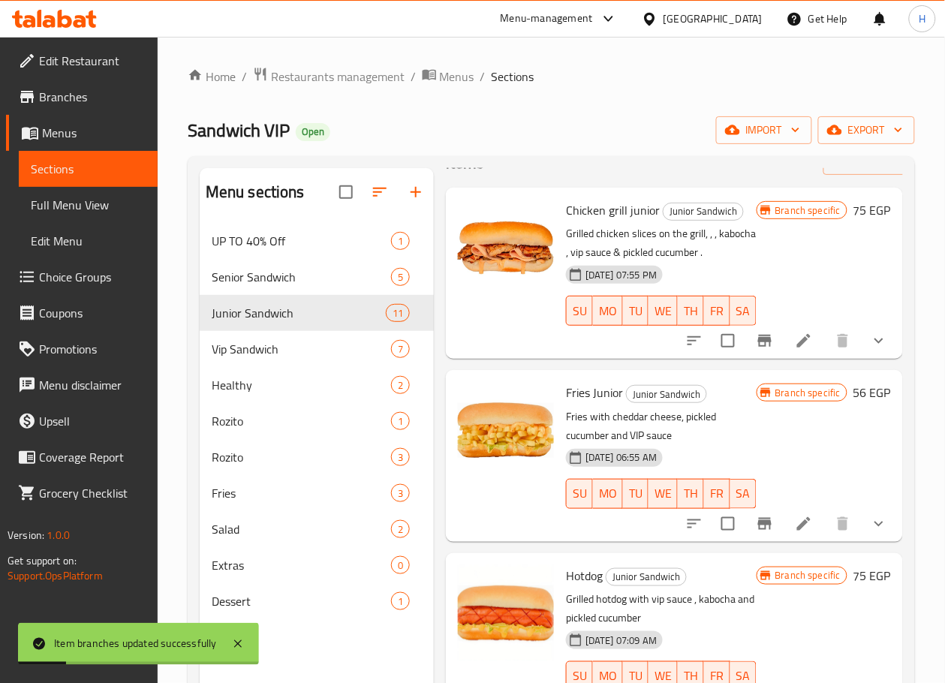
scroll to position [53, 0]
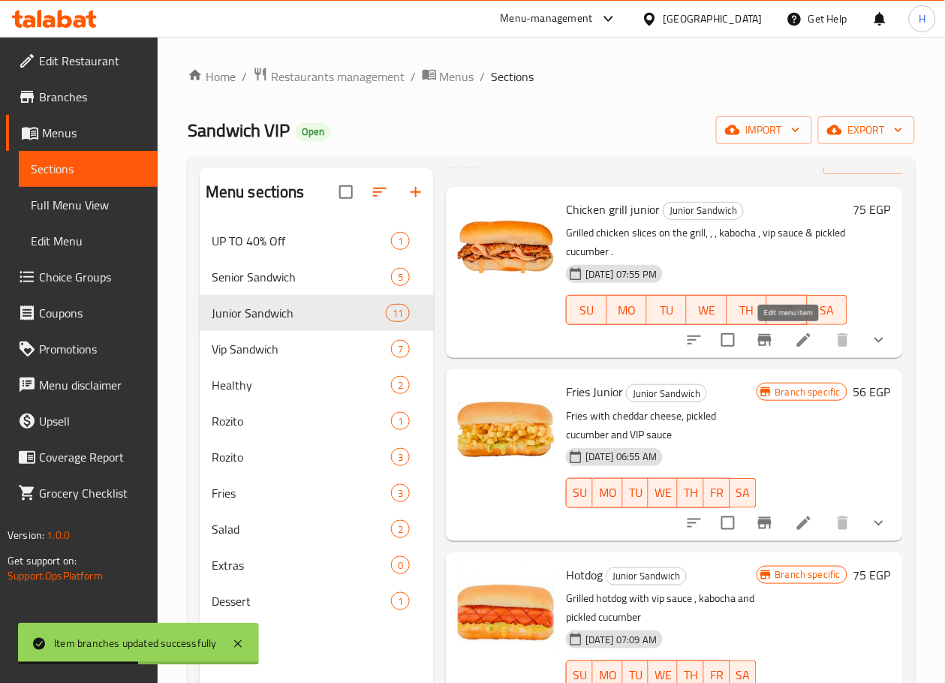
click at [795, 339] on icon at bounding box center [804, 340] width 18 height 18
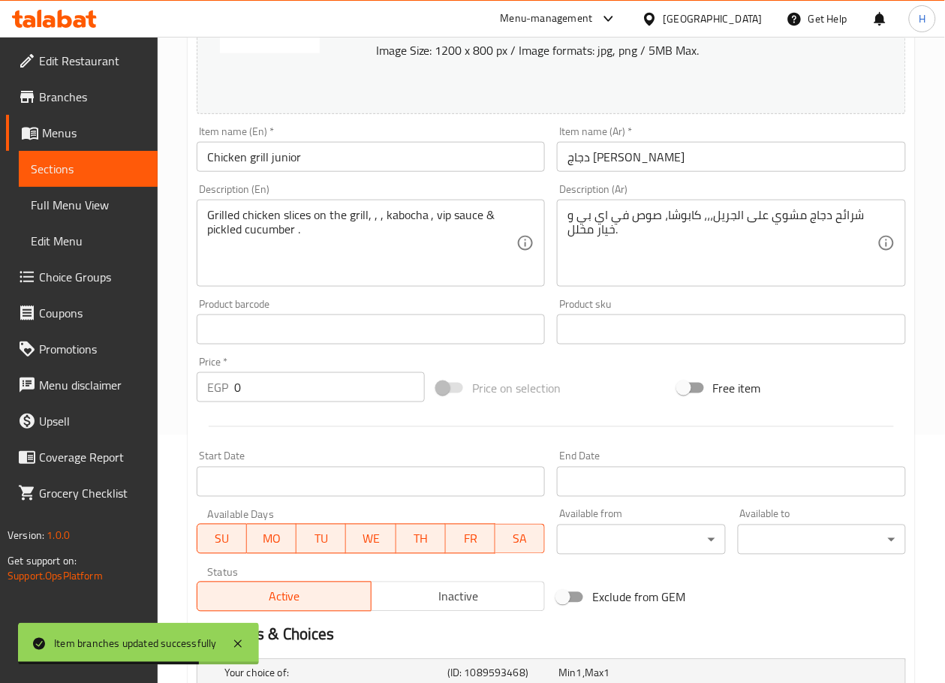
scroll to position [508, 0]
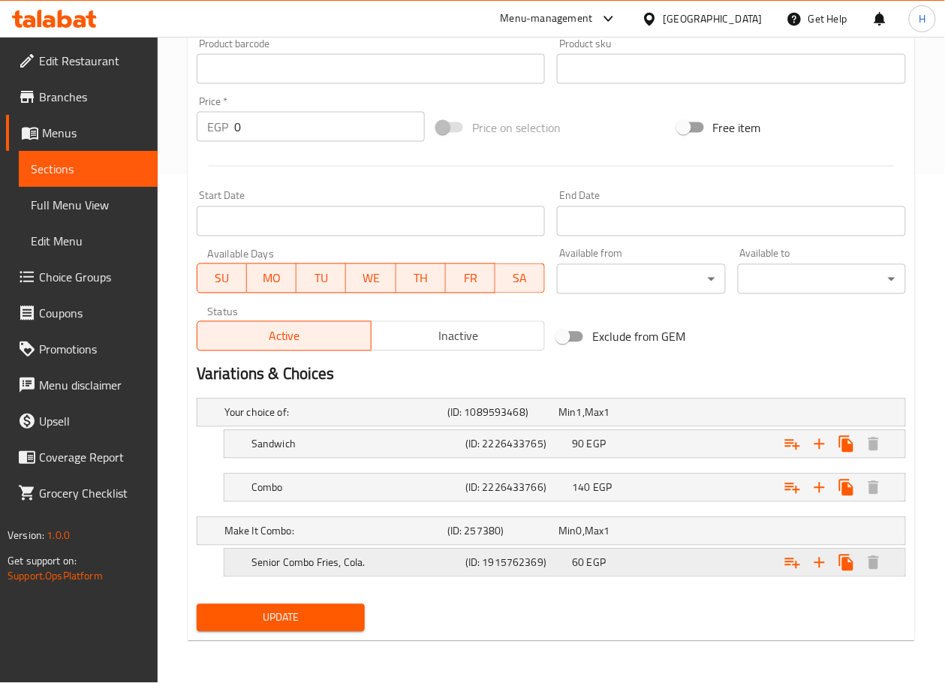
click at [360, 421] on h5 "Senior Combo Fries, Cola." at bounding box center [333, 412] width 217 height 15
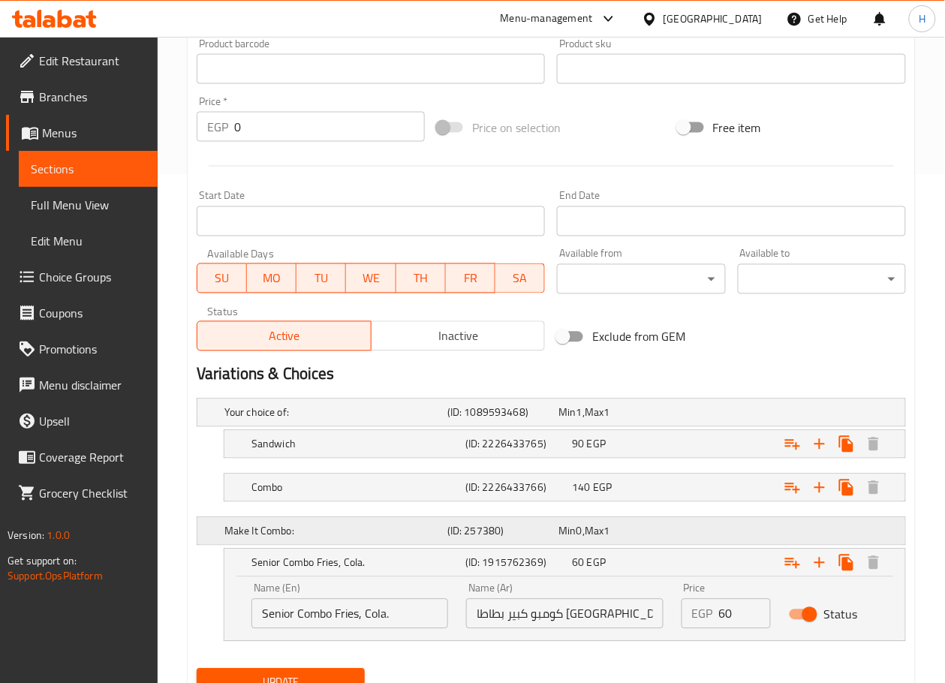
click at [357, 421] on h5 "Make It Combo:" at bounding box center [333, 412] width 217 height 15
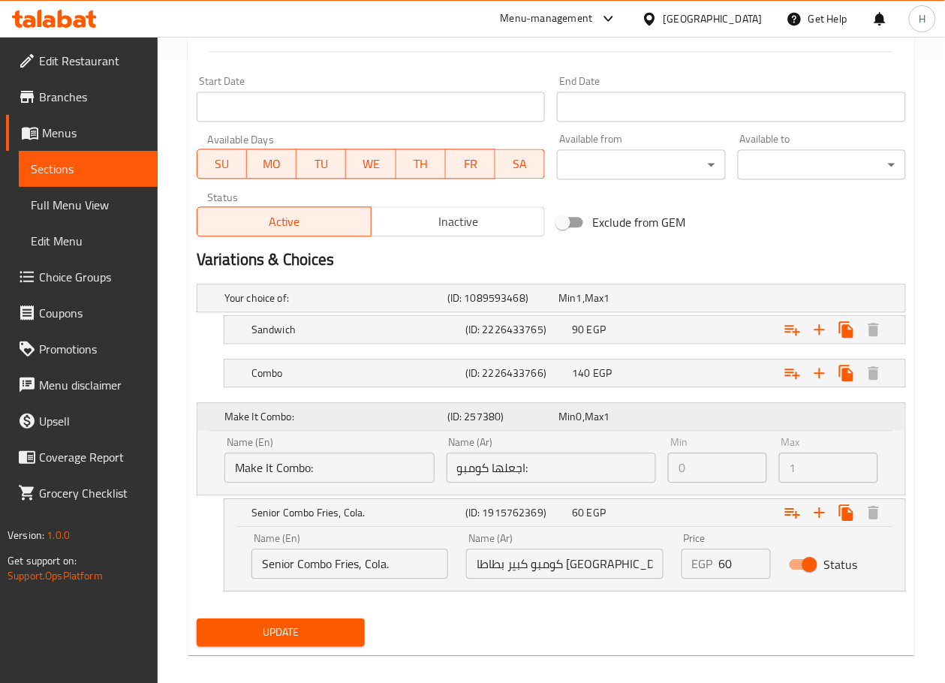
scroll to position [635, 0]
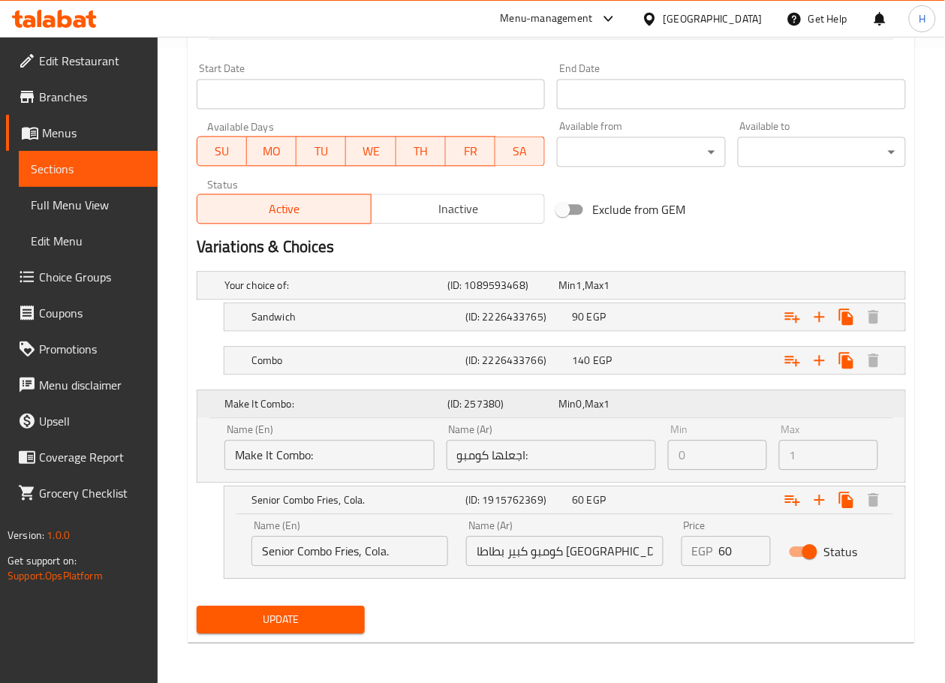
click at [357, 400] on h5 "Make It Combo:" at bounding box center [333, 404] width 217 height 15
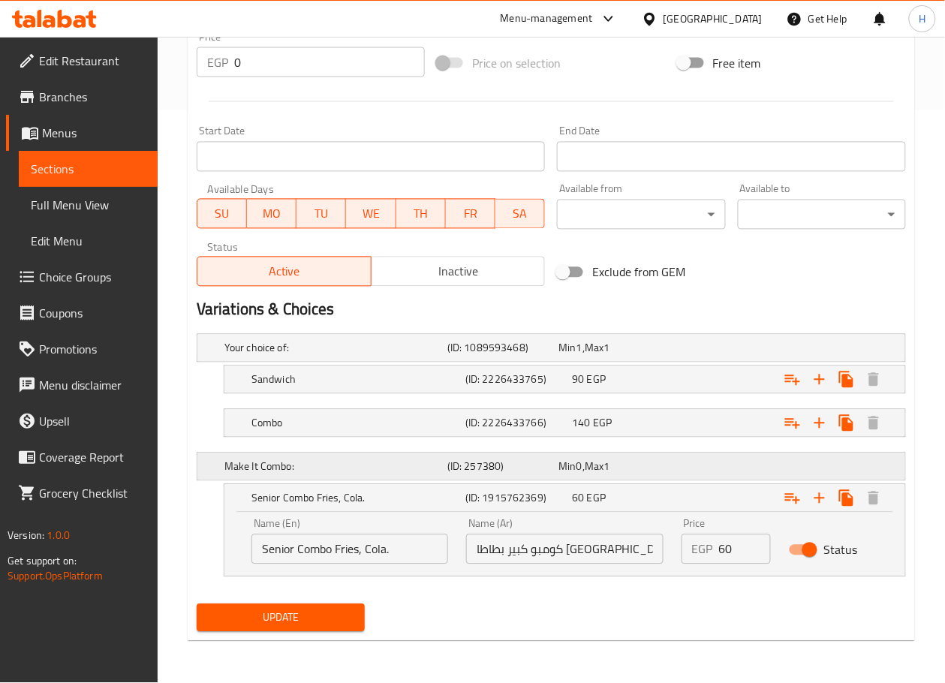
scroll to position [573, 0]
click at [806, 546] on input "Status" at bounding box center [810, 550] width 86 height 29
checkbox input "false"
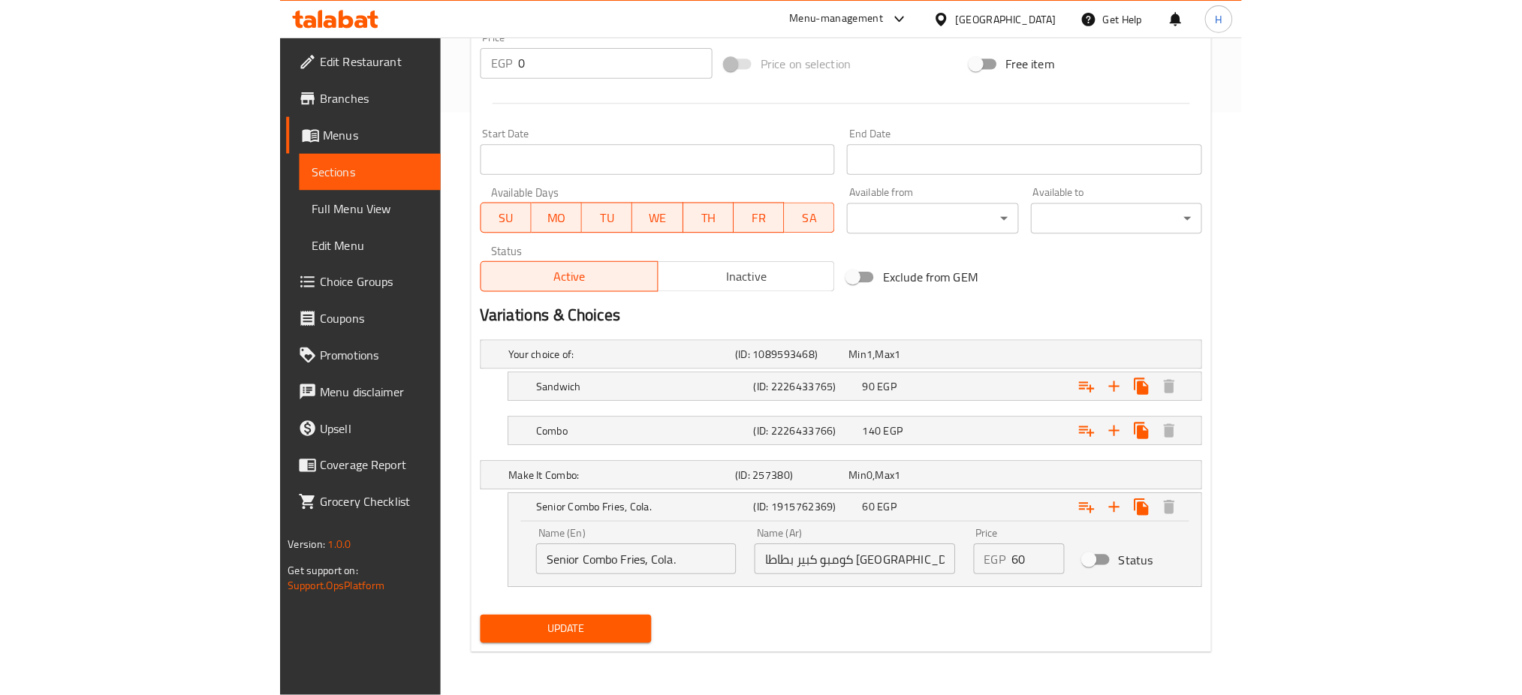
scroll to position [561, 0]
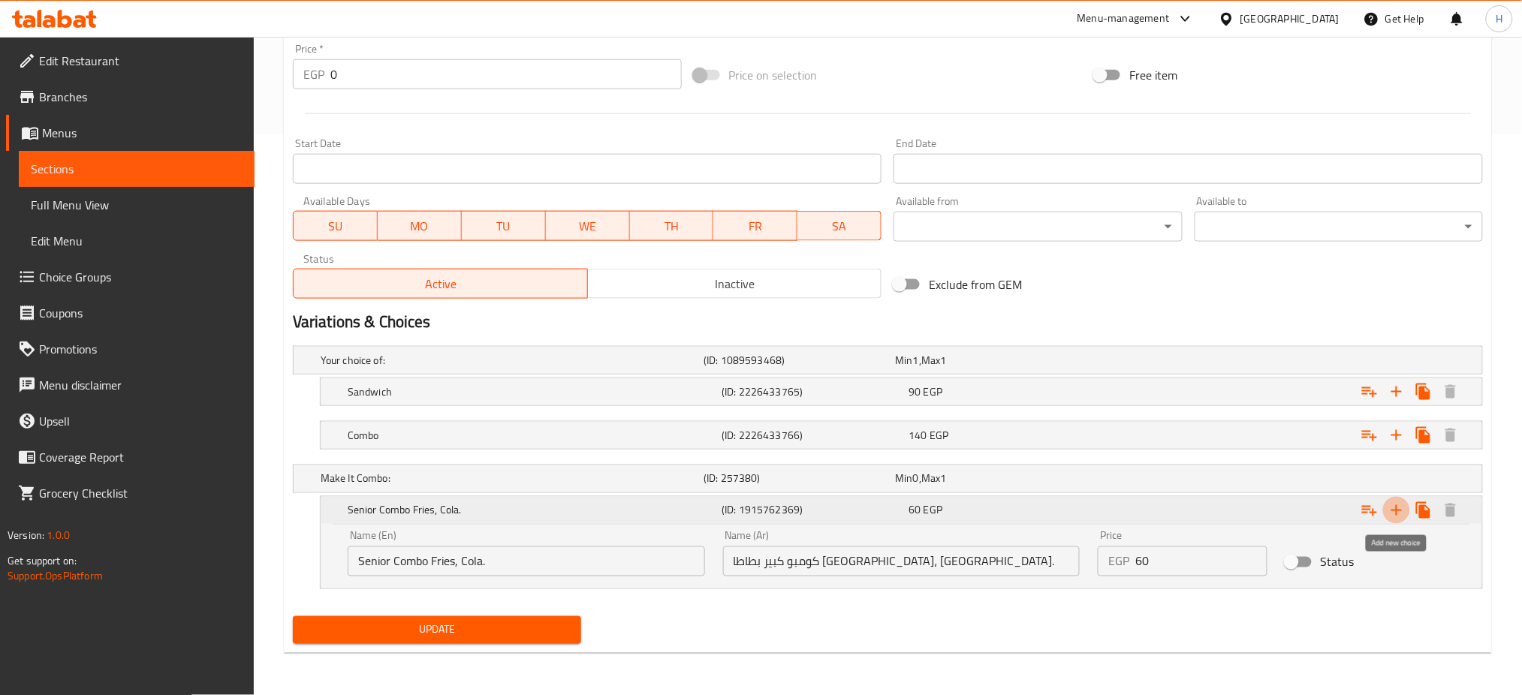
click at [1406, 517] on icon "Expand" at bounding box center [1397, 511] width 18 height 18
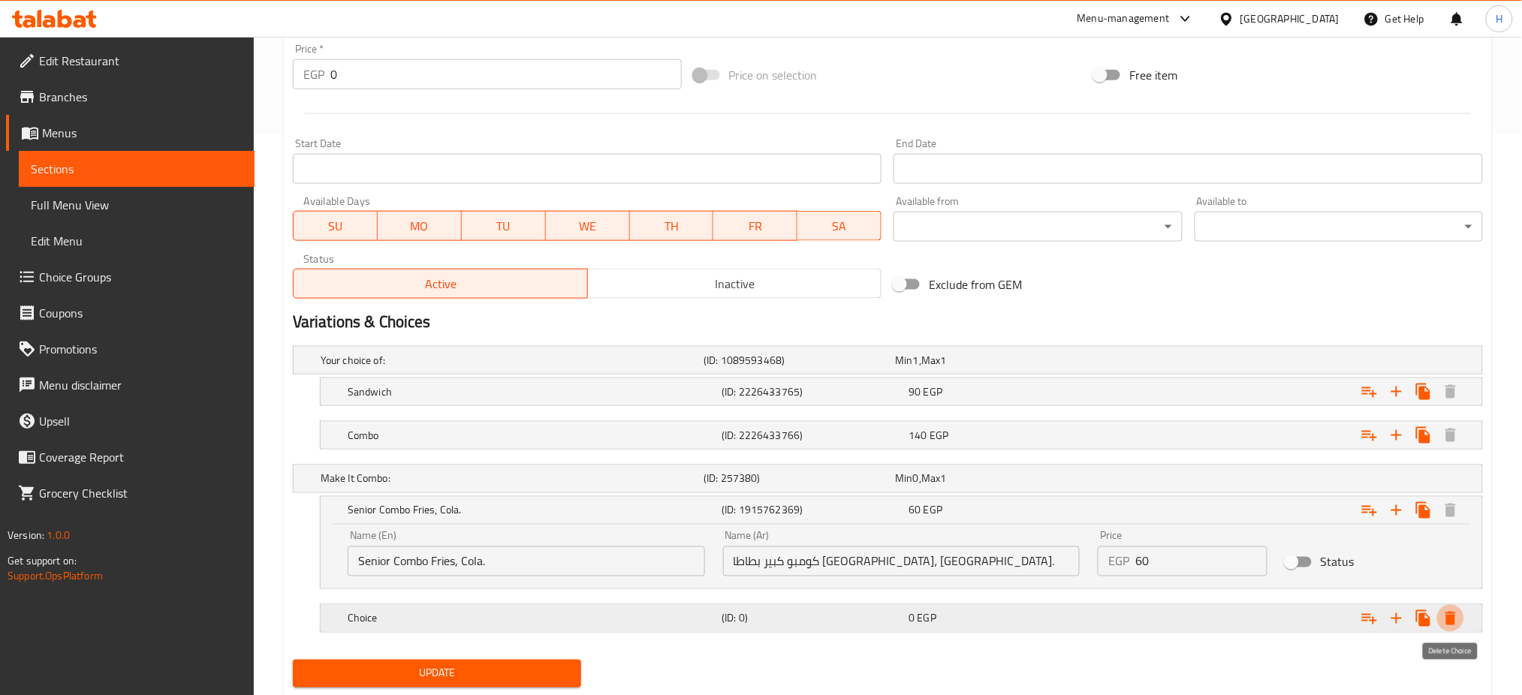
click at [1451, 621] on icon "Expand" at bounding box center [1451, 619] width 11 height 14
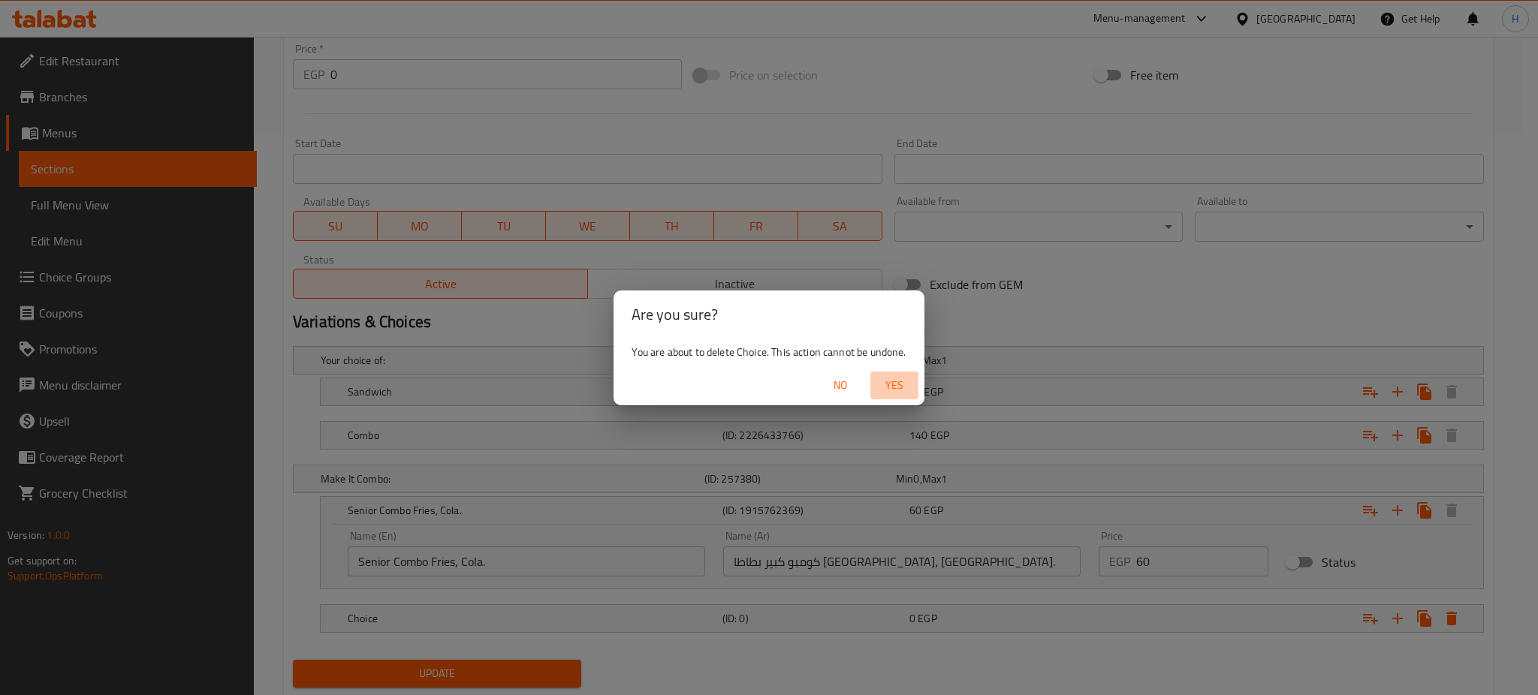
click at [890, 381] on span "Yes" at bounding box center [894, 385] width 36 height 19
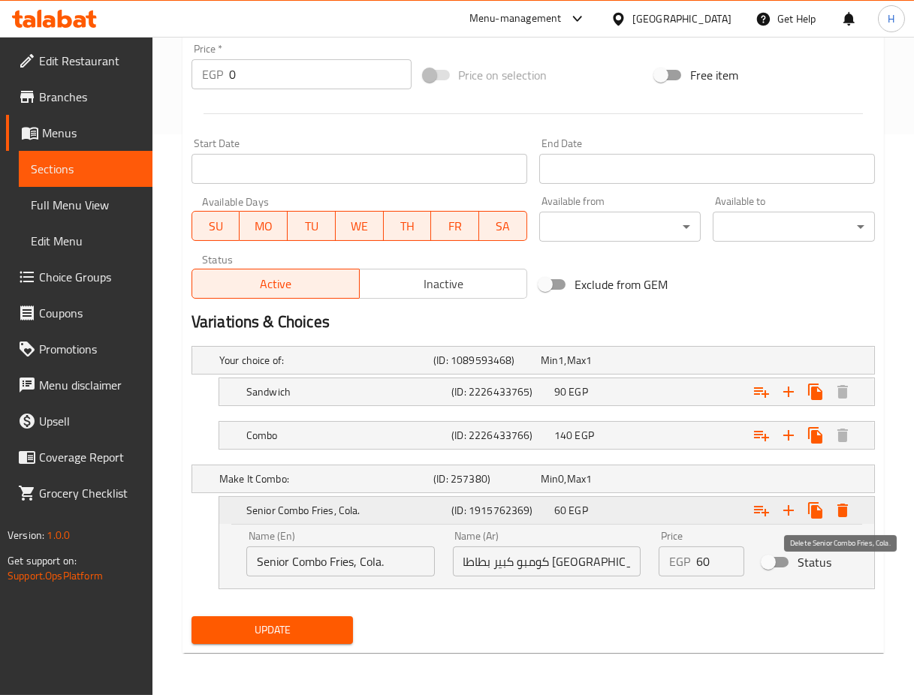
click at [846, 510] on icon "Expand" at bounding box center [842, 511] width 11 height 14
click at [837, 510] on icon "Expand" at bounding box center [843, 511] width 18 height 18
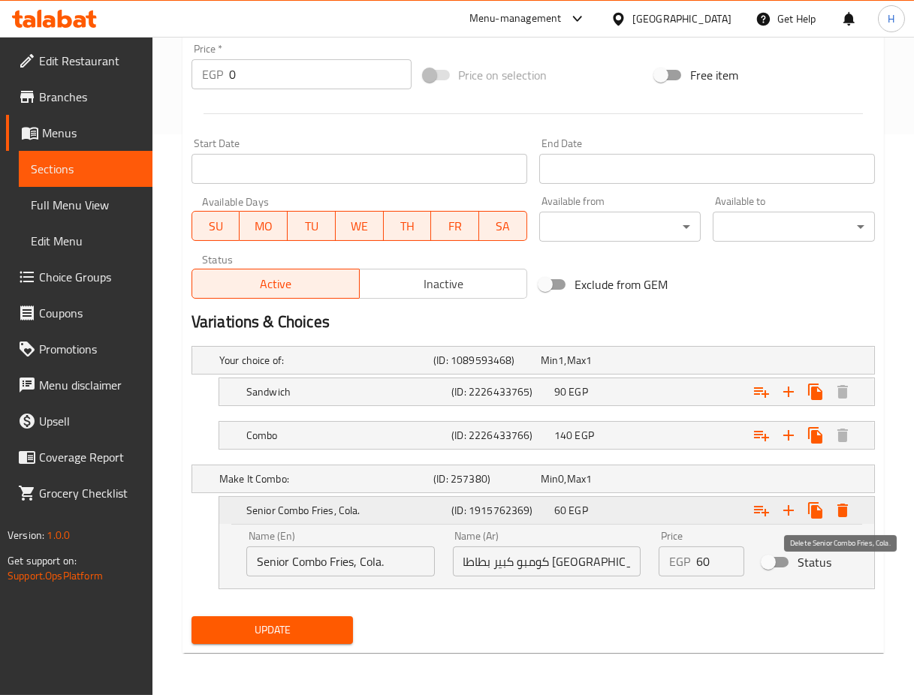
click at [837, 510] on icon "Expand" at bounding box center [843, 511] width 18 height 18
click at [842, 513] on icon "Expand" at bounding box center [842, 511] width 11 height 14
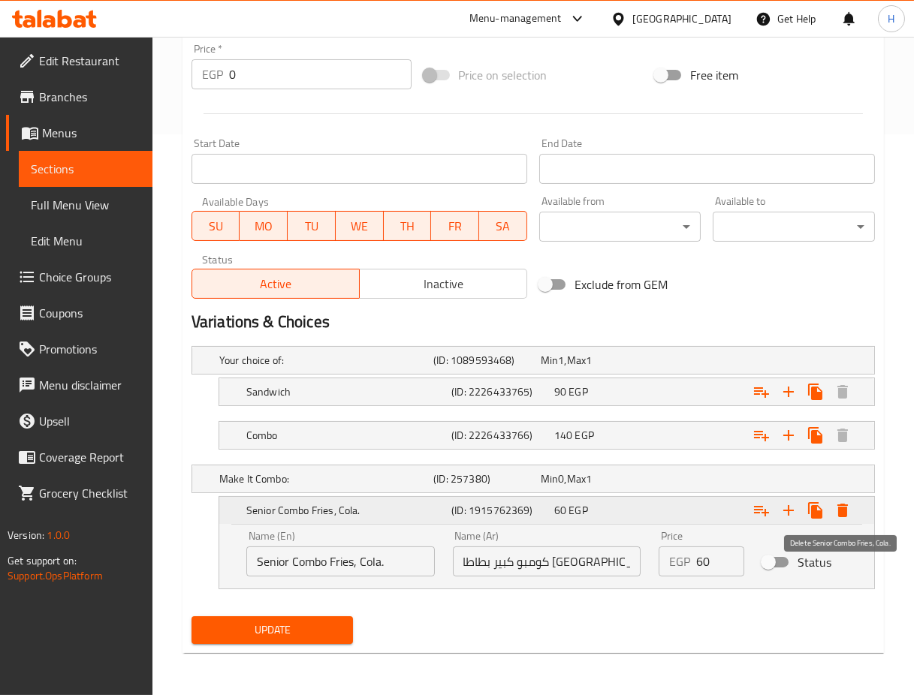
click at [842, 513] on icon "Expand" at bounding box center [842, 511] width 11 height 14
click at [793, 377] on div "Make It Combo: (ID: 257380) Min 0 , Max 1" at bounding box center [537, 360] width 643 height 33
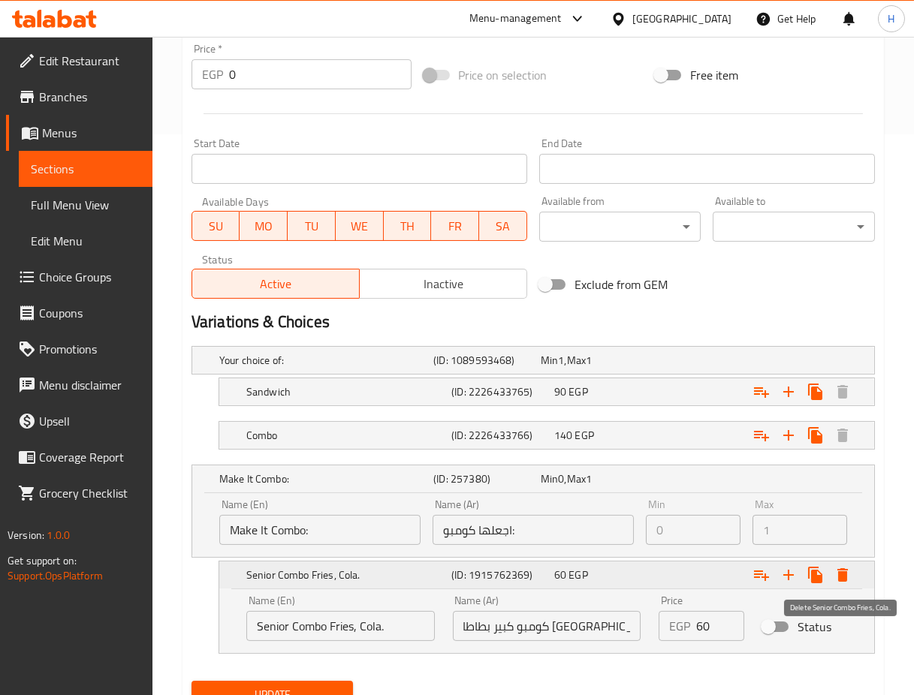
click at [841, 576] on icon "Expand" at bounding box center [842, 575] width 11 height 14
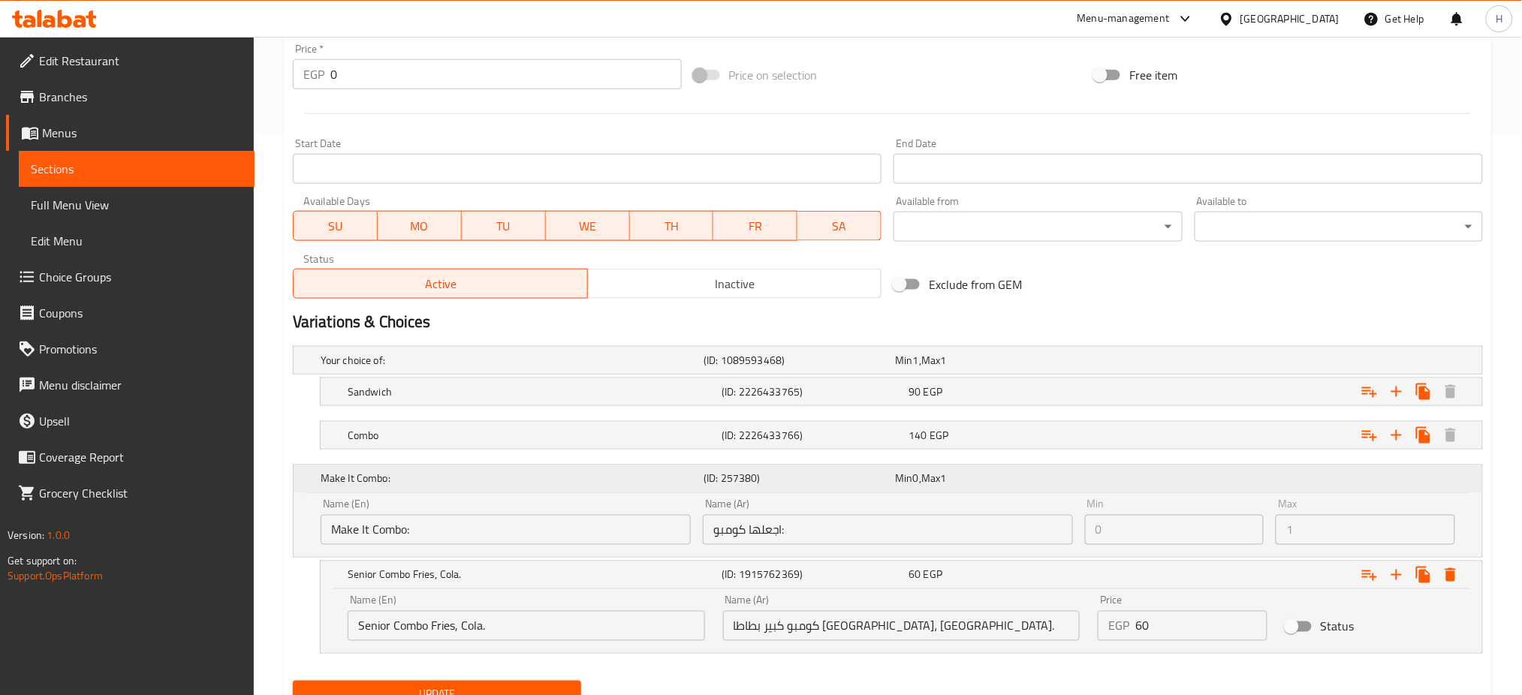
click at [554, 493] on div "Make It Combo: (ID: 257380) Min 0 , Max 1" at bounding box center [893, 479] width 1150 height 33
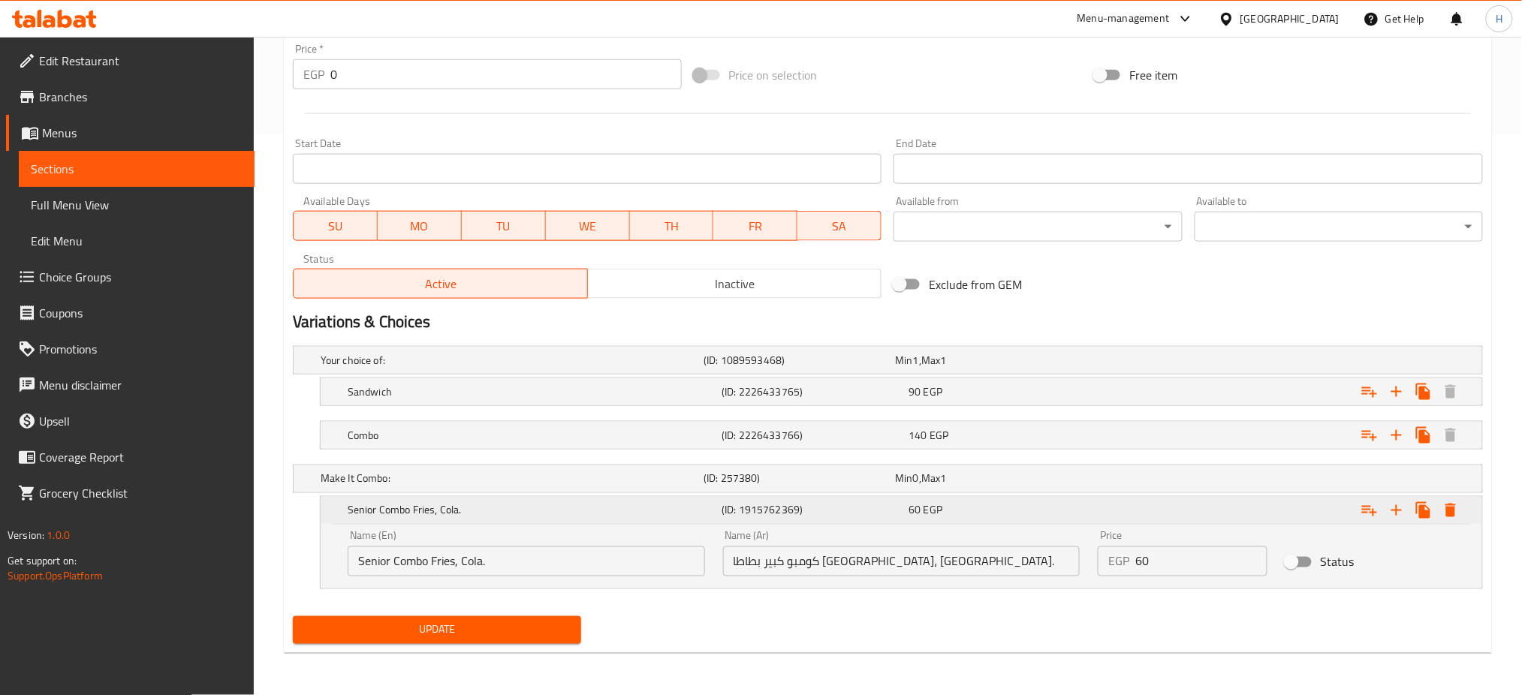
click at [569, 506] on h5 "Senior Combo Fries, Cola." at bounding box center [532, 510] width 368 height 15
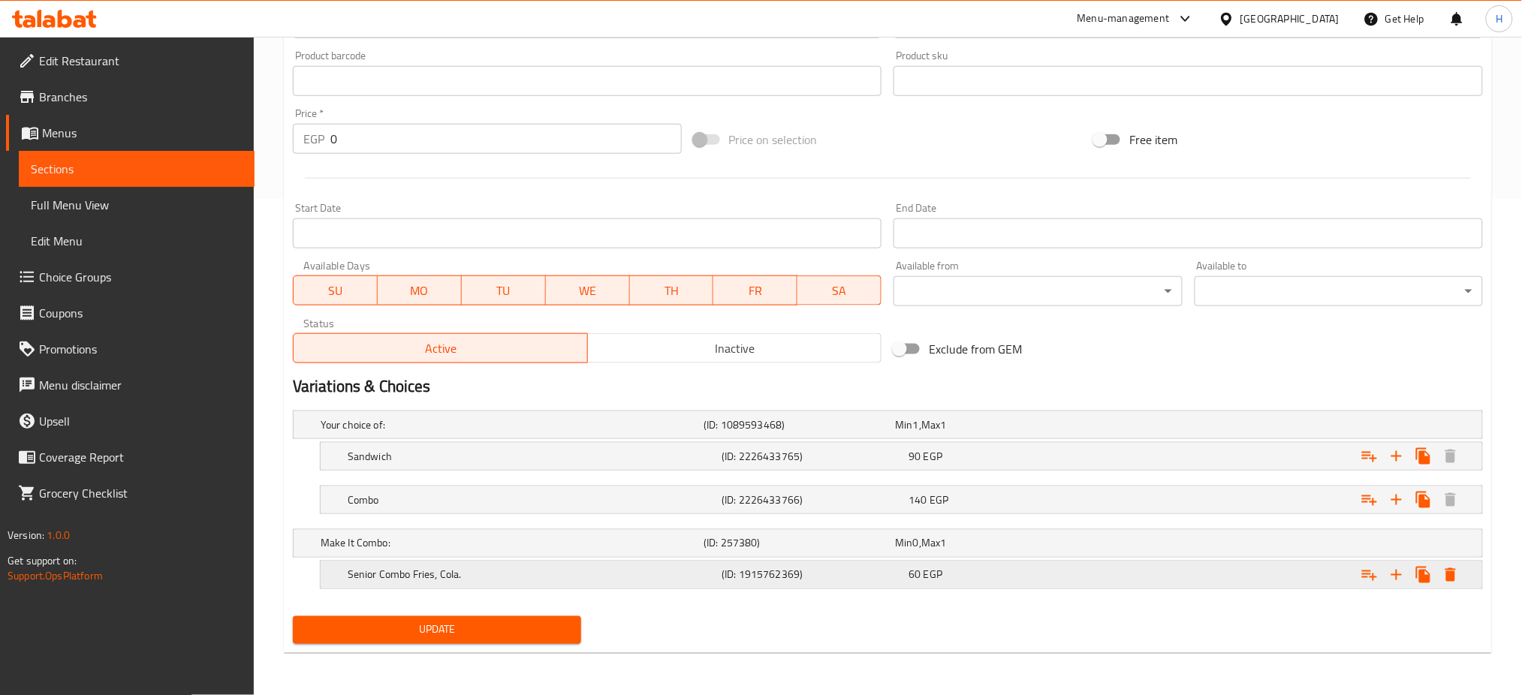
scroll to position [496, 0]
click at [781, 433] on h5 "(ID: 257380)" at bounding box center [796, 425] width 185 height 15
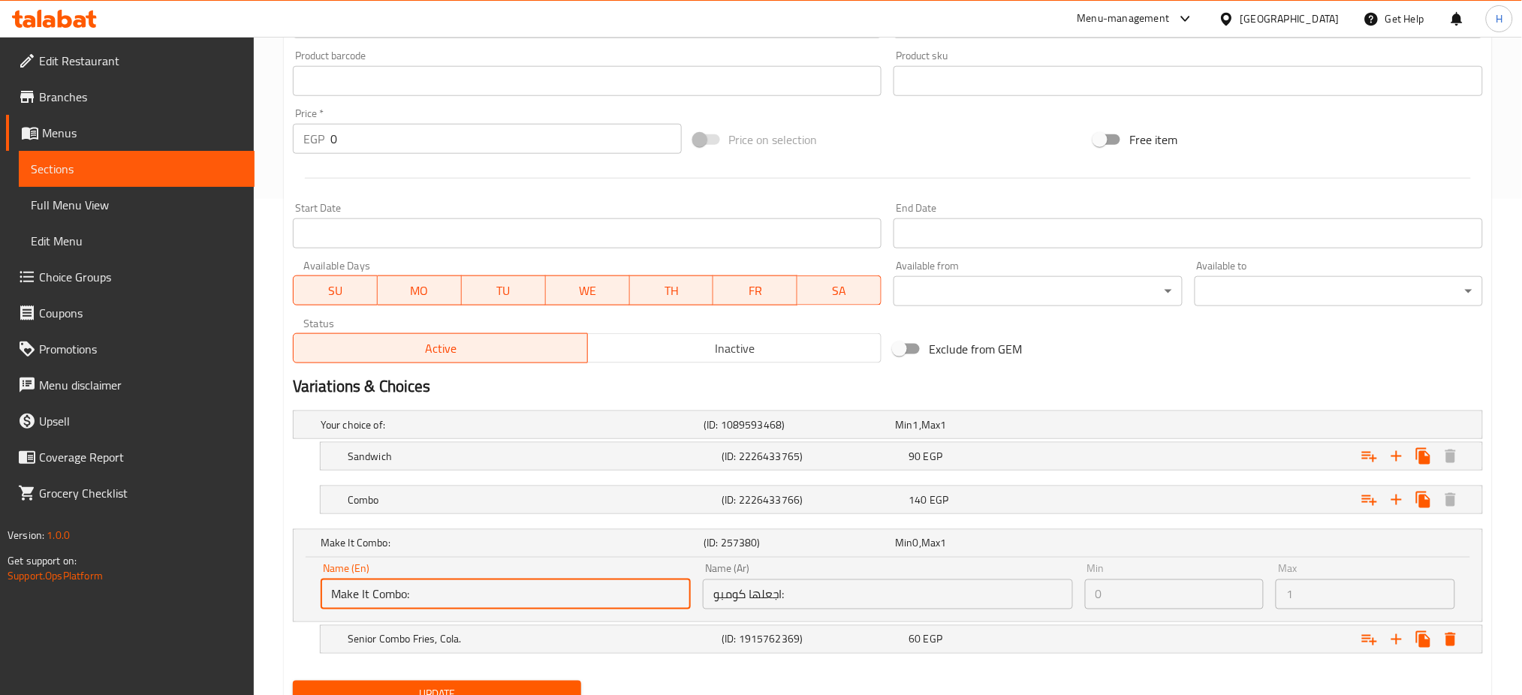
click at [620, 588] on input "Make It Combo:" at bounding box center [506, 595] width 370 height 30
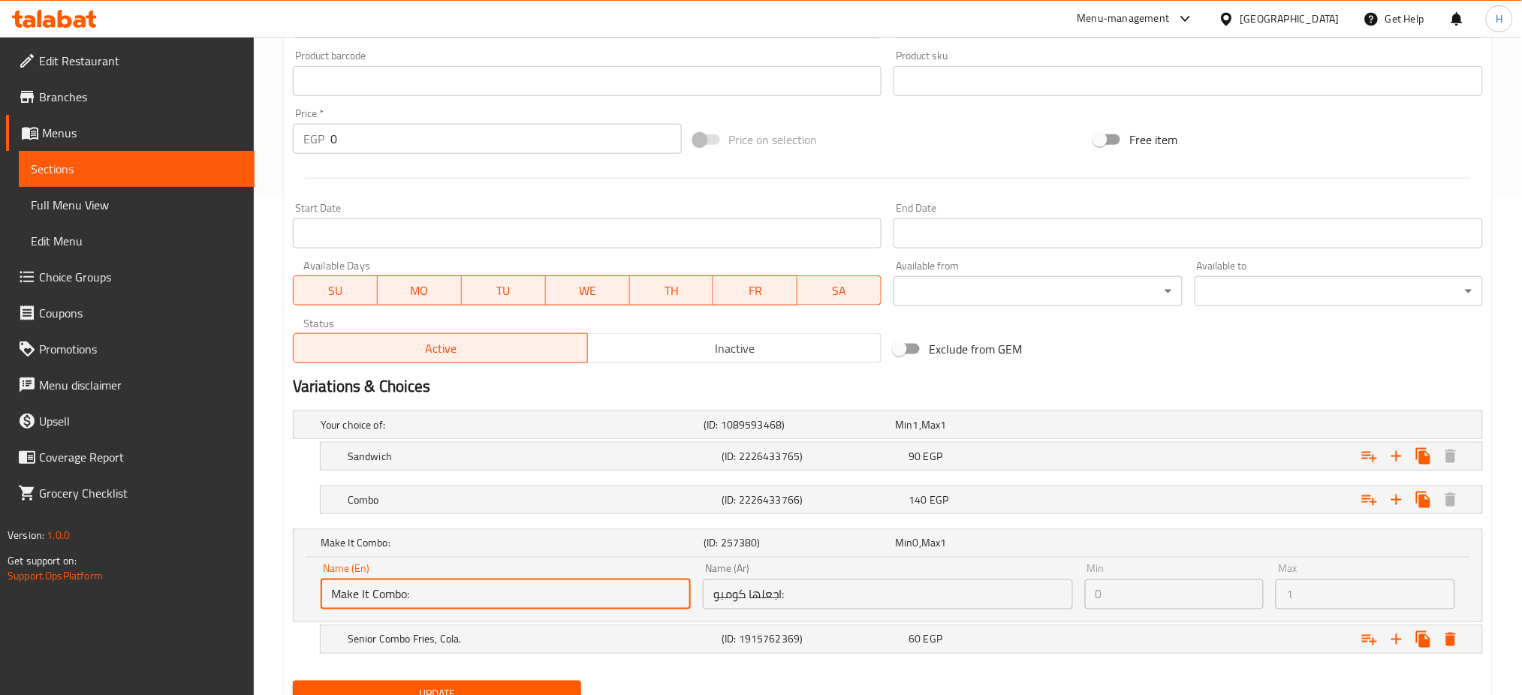
click at [601, 599] on input "Make It Combo:" at bounding box center [506, 595] width 370 height 30
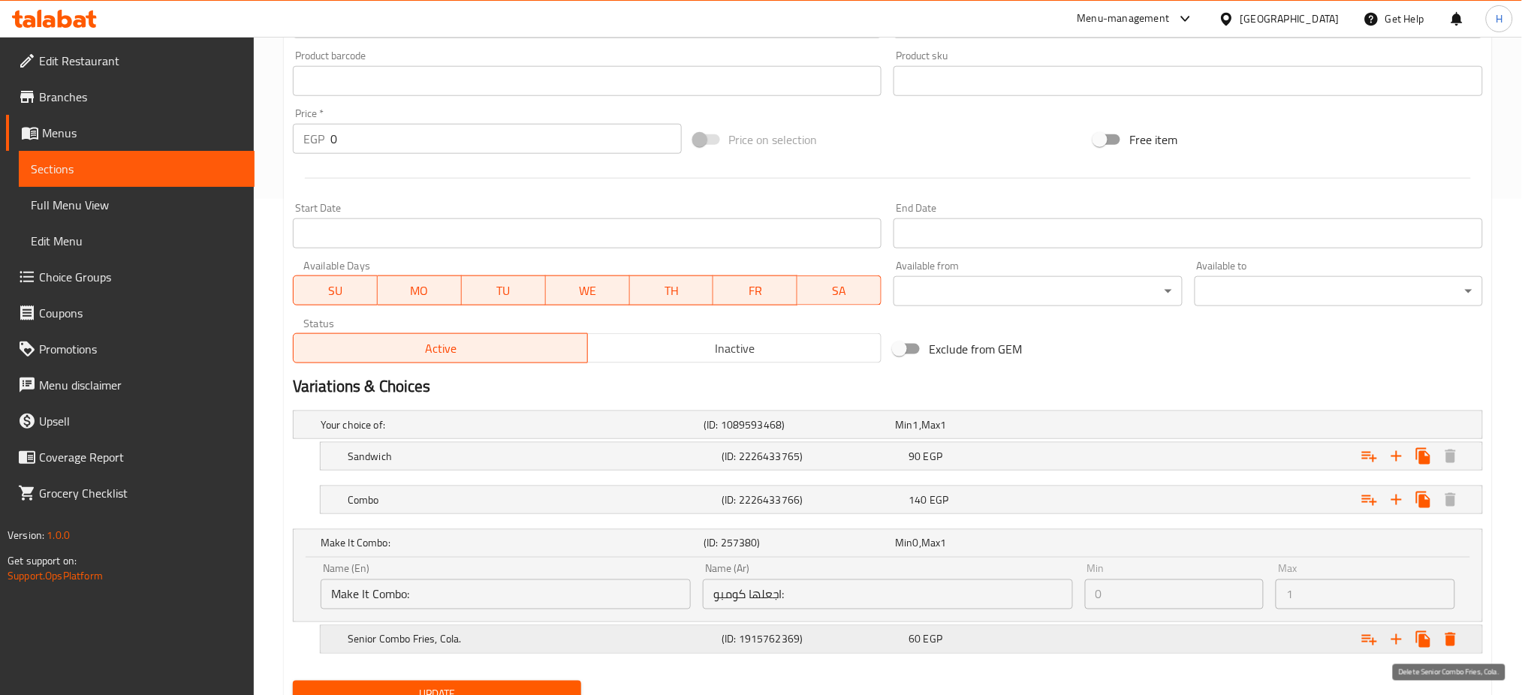
click at [1447, 637] on icon "Expand" at bounding box center [1451, 640] width 11 height 14
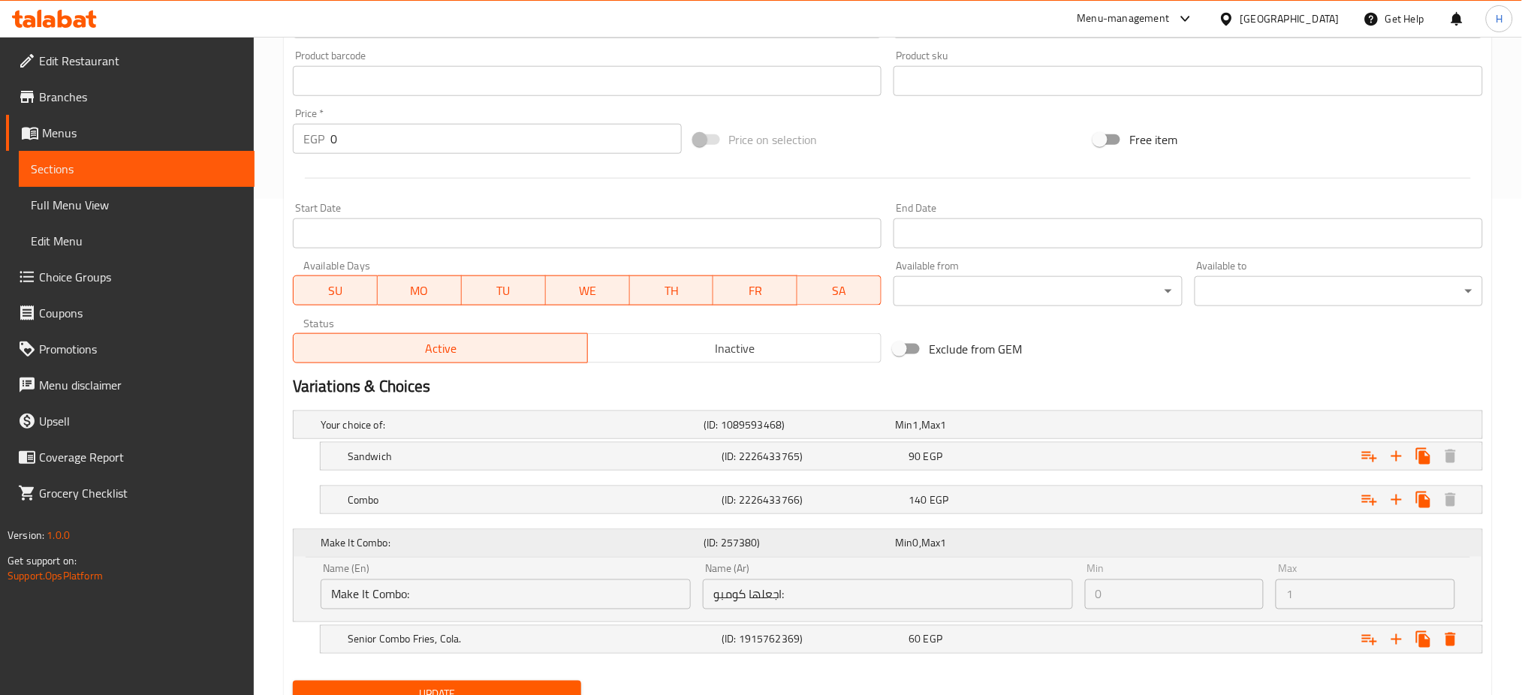
click at [1339, 539] on div "Make It Combo: (ID: 257380) Min 0 , Max 1" at bounding box center [893, 543] width 1150 height 33
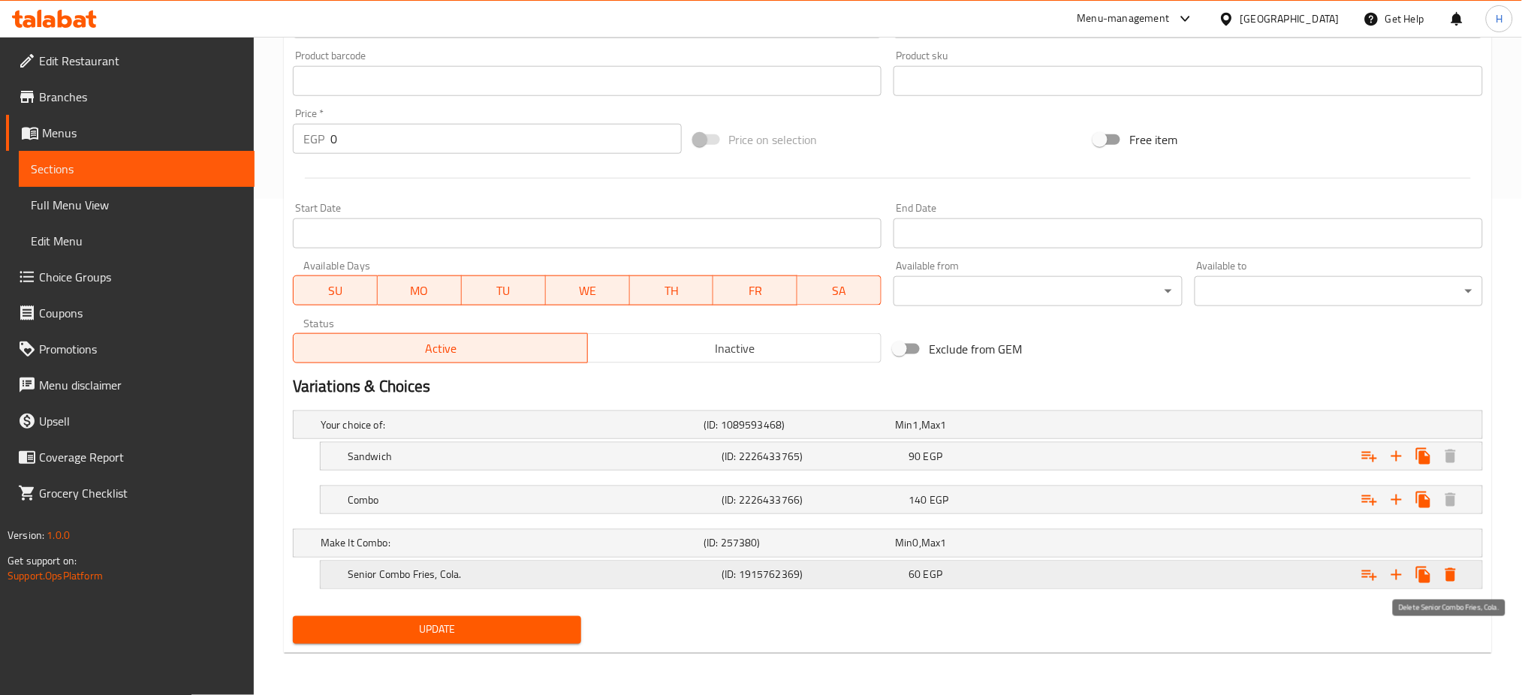
click at [1458, 572] on icon "Expand" at bounding box center [1451, 575] width 18 height 18
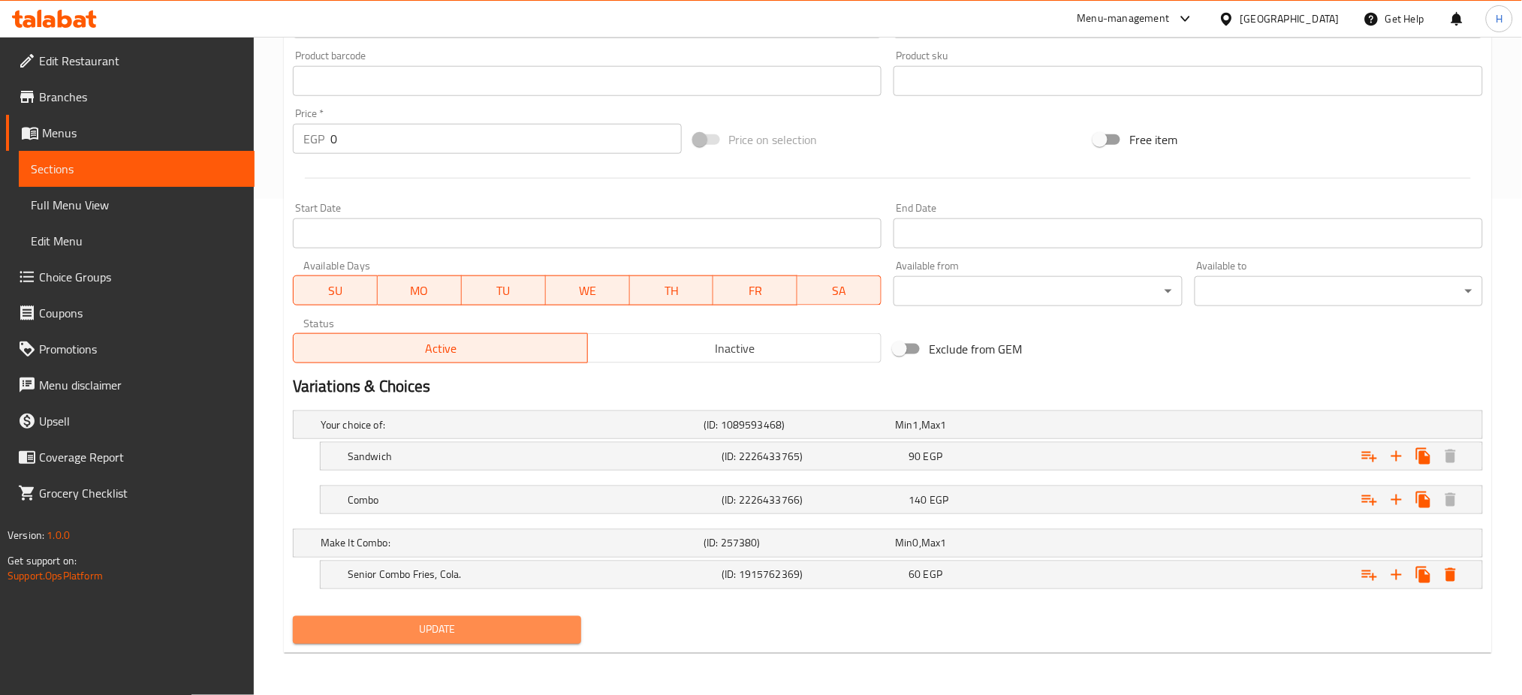
click at [529, 626] on span "Update" at bounding box center [437, 630] width 264 height 19
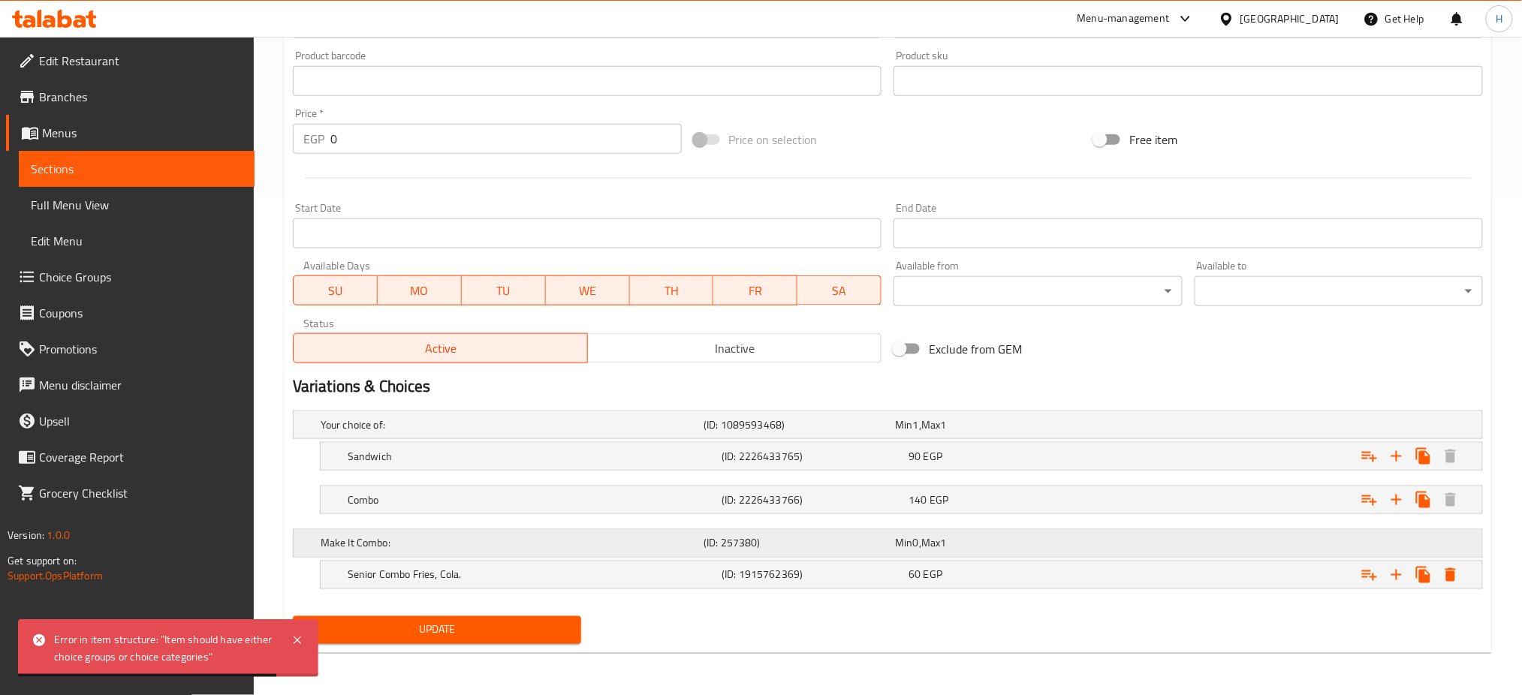
click at [1011, 433] on div "Min 0 , Max 1" at bounding box center [987, 425] width 185 height 15
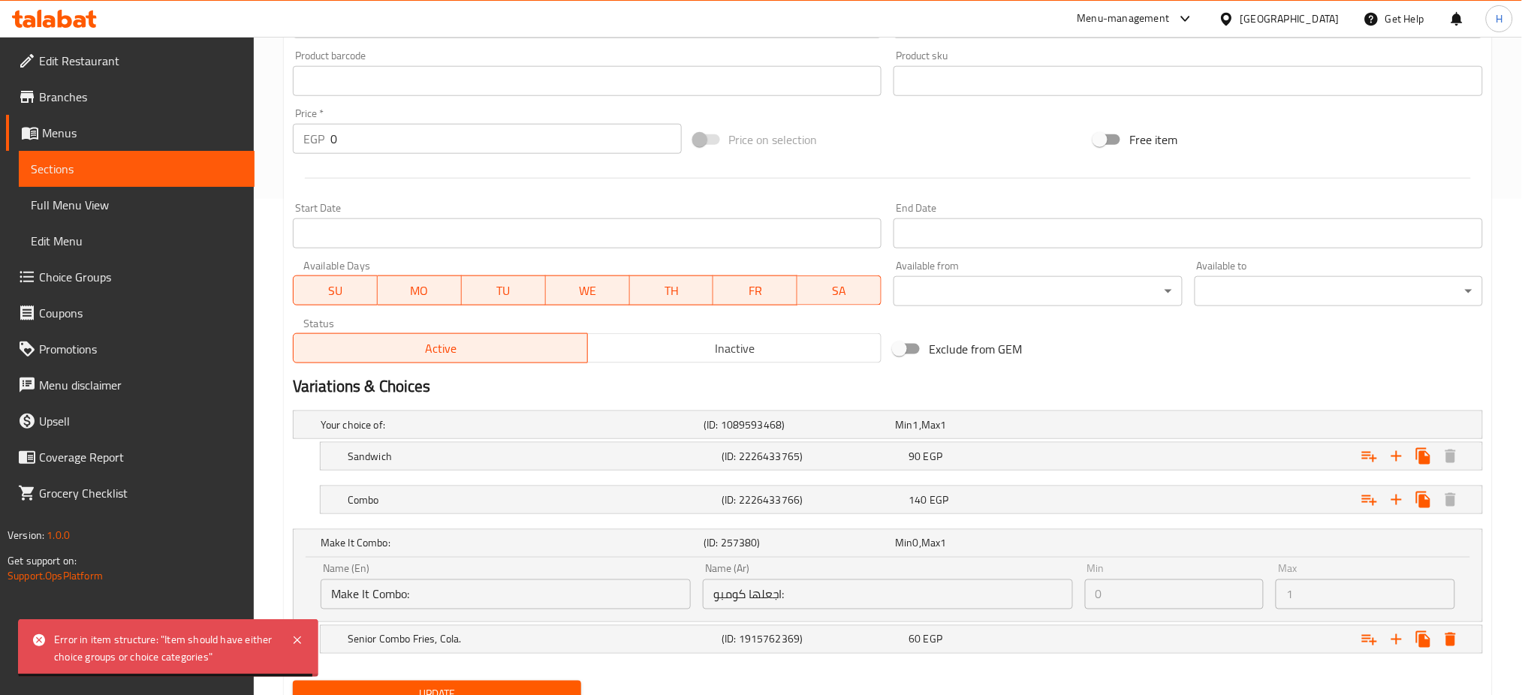
scroll to position [561, 0]
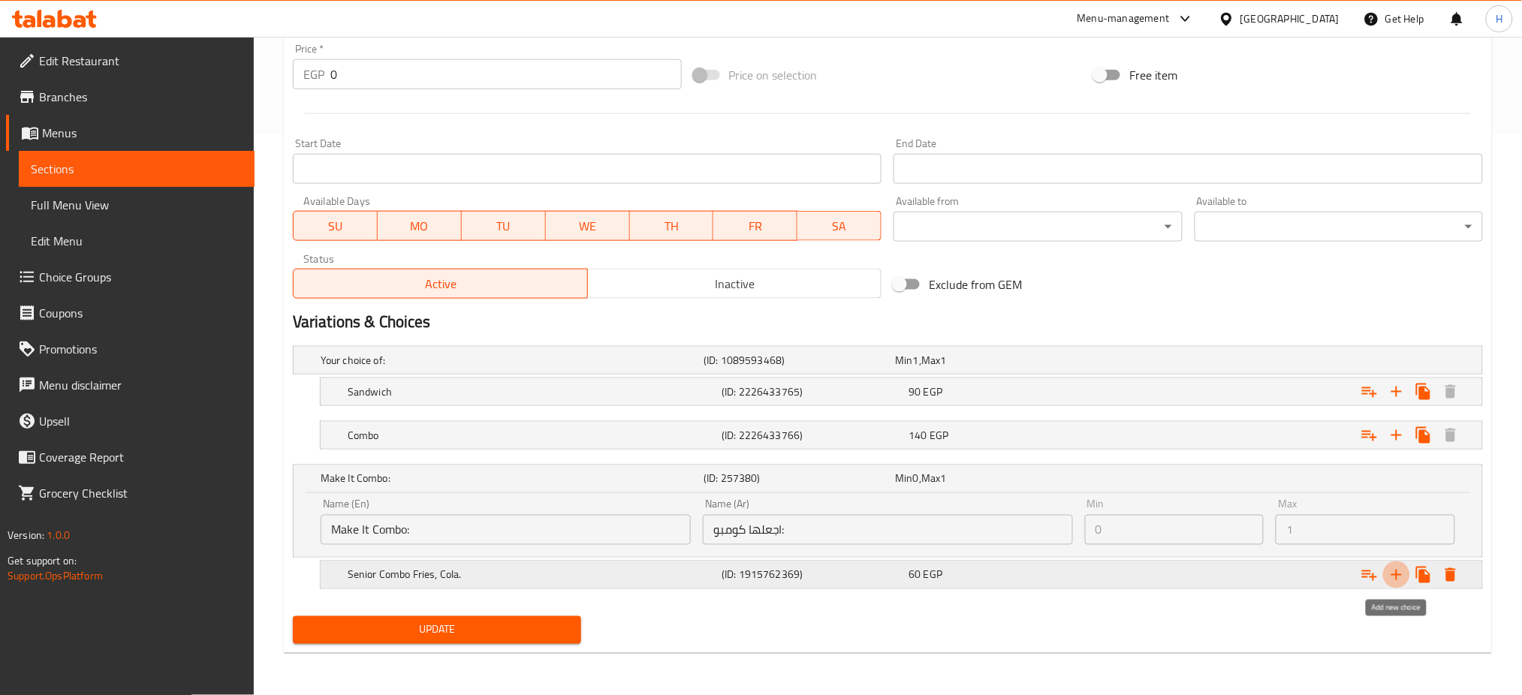
click at [1388, 569] on icon "Expand" at bounding box center [1397, 575] width 18 height 18
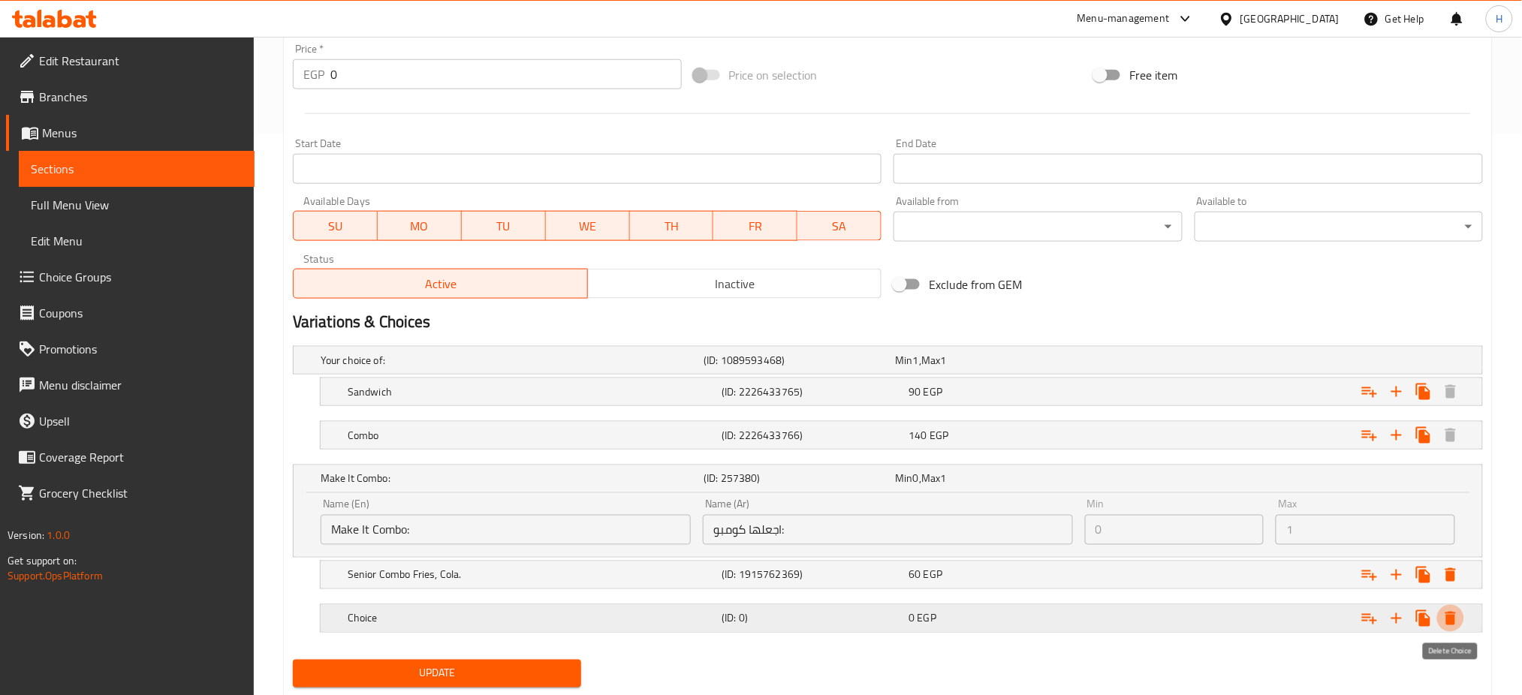
click at [1456, 612] on icon "Expand" at bounding box center [1451, 619] width 18 height 18
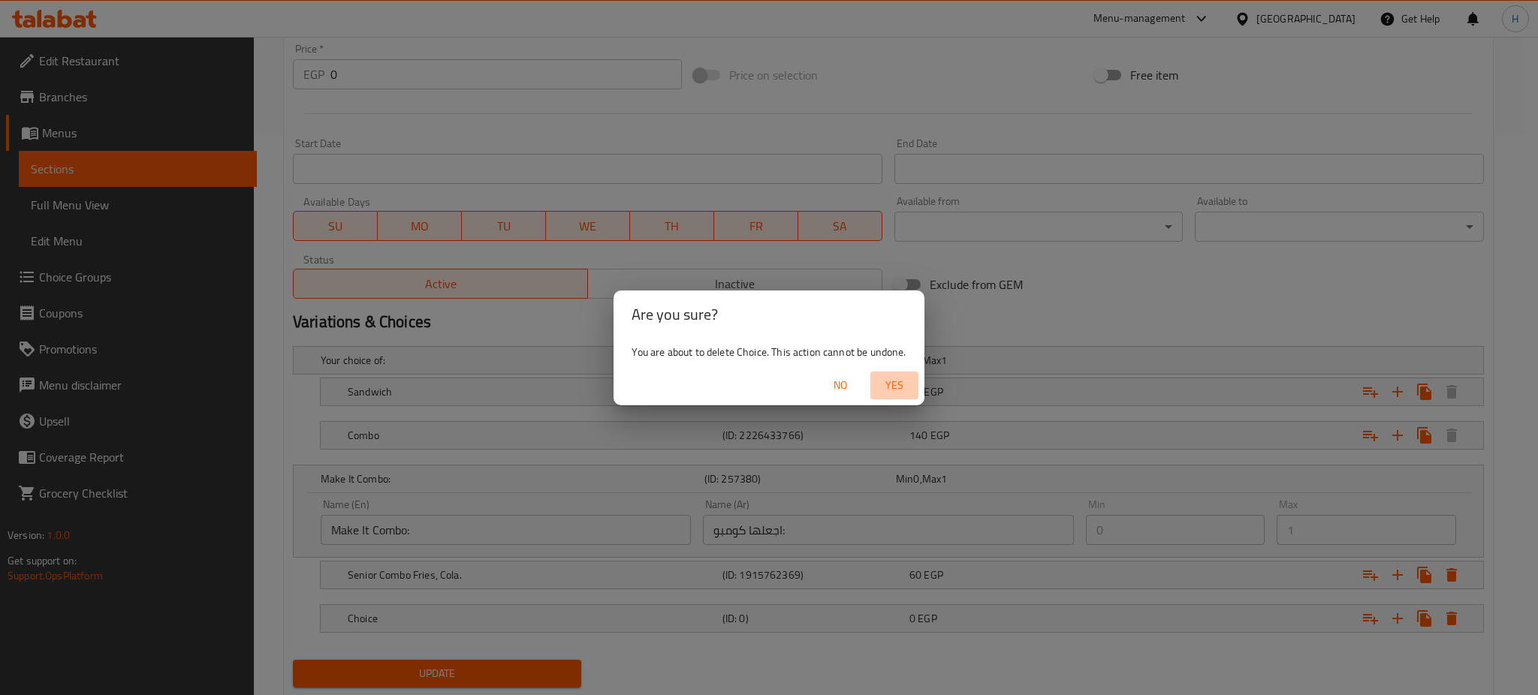
click at [903, 387] on span "Yes" at bounding box center [894, 385] width 36 height 19
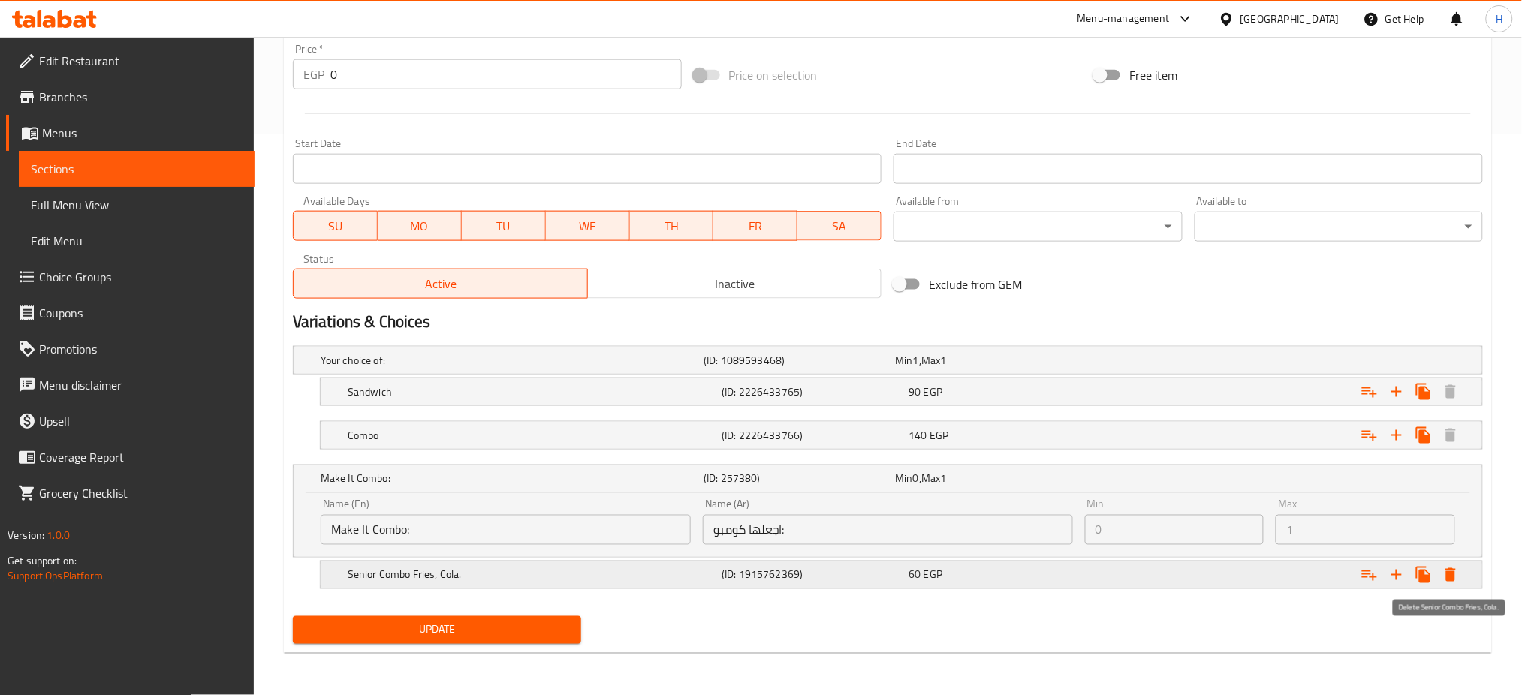
click at [1460, 577] on icon "Expand" at bounding box center [1451, 575] width 18 height 18
click at [1448, 570] on icon "Expand" at bounding box center [1451, 575] width 11 height 14
click at [1446, 572] on icon "Expand" at bounding box center [1451, 575] width 18 height 18
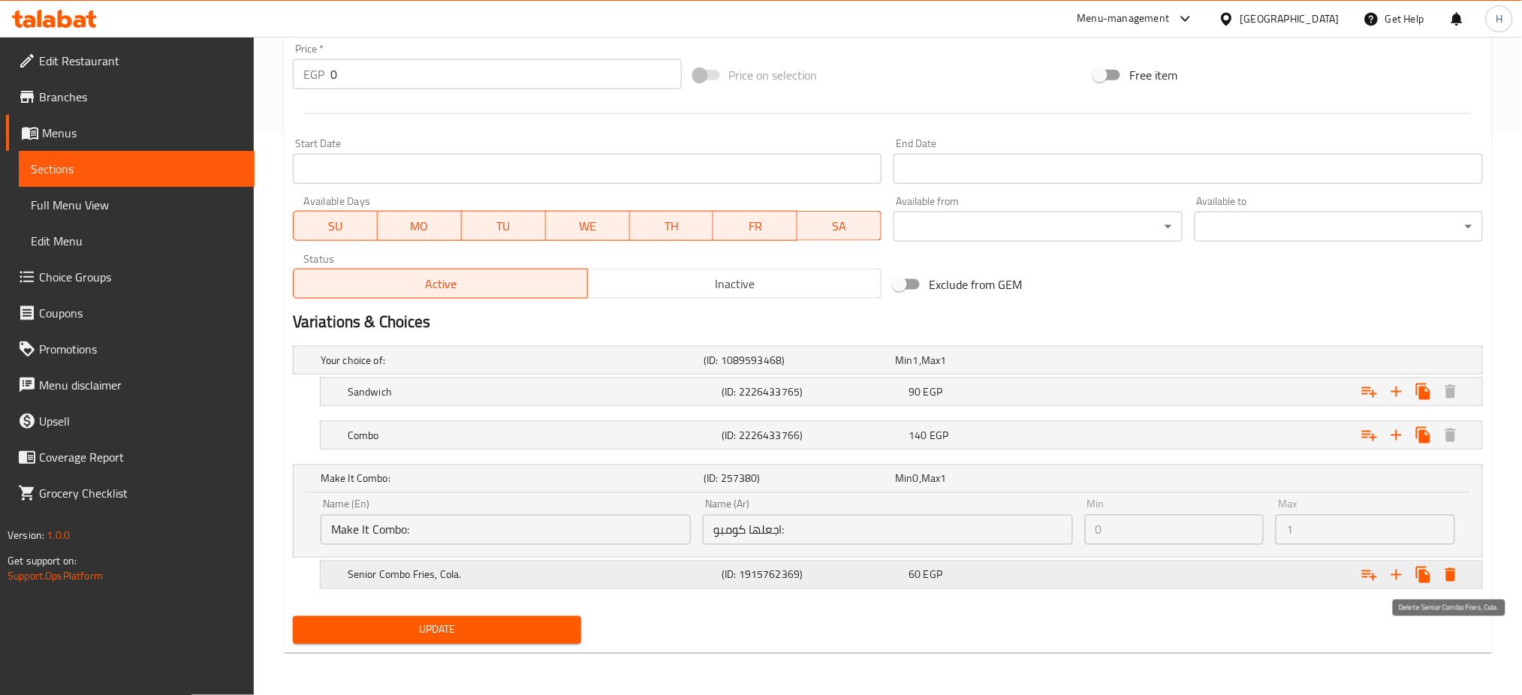
click at [1440, 569] on button "Expand" at bounding box center [1450, 575] width 27 height 27
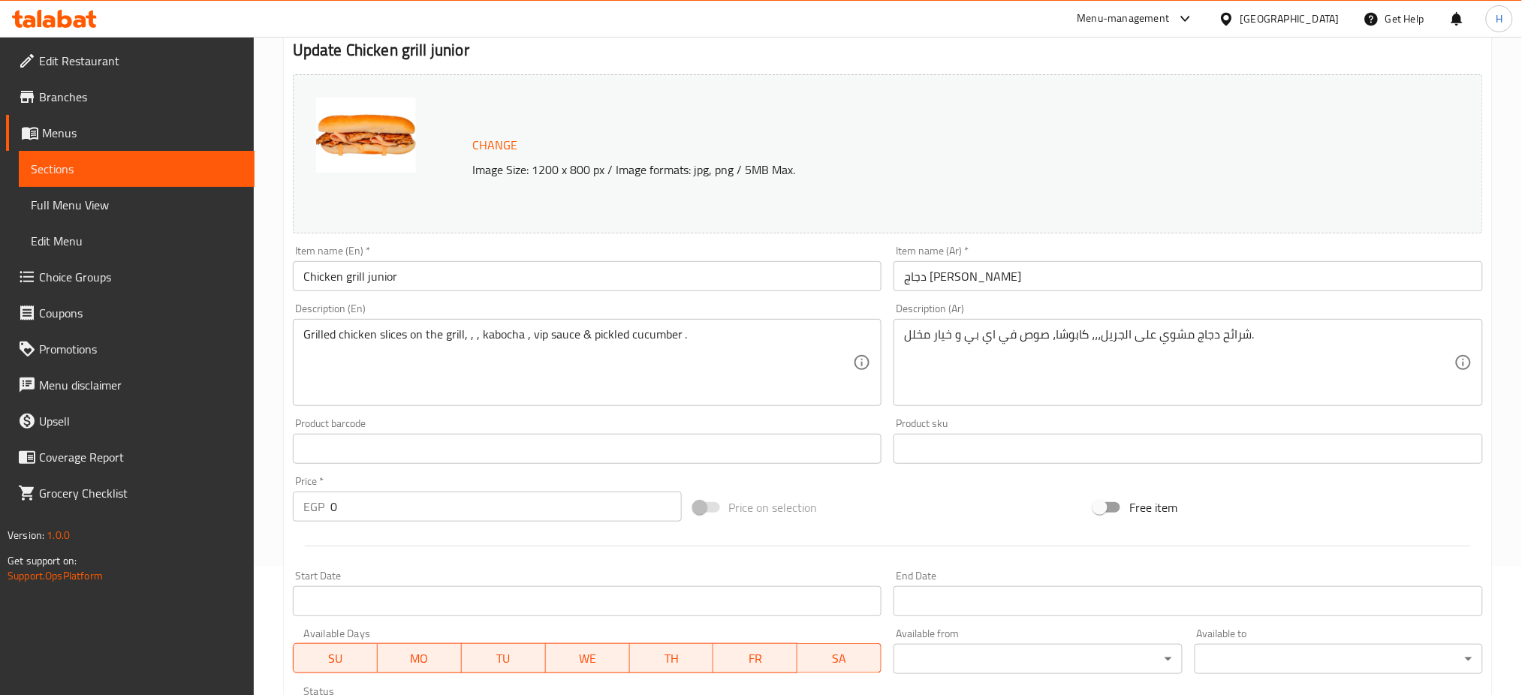
scroll to position [0, 0]
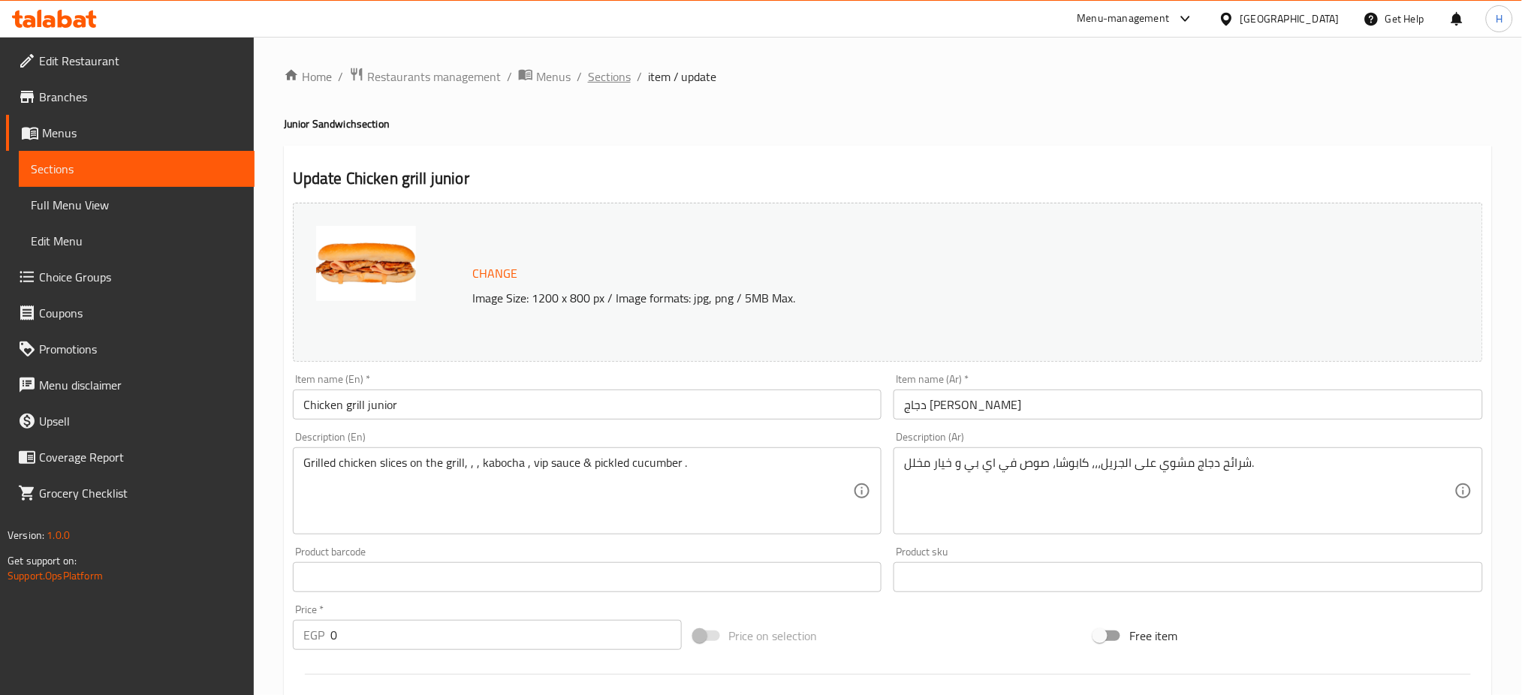
click at [592, 69] on span "Sections" at bounding box center [609, 77] width 43 height 18
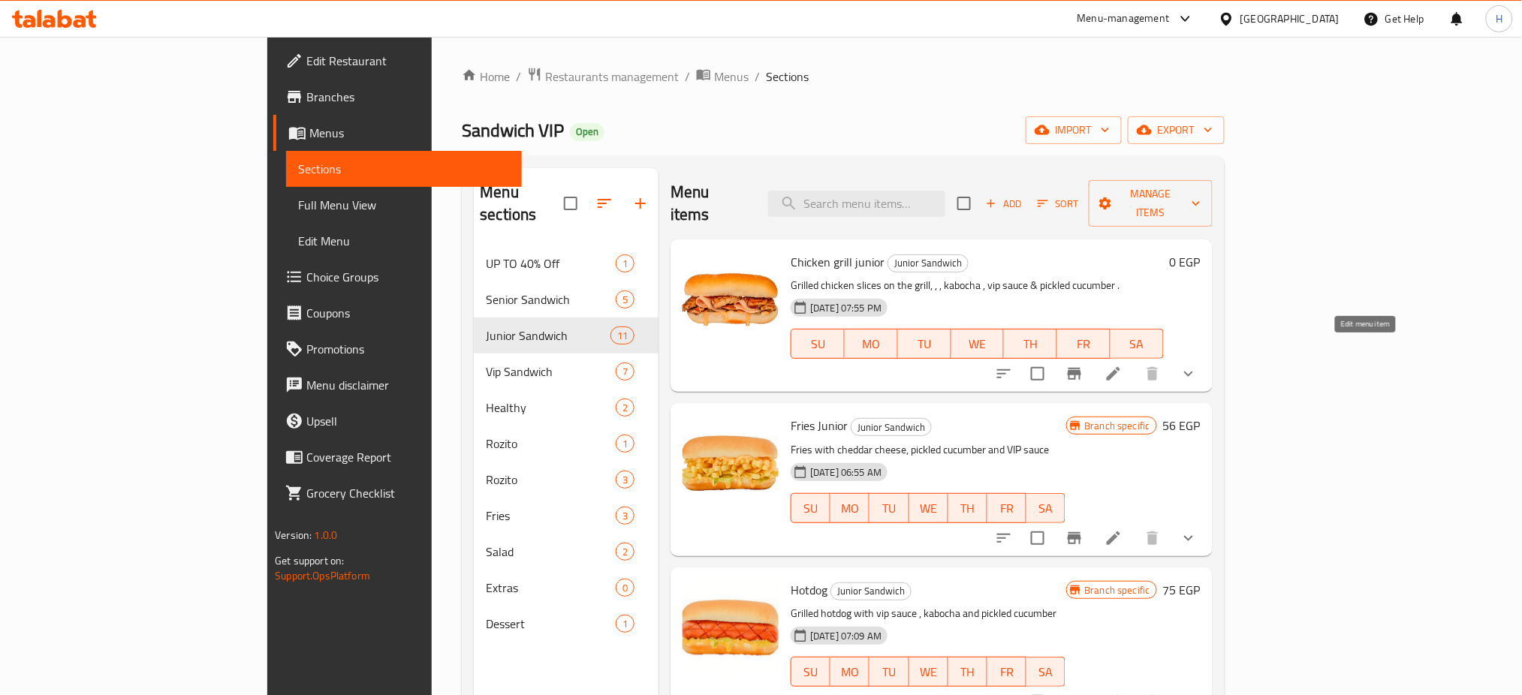
click at [1123, 365] on icon at bounding box center [1114, 374] width 18 height 18
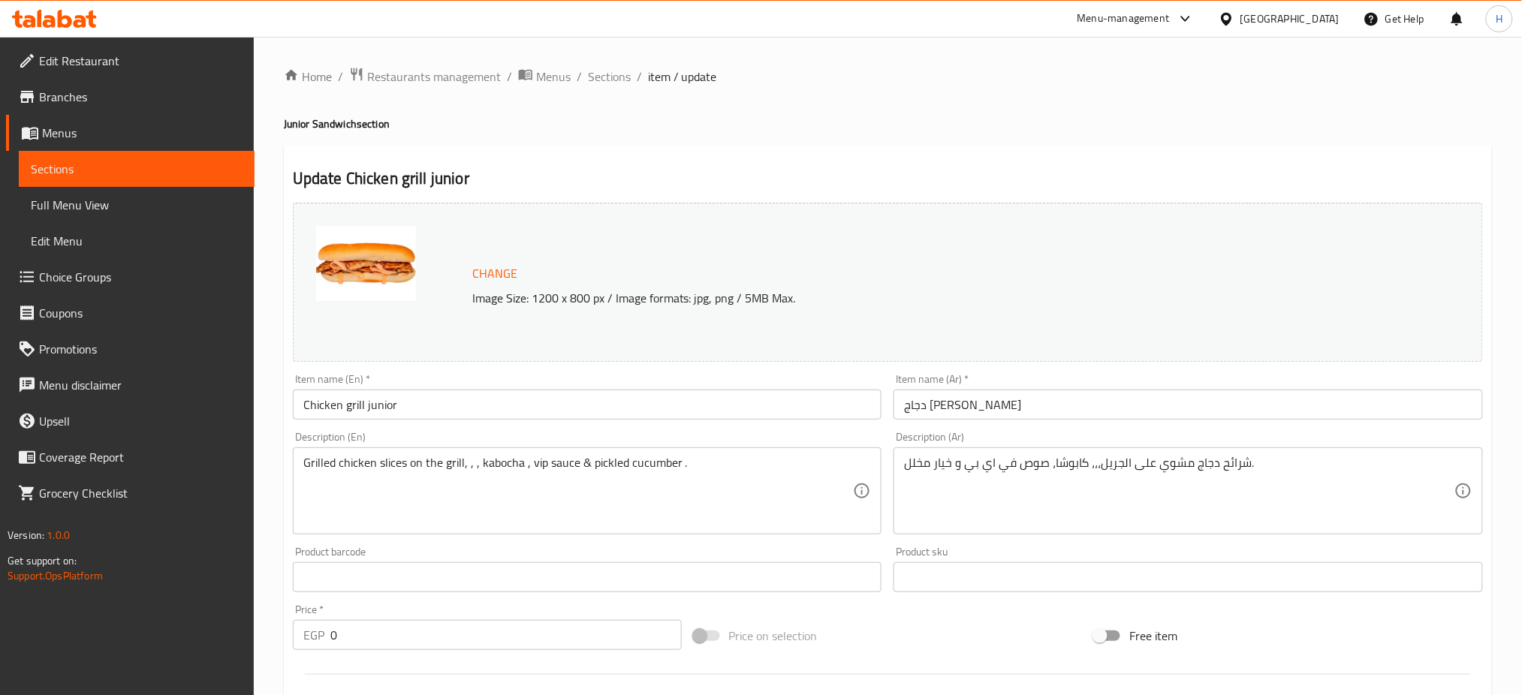
scroll to position [496, 0]
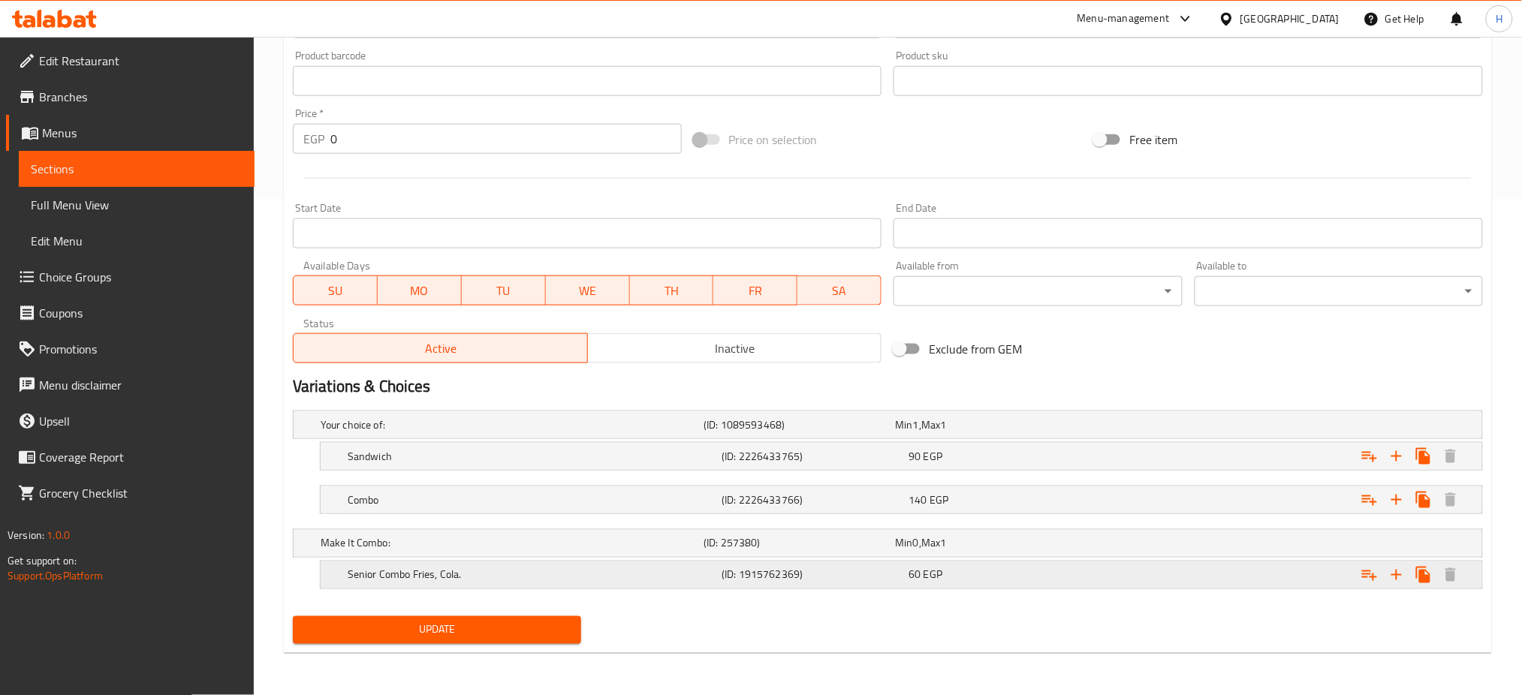
click at [1307, 428] on div "Expand" at bounding box center [1275, 425] width 383 height 6
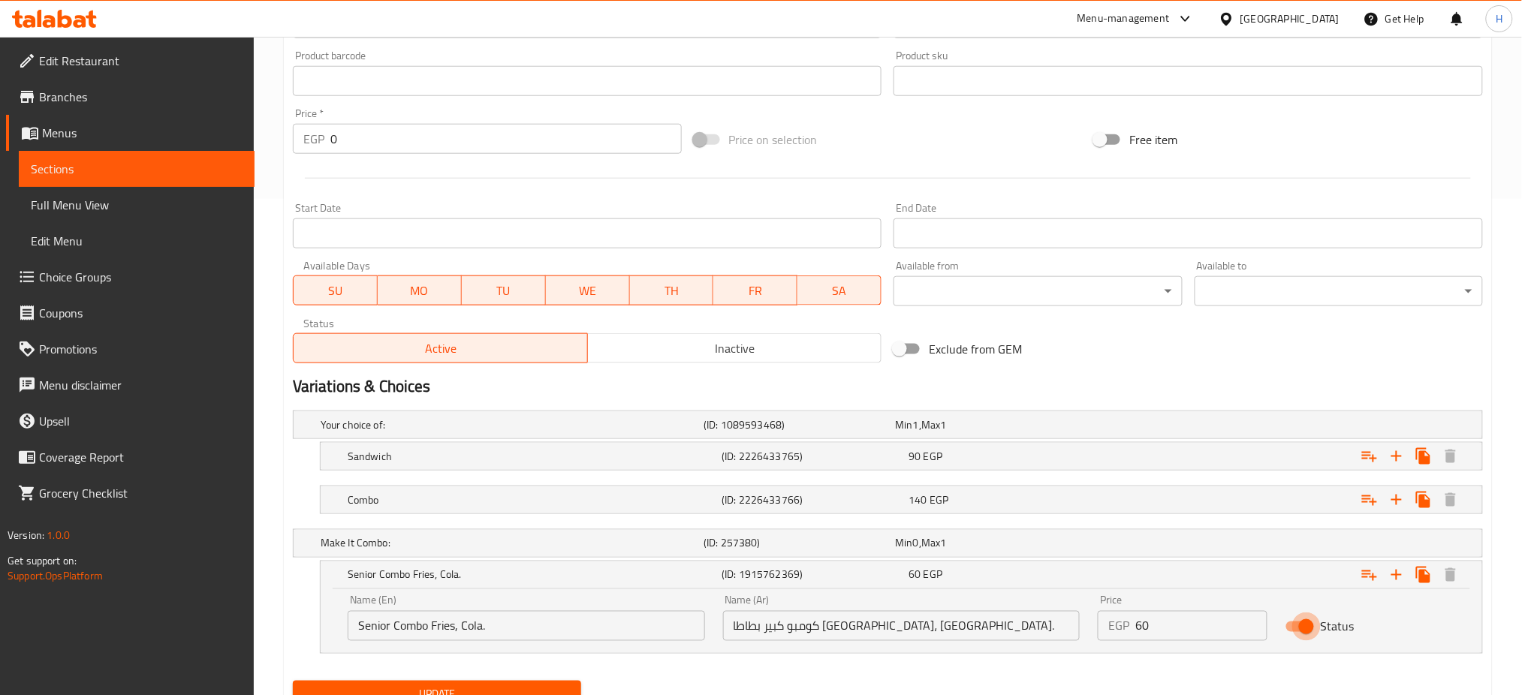
click at [1301, 628] on input "Status" at bounding box center [1307, 627] width 86 height 29
checkbox input "false"
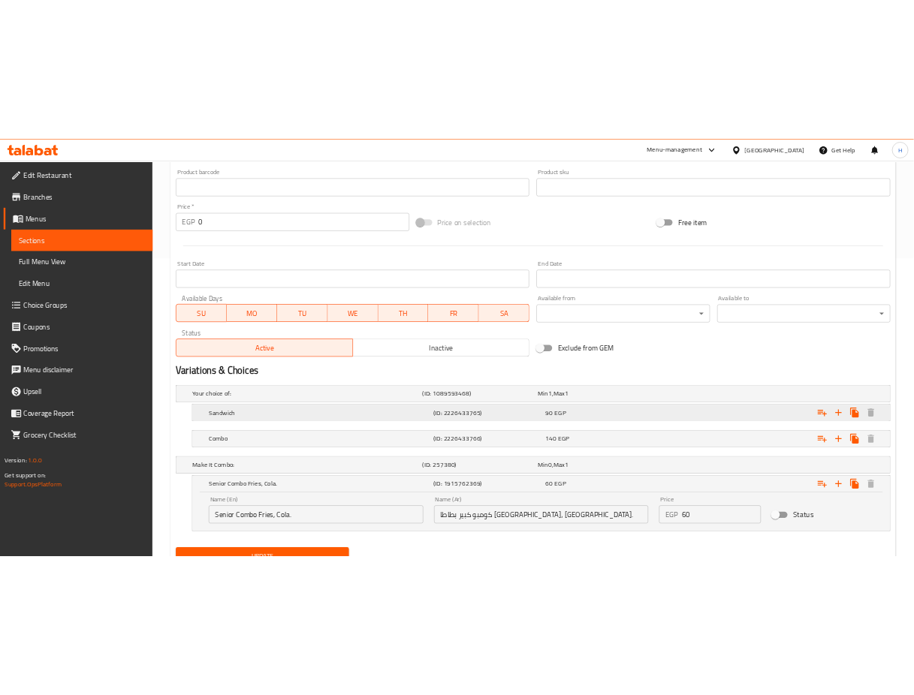
scroll to position [561, 0]
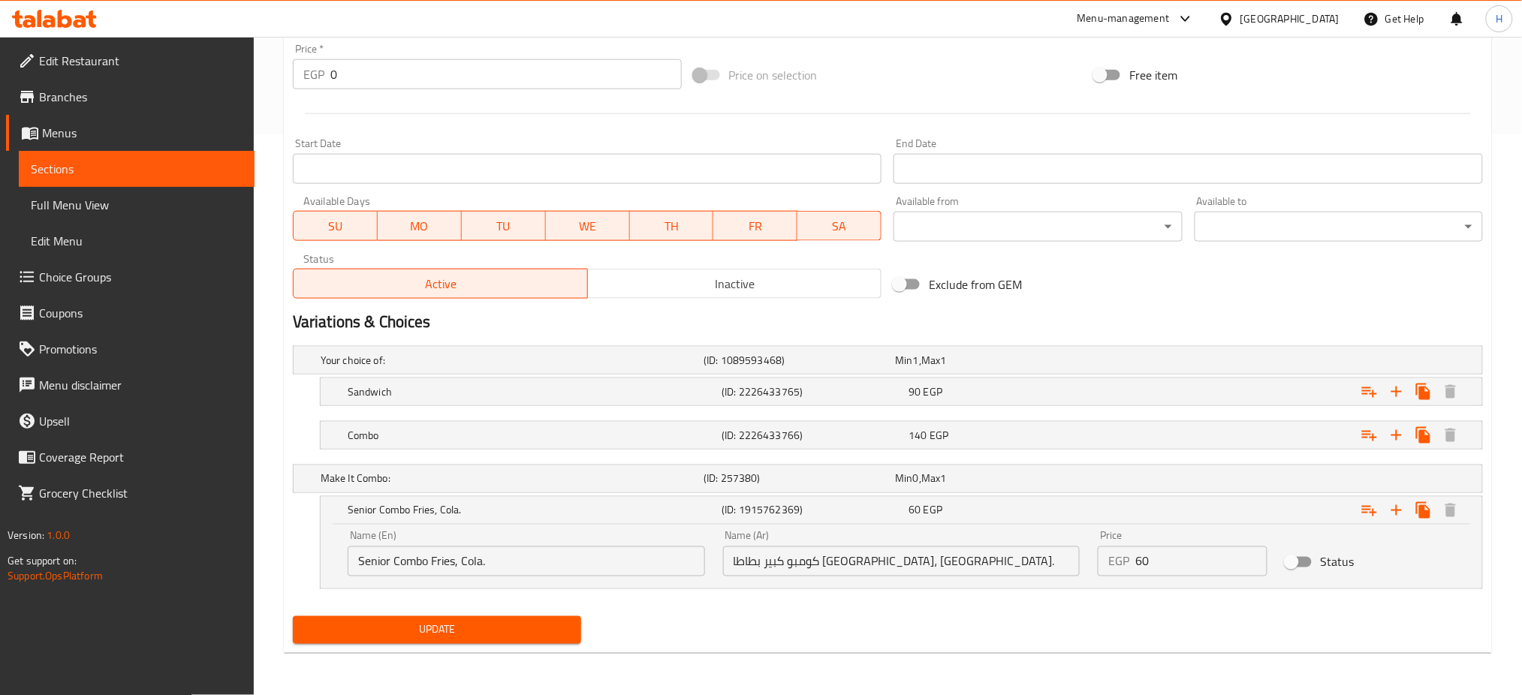
click at [454, 628] on span "Update" at bounding box center [437, 630] width 264 height 19
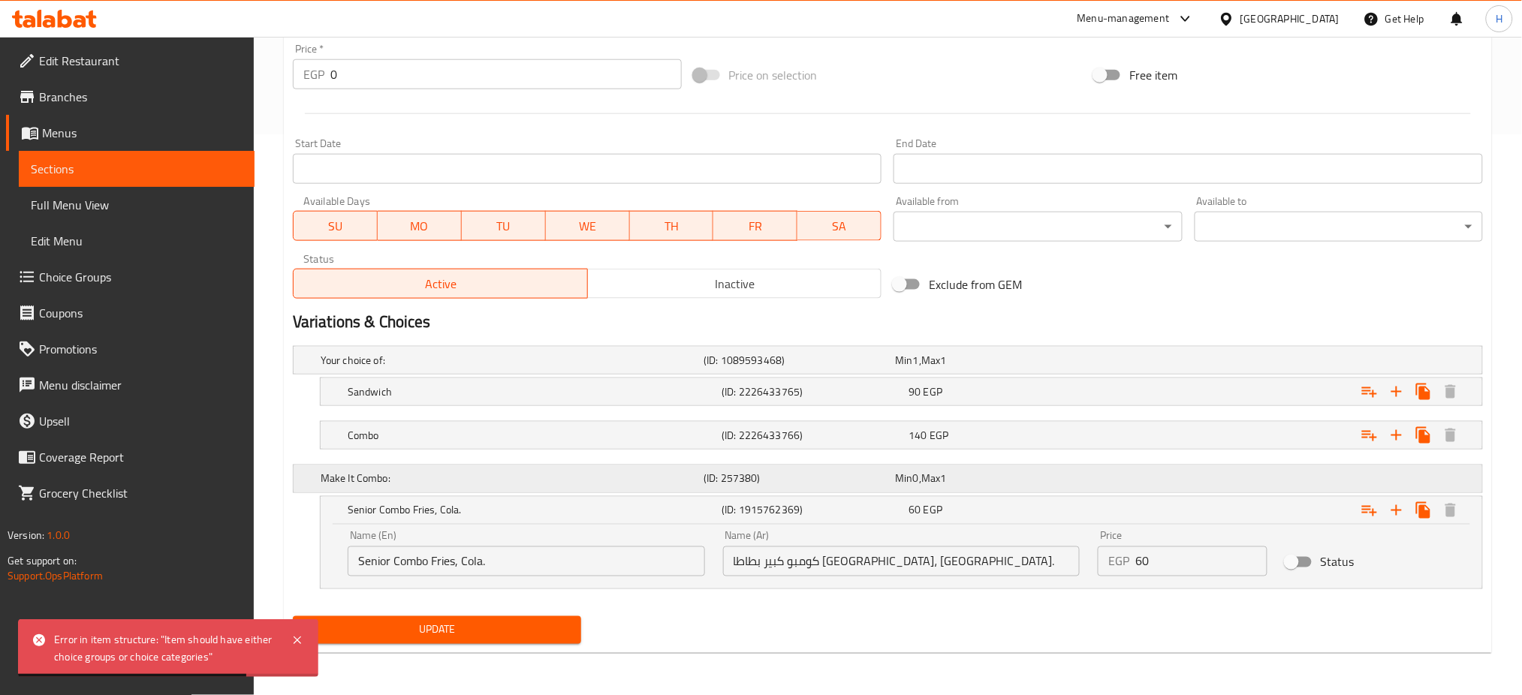
click at [1047, 368] on div "Min 0 , Max 1" at bounding box center [987, 360] width 185 height 15
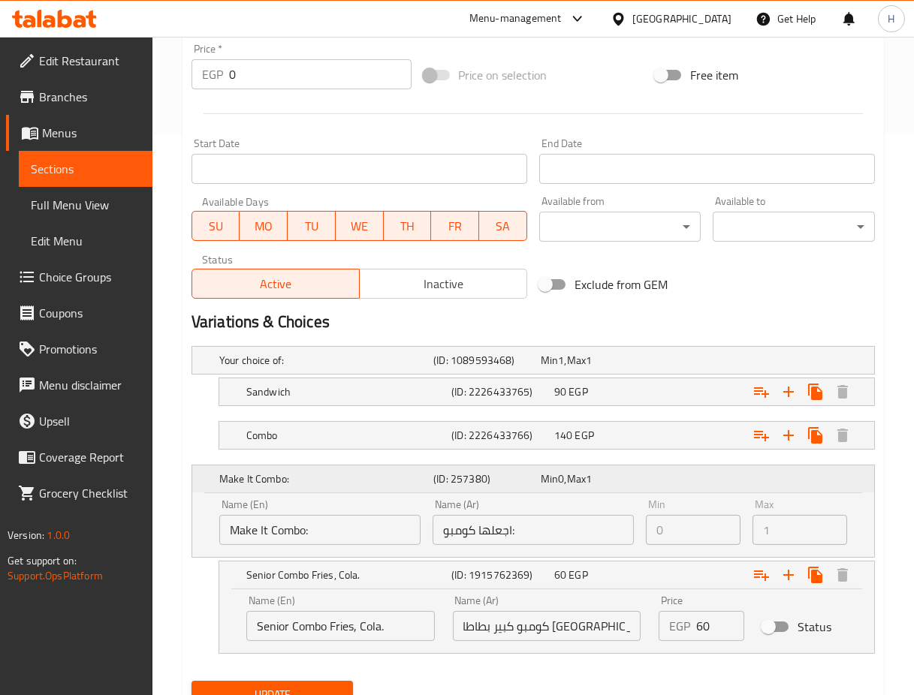
click at [620, 487] on div "Min 0 , Max 1" at bounding box center [591, 479] width 101 height 15
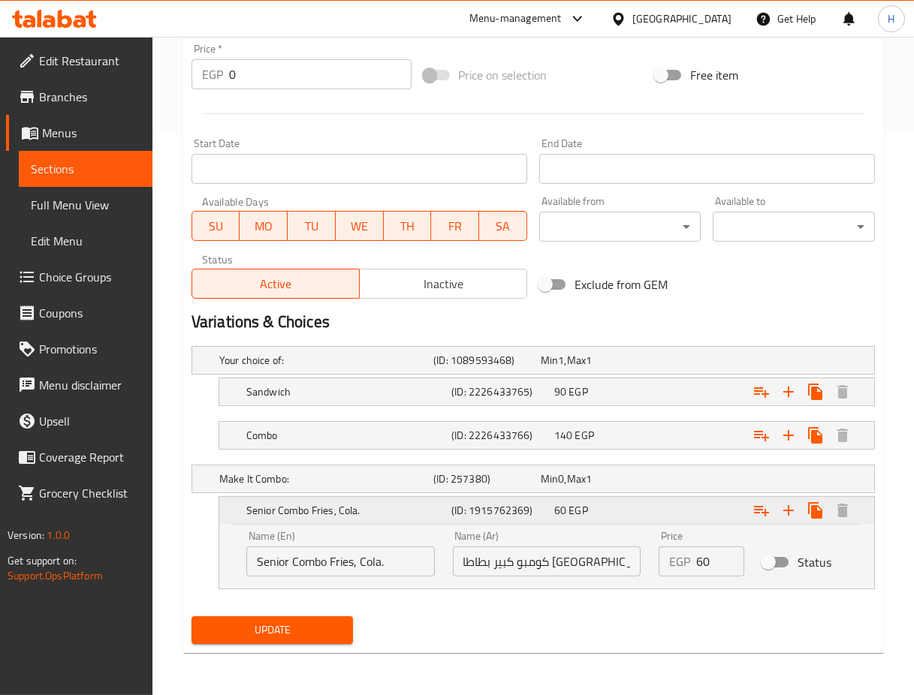
click at [635, 506] on div "60 EGP" at bounding box center [602, 510] width 97 height 15
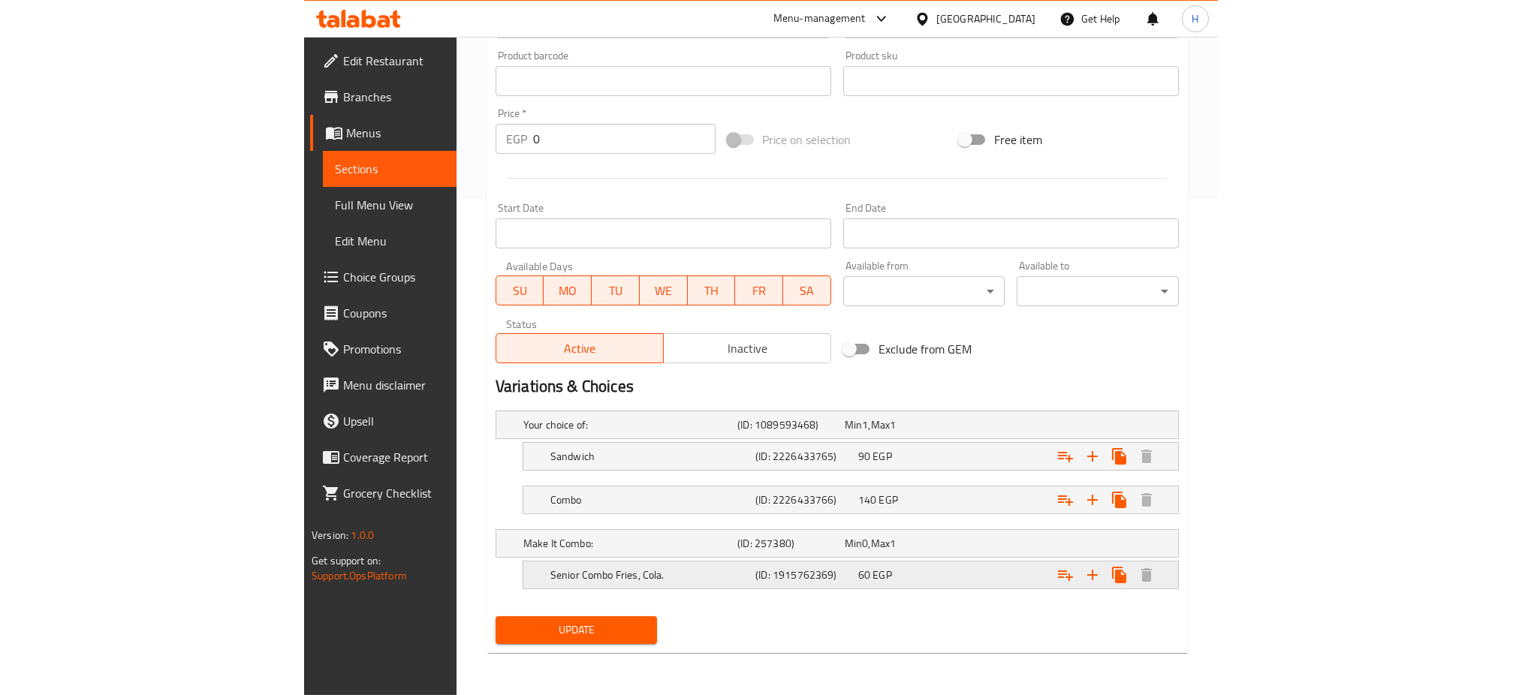
scroll to position [496, 0]
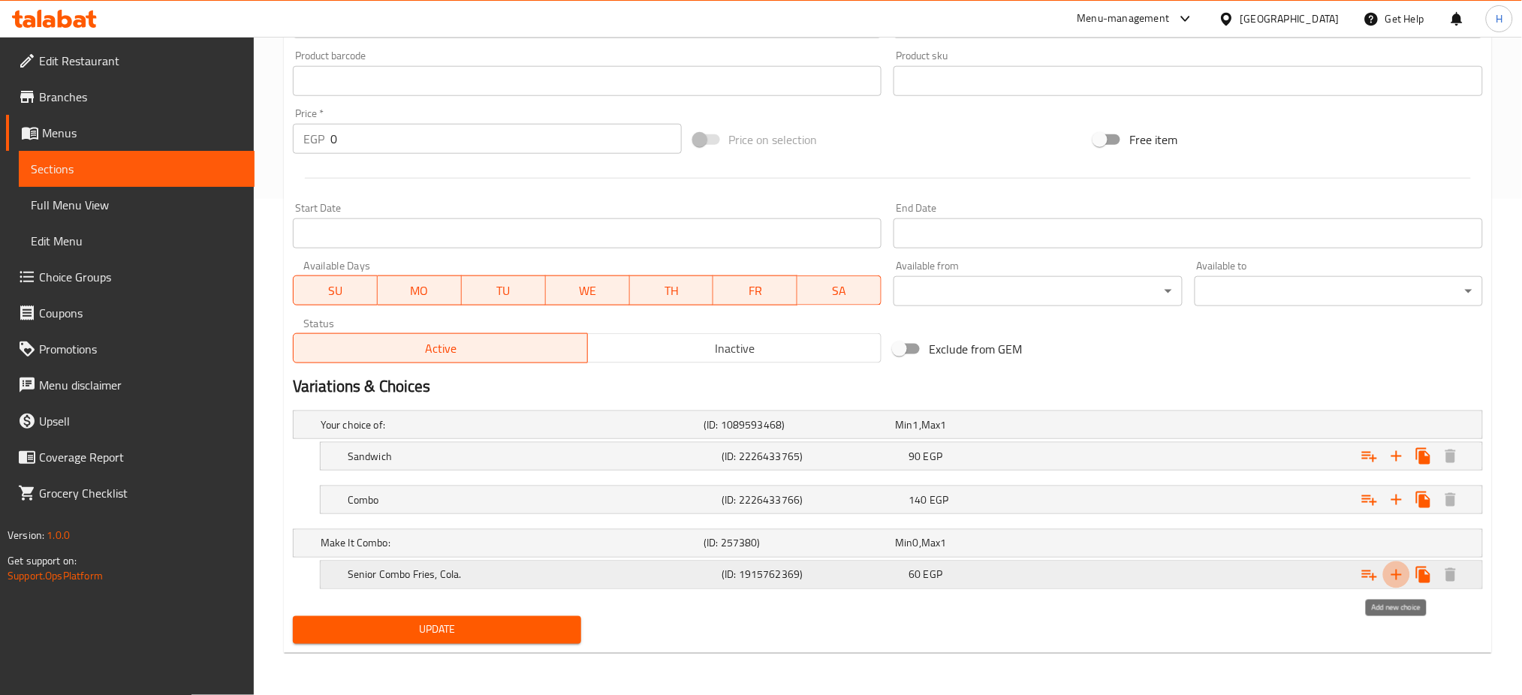
click at [1394, 575] on icon "Expand" at bounding box center [1396, 575] width 11 height 11
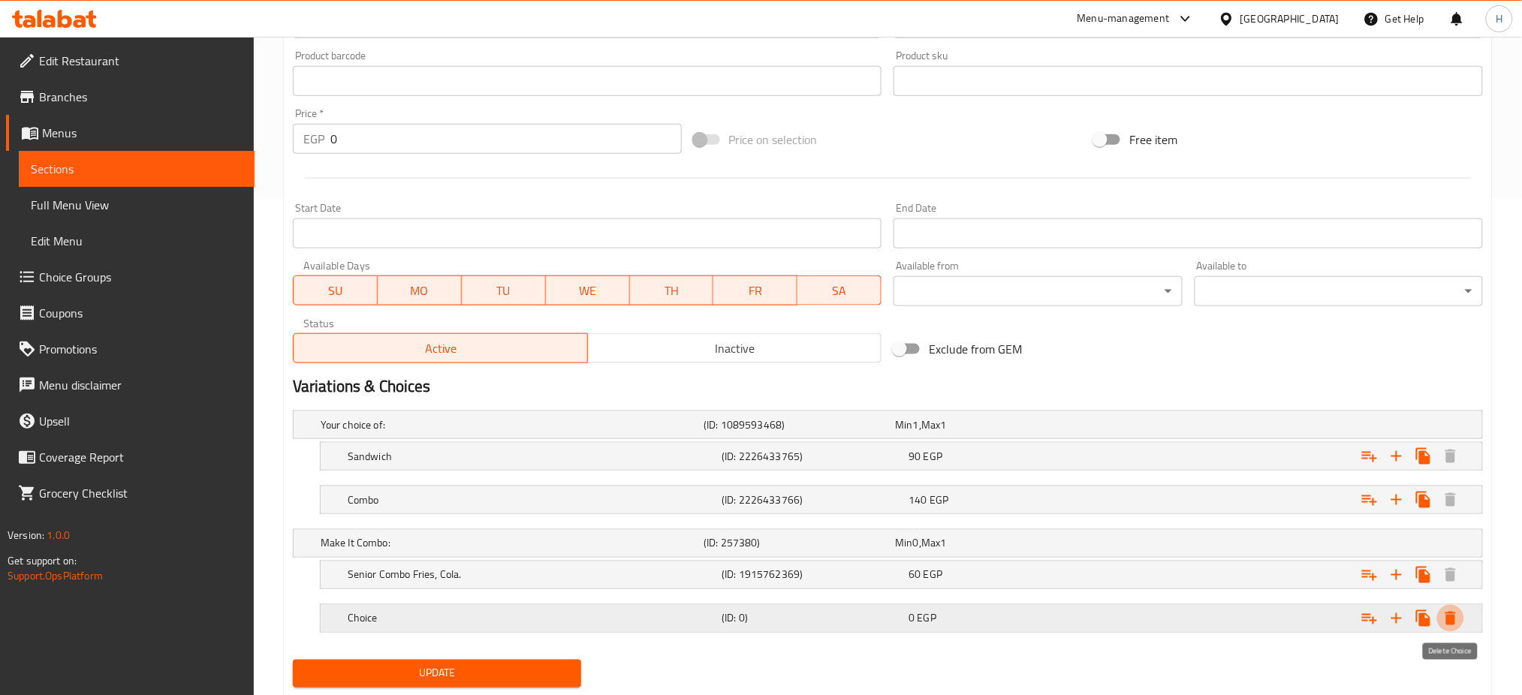
click at [1459, 611] on icon "Expand" at bounding box center [1451, 619] width 18 height 18
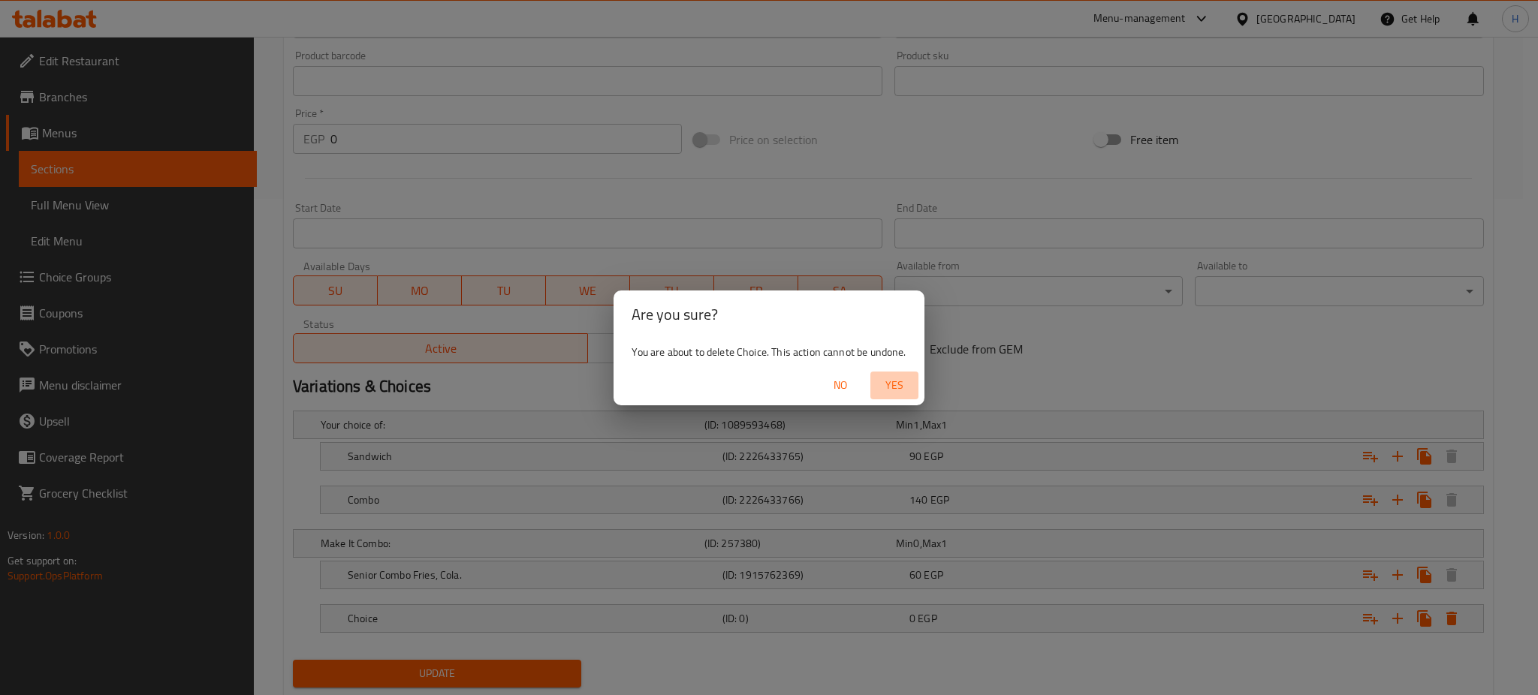
click at [908, 392] on span "Yes" at bounding box center [894, 385] width 36 height 19
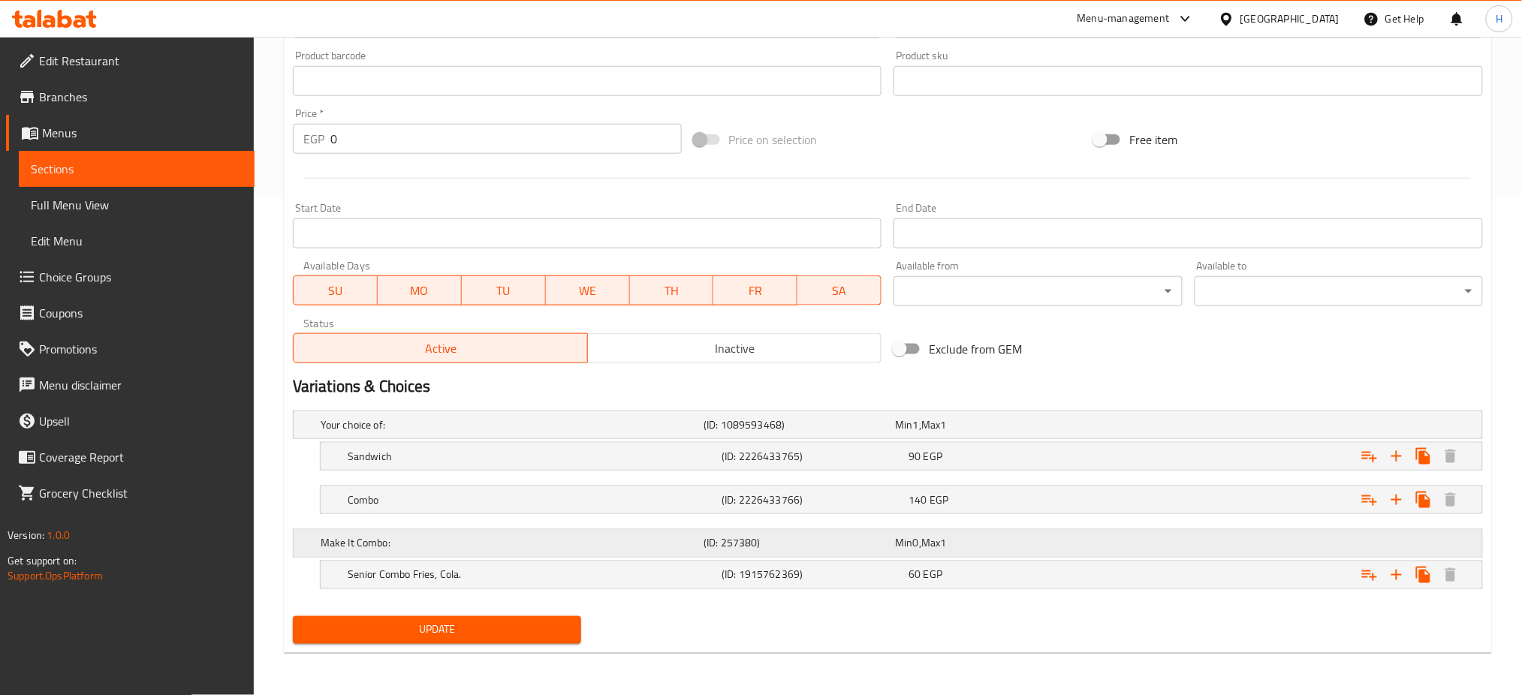
scroll to position [0, 0]
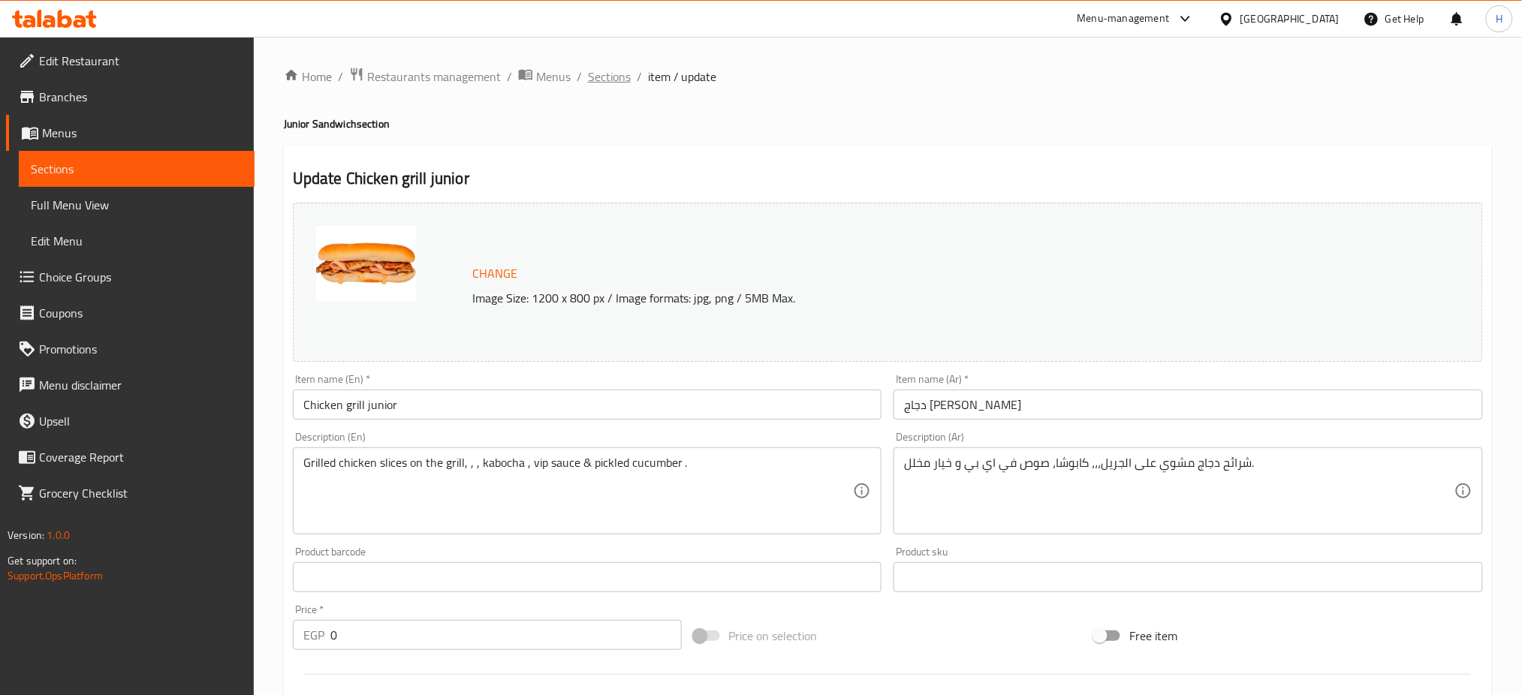
click at [606, 74] on span "Sections" at bounding box center [609, 77] width 43 height 18
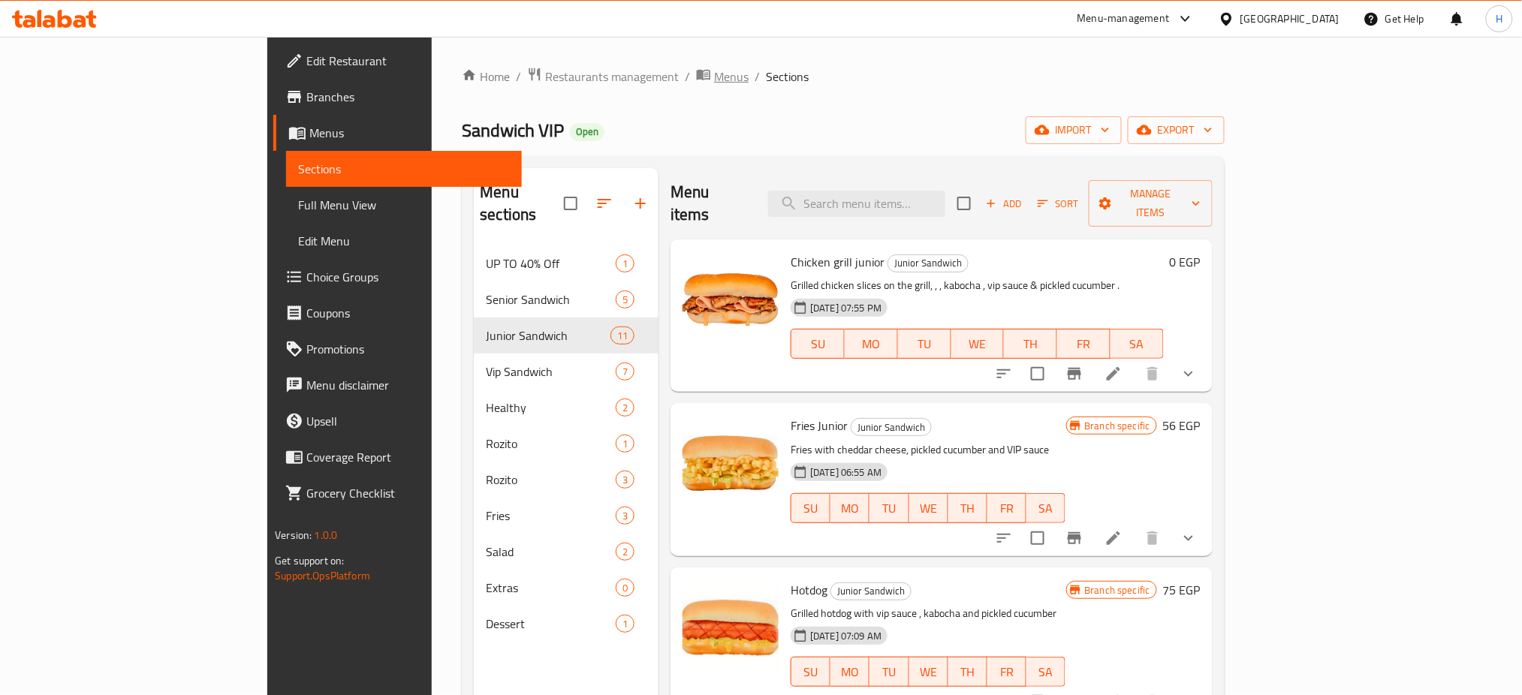
click at [714, 77] on span "Menus" at bounding box center [731, 77] width 35 height 18
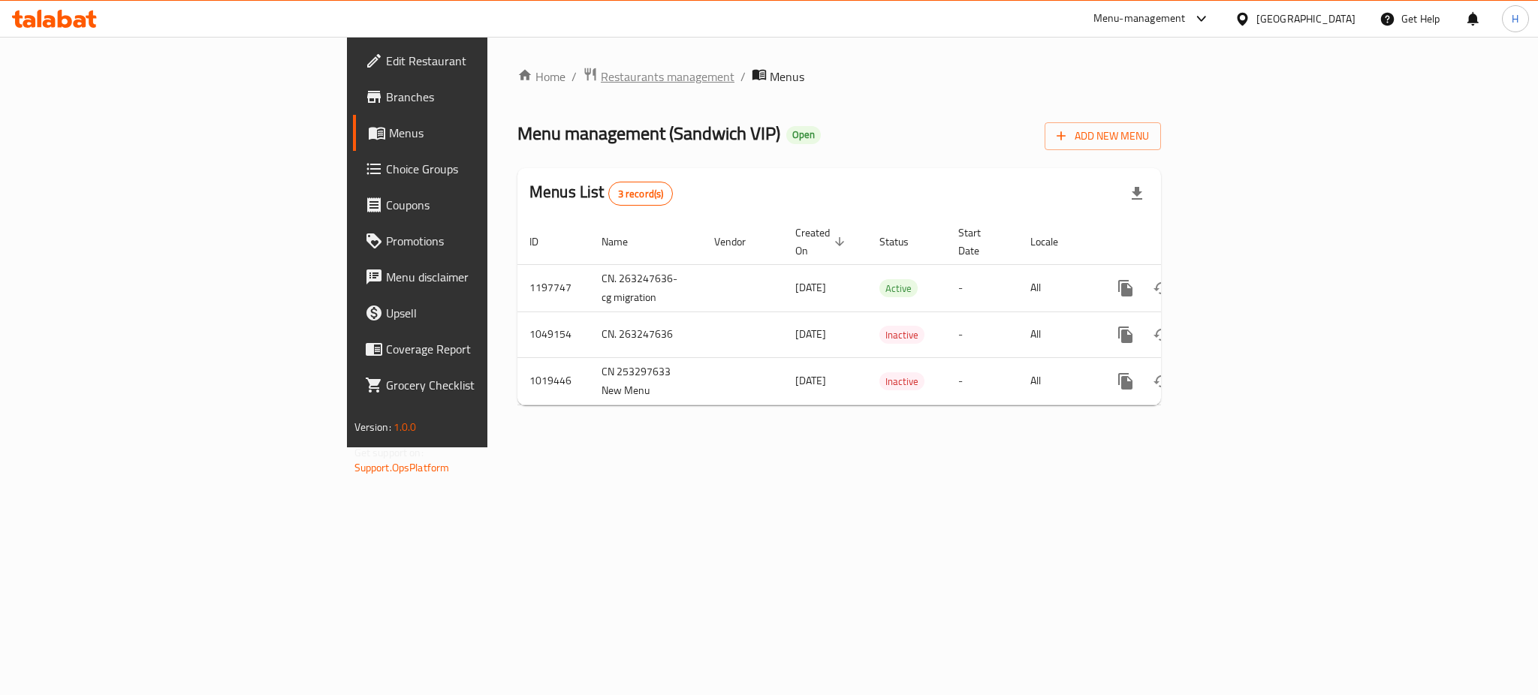
click at [601, 81] on span "Restaurants management" at bounding box center [668, 77] width 134 height 18
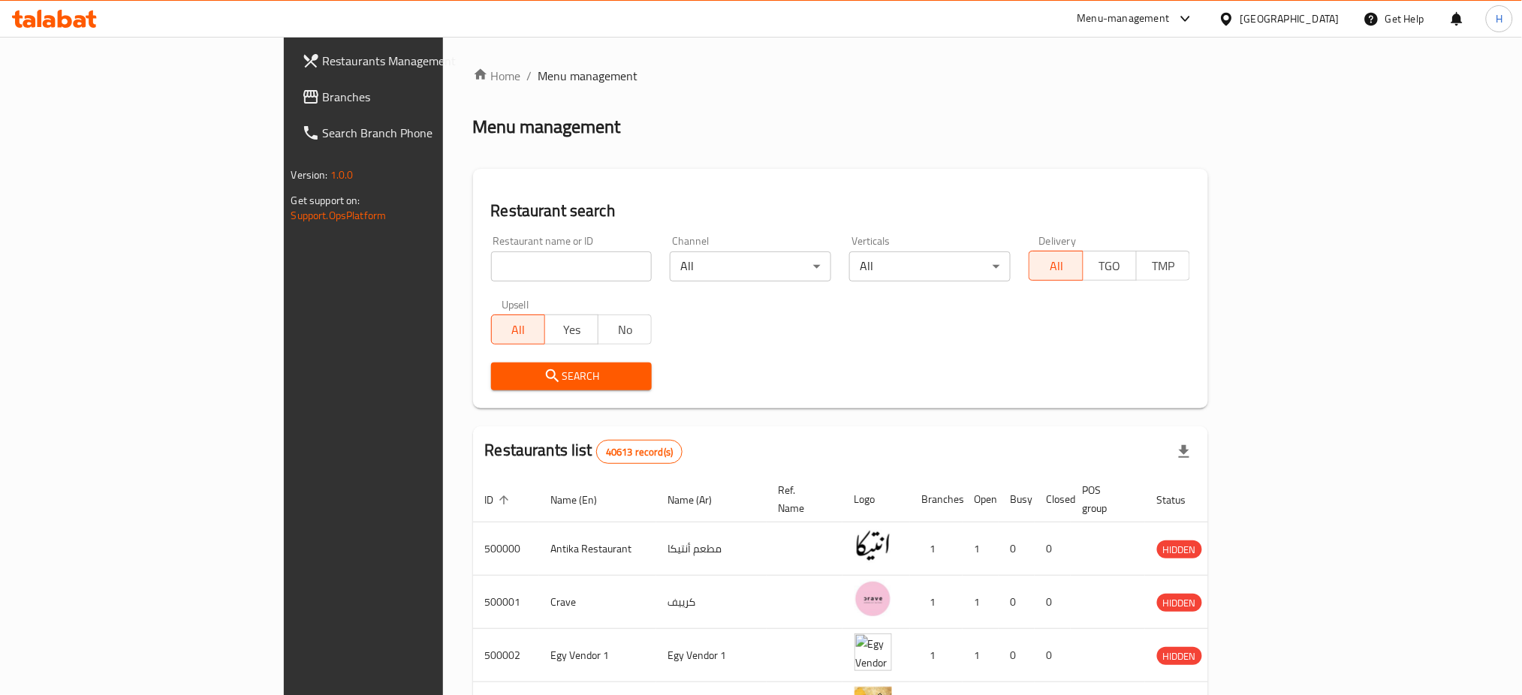
click at [1170, 23] on div "Menu-management" at bounding box center [1124, 19] width 92 height 18
click at [1160, 158] on div "Restaurant-Management" at bounding box center [1115, 166] width 118 height 17
